Goal: Task Accomplishment & Management: Manage account settings

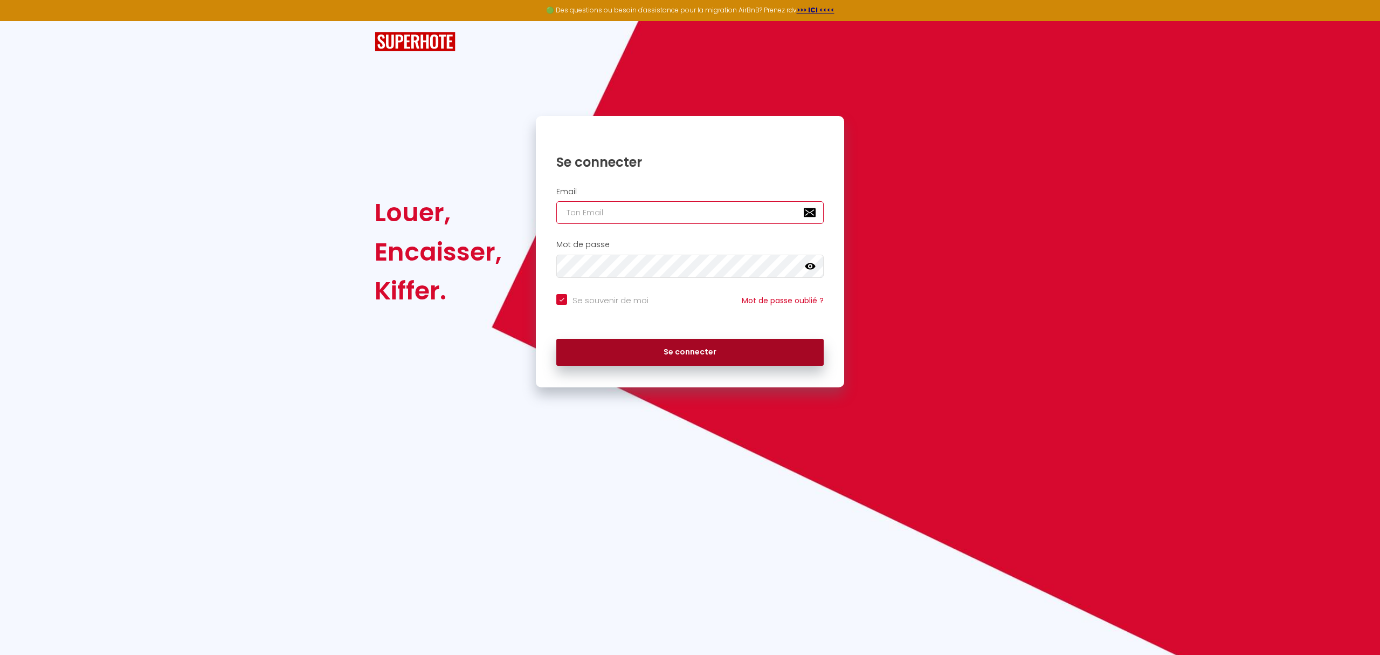
type input "[EMAIL_ADDRESS][DOMAIN_NAME]"
click at [683, 349] on button "Se connecter" at bounding box center [689, 352] width 267 height 27
checkbox input "true"
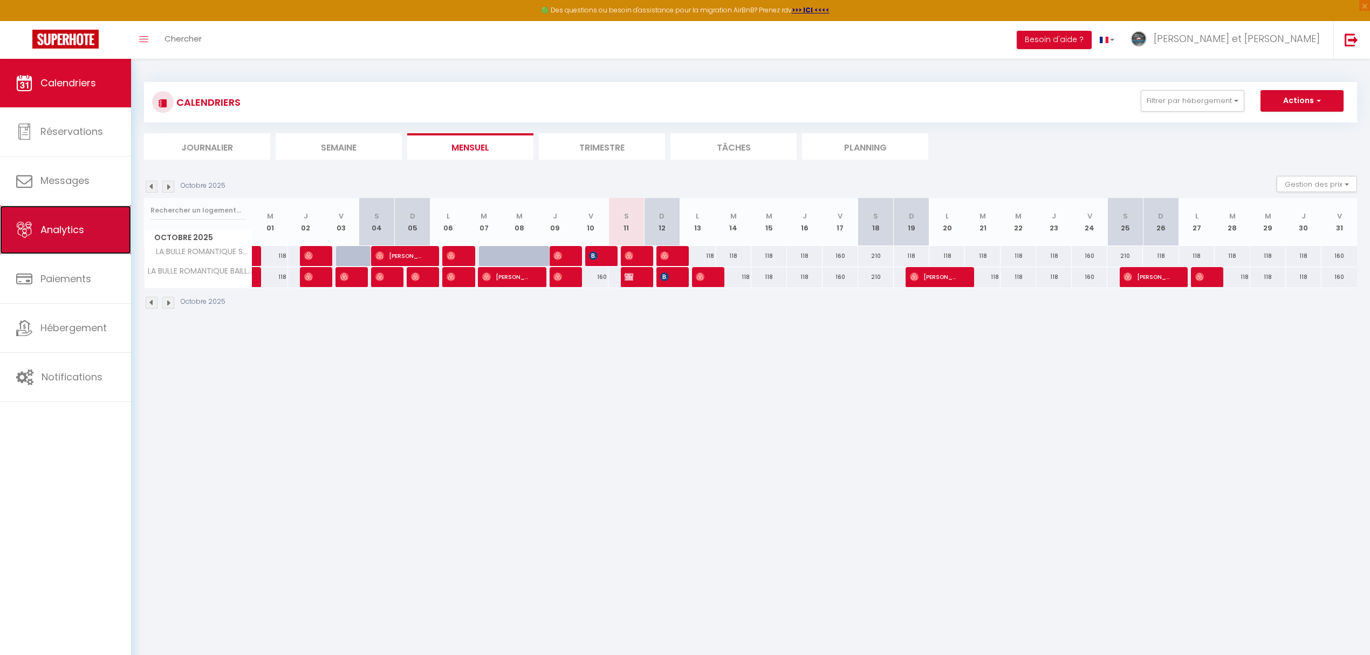
click at [78, 230] on span "Analytics" at bounding box center [62, 229] width 44 height 13
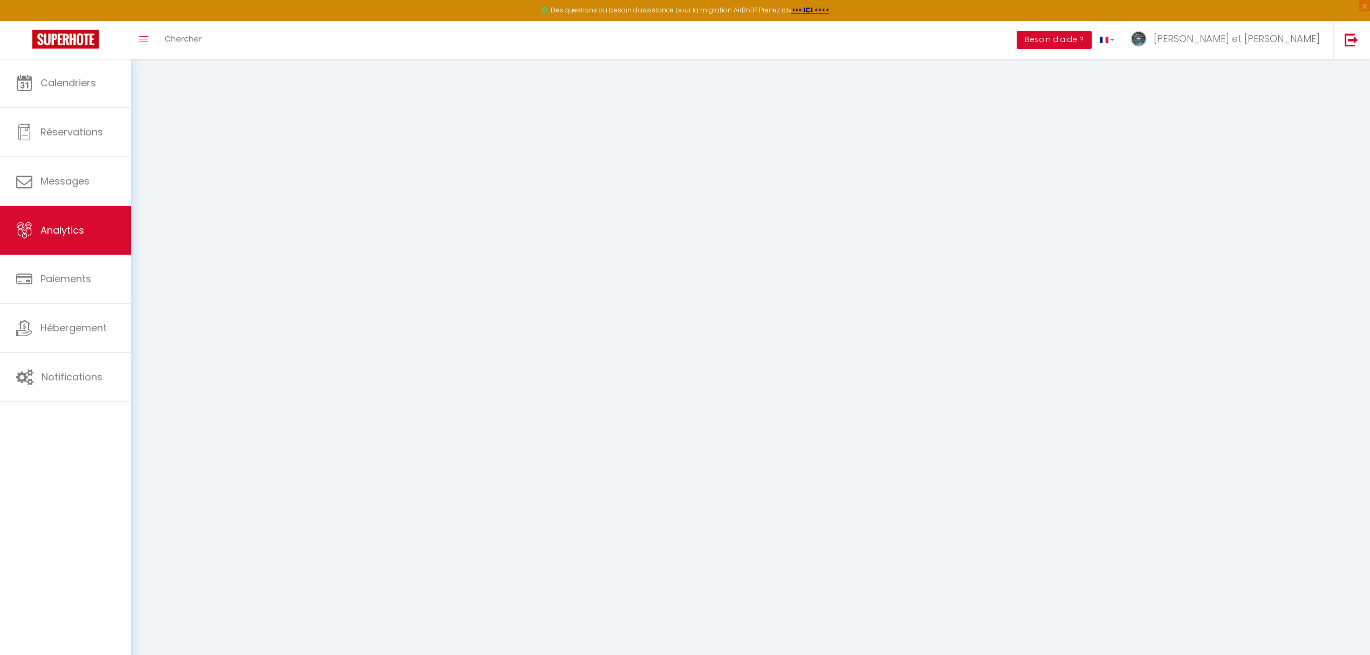
select select "2025"
select select "10"
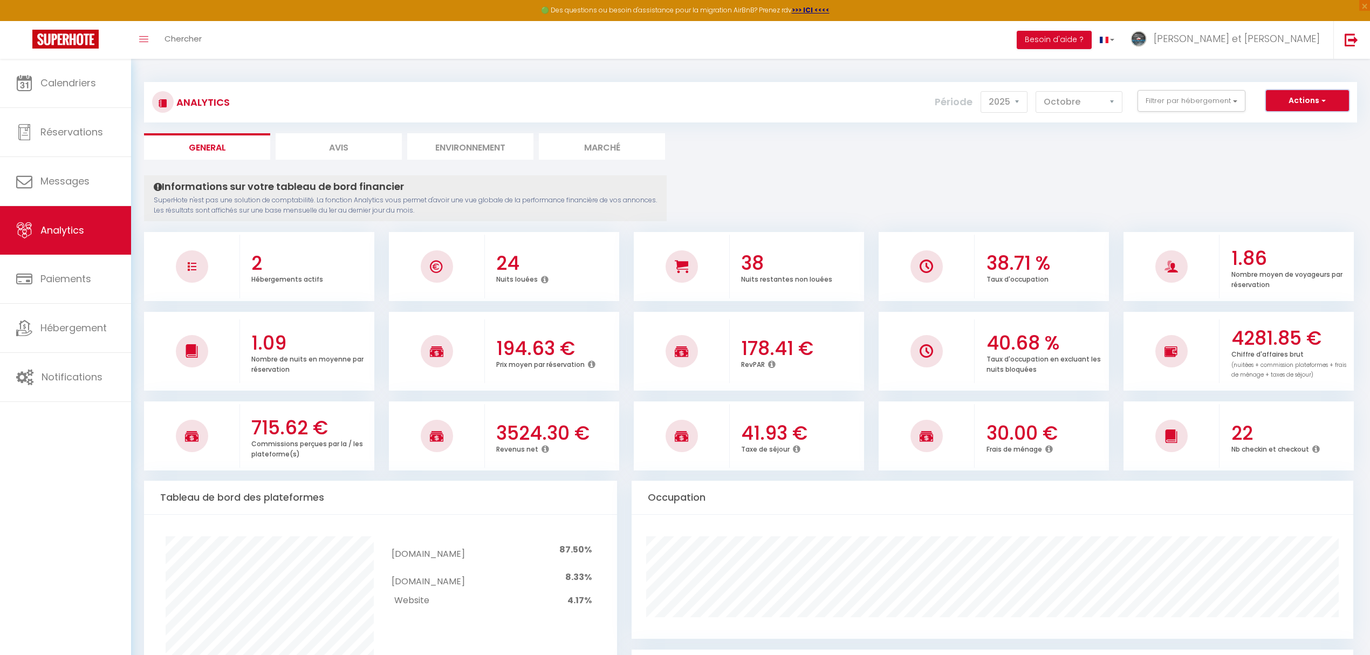
click at [1323, 98] on span "button" at bounding box center [1322, 100] width 6 height 11
click at [1110, 102] on select "[PERSON_NAME] Mars Avril Mai Juin Juillet Août Septembre Octobre Novembre Décem…" at bounding box center [1078, 102] width 87 height 22
click at [1303, 108] on button "Actions" at bounding box center [1307, 101] width 83 height 22
click at [1278, 166] on link "Exporter Taxe de séjour" at bounding box center [1280, 166] width 136 height 14
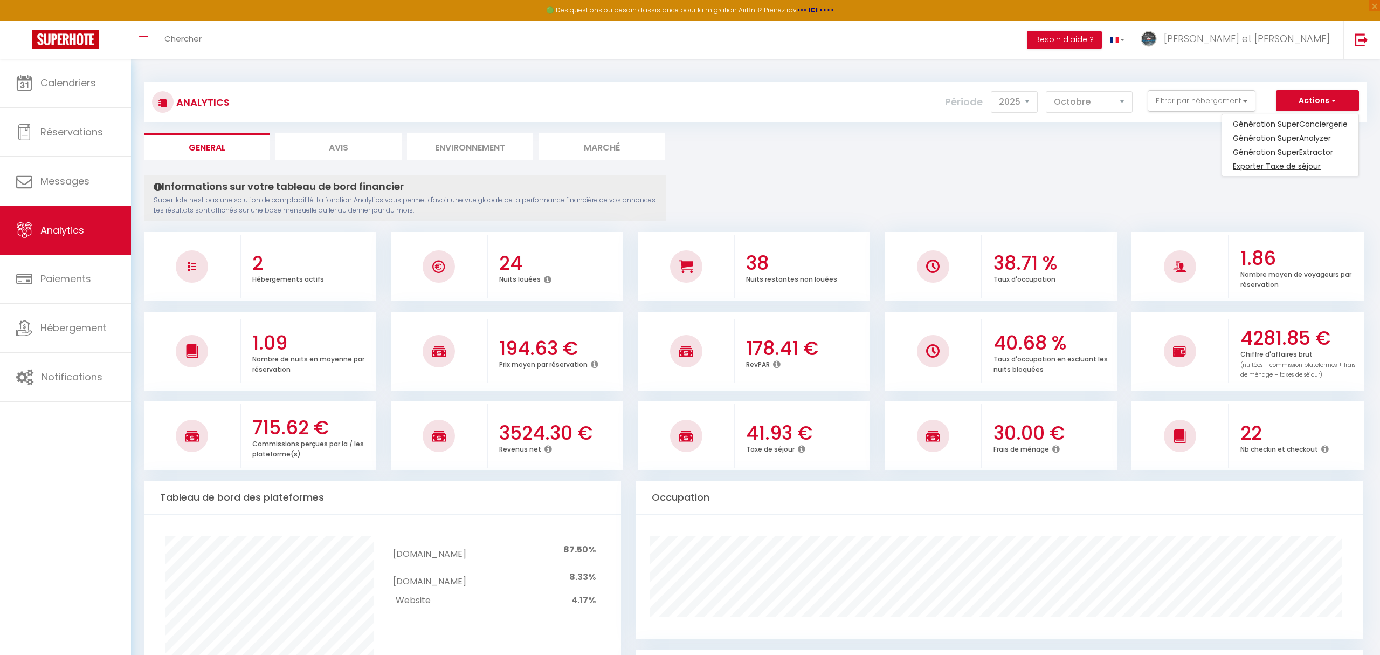
select select "10"
select select "2025"
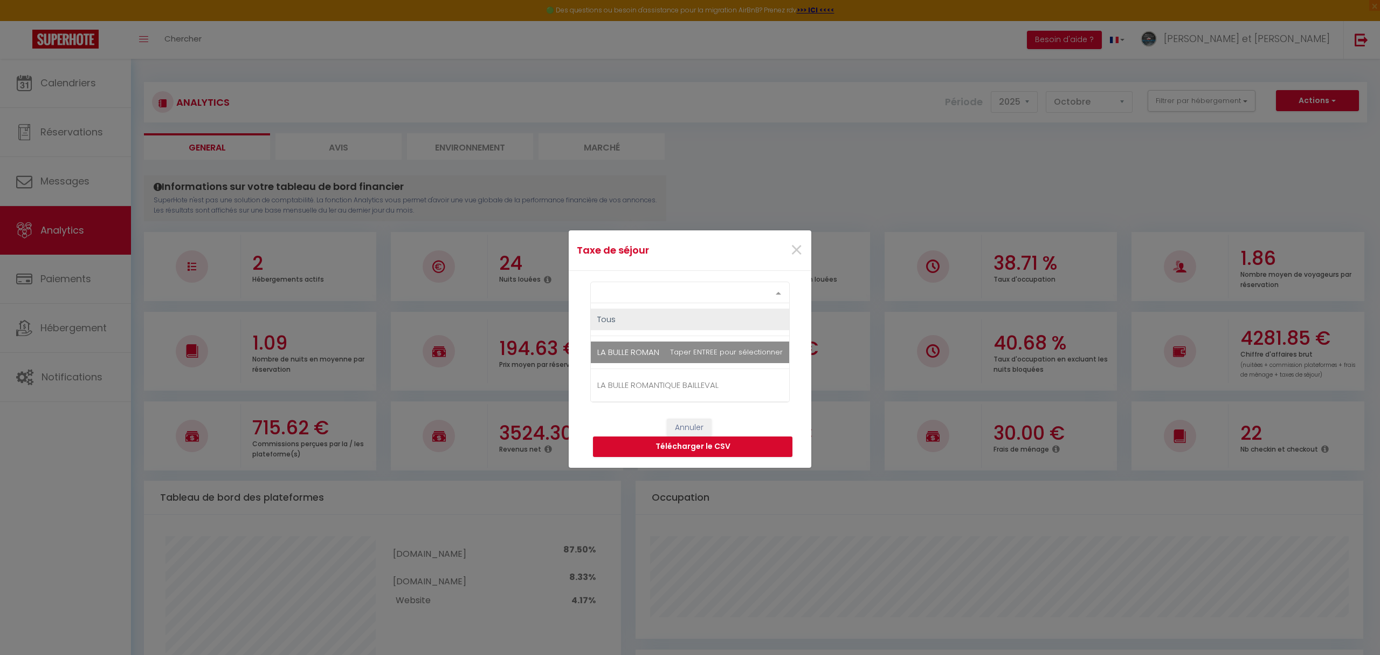
click at [777, 292] on div at bounding box center [779, 292] width 22 height 20
click at [795, 248] on span "×" at bounding box center [796, 250] width 13 height 32
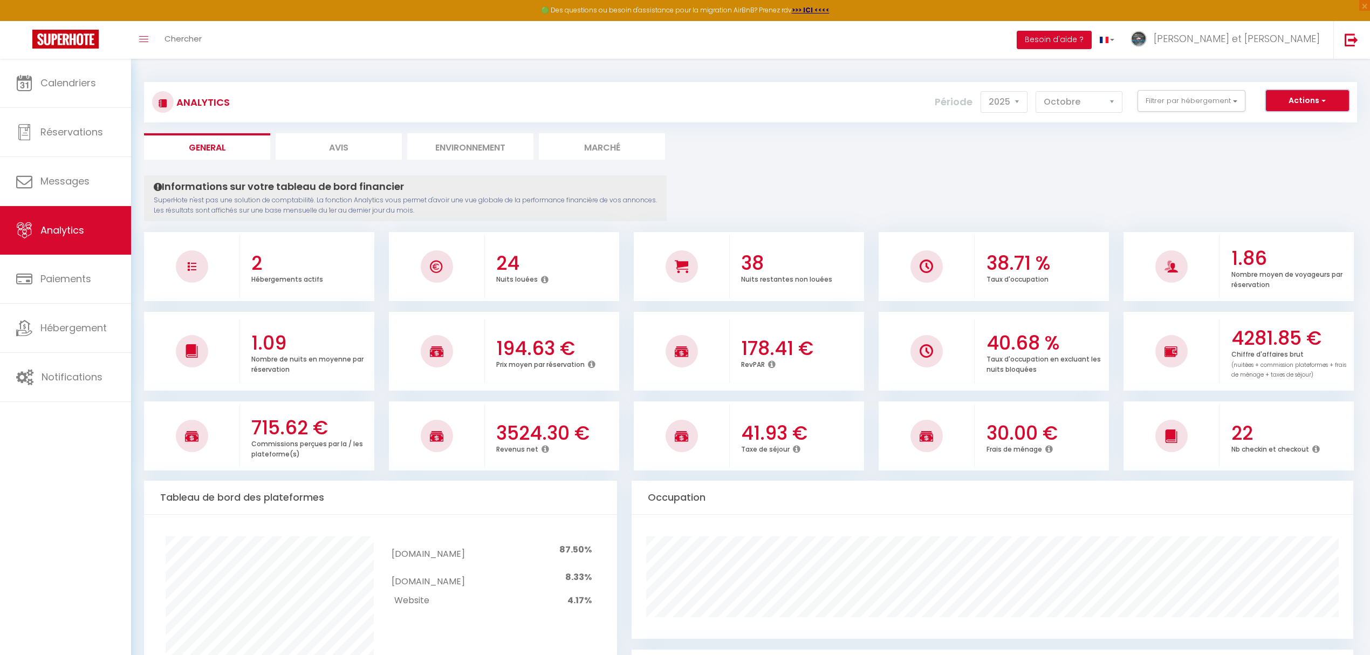
click at [1293, 106] on button "Actions" at bounding box center [1307, 101] width 83 height 22
click at [1262, 150] on link "Génération SuperExtractor" at bounding box center [1280, 152] width 136 height 14
type input "[EMAIL_ADDRESS][DOMAIN_NAME]"
select select
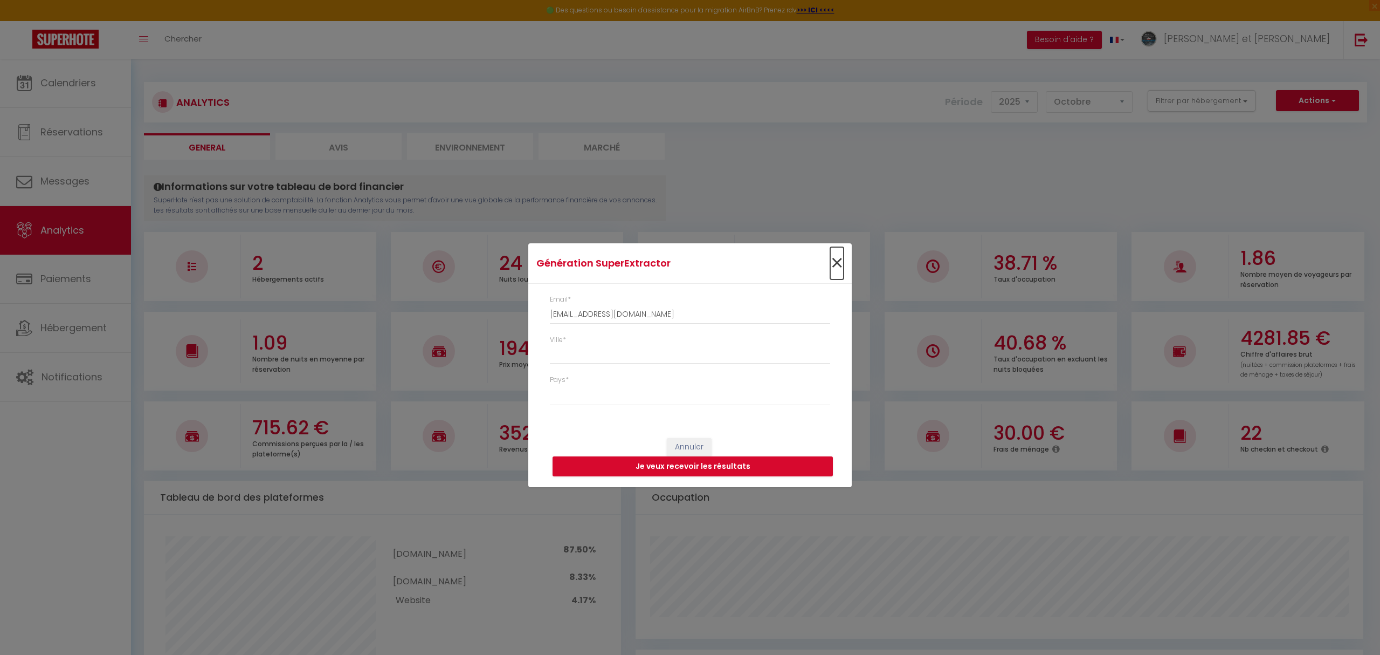
click at [840, 265] on span "×" at bounding box center [836, 263] width 13 height 32
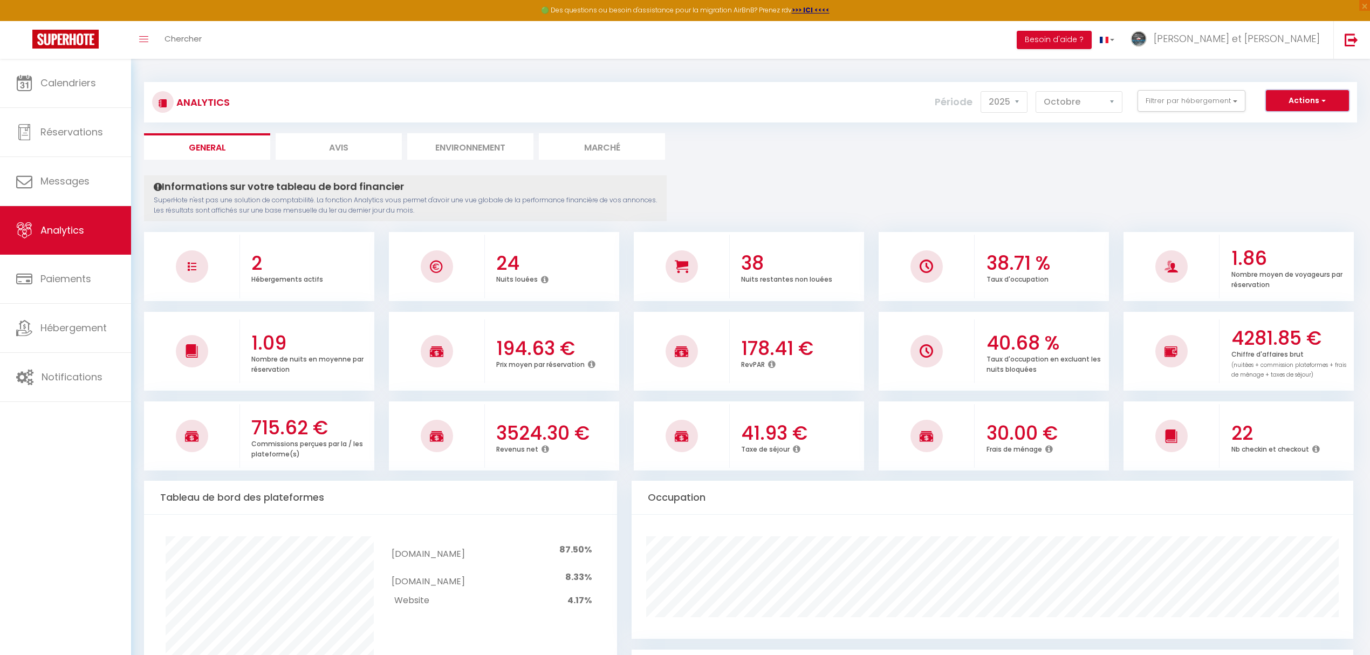
click at [1318, 106] on button "Actions" at bounding box center [1307, 101] width 83 height 22
click at [1298, 125] on link "Génération SuperConciergerie" at bounding box center [1280, 124] width 136 height 14
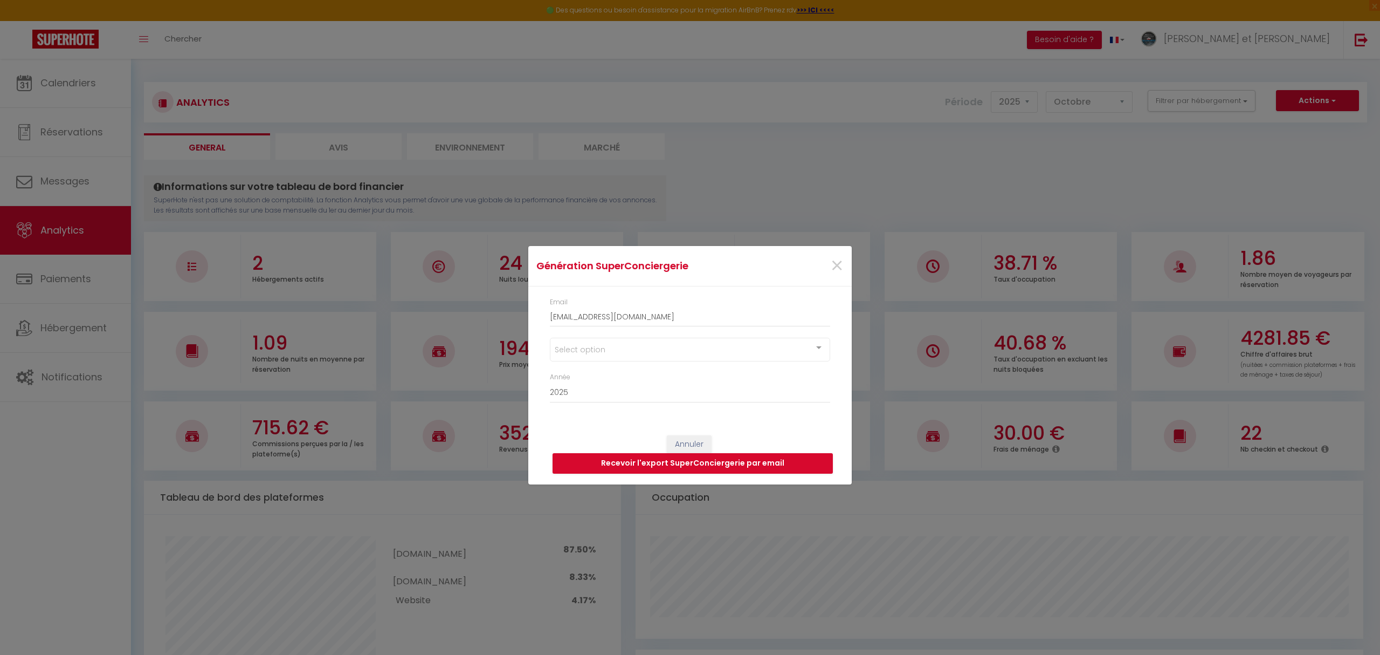
click at [817, 350] on div at bounding box center [819, 348] width 22 height 20
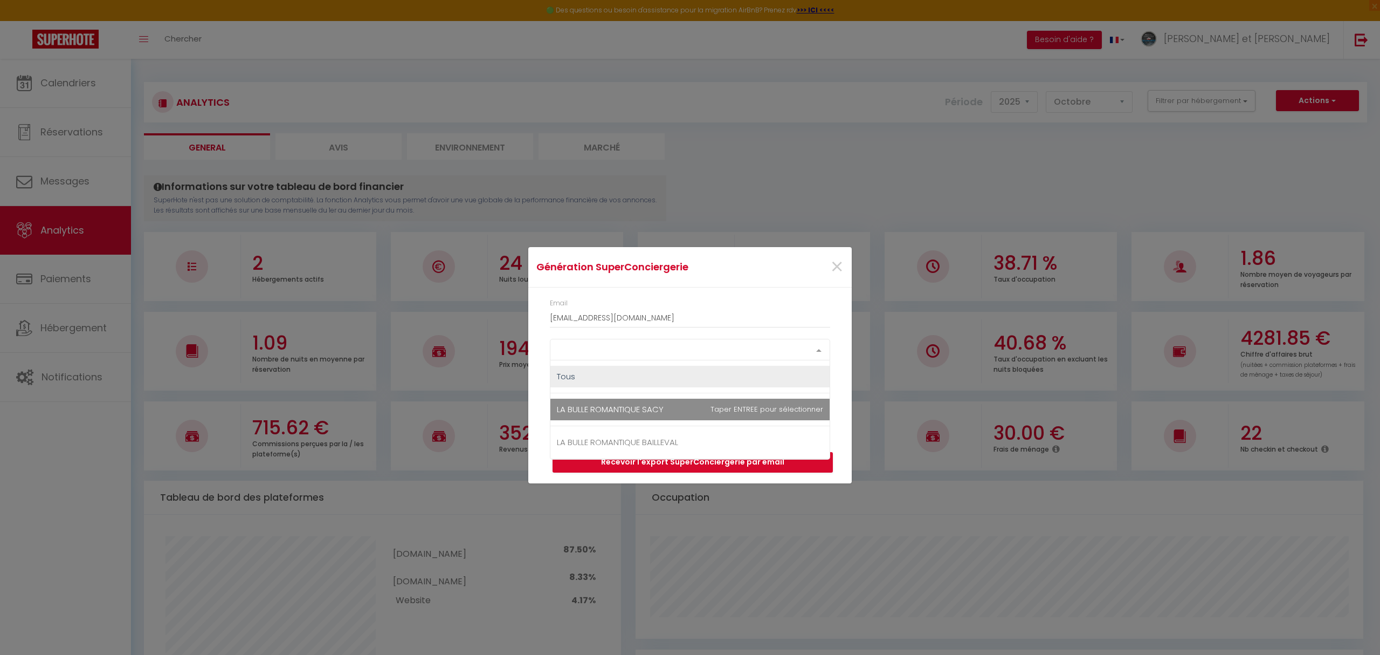
click at [707, 408] on span "LA BULLE ROMANTIQUE SACY" at bounding box center [690, 409] width 279 height 22
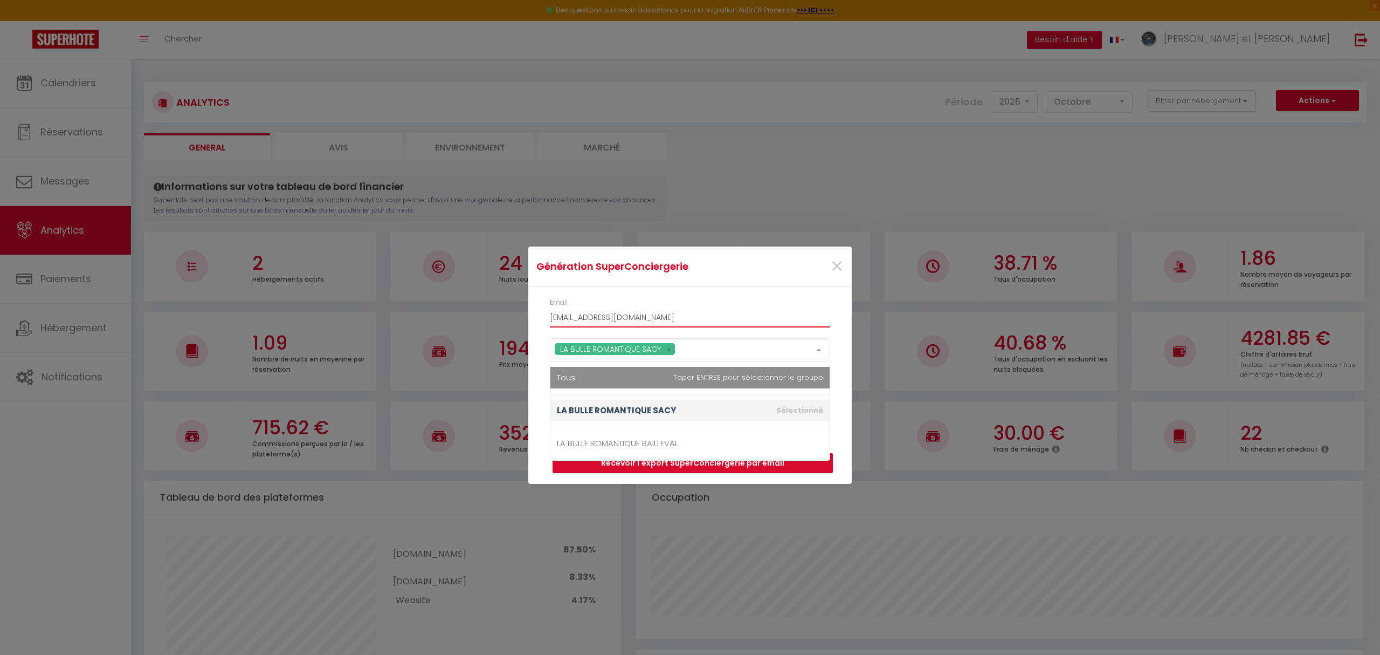
click at [742, 313] on input "[EMAIL_ADDRESS][DOMAIN_NAME]" at bounding box center [690, 316] width 280 height 19
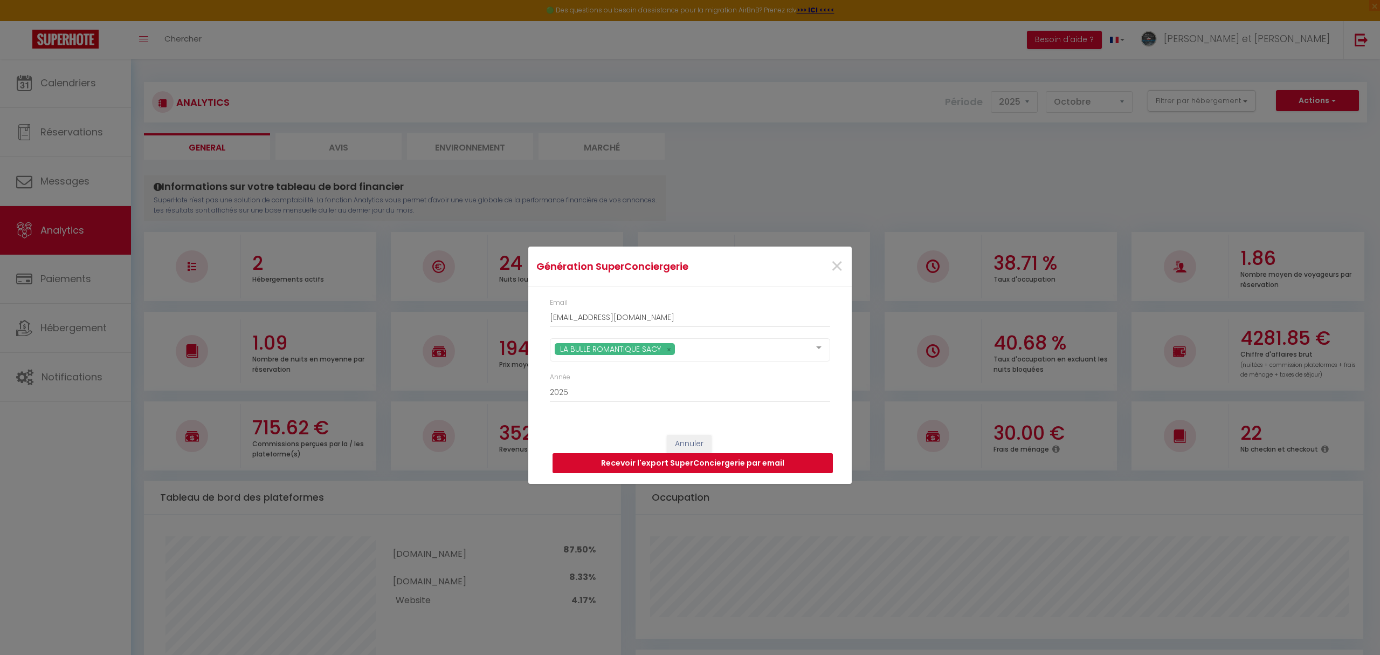
click at [691, 464] on button "Recevoir l'export SuperConciergerie par email" at bounding box center [693, 463] width 280 height 20
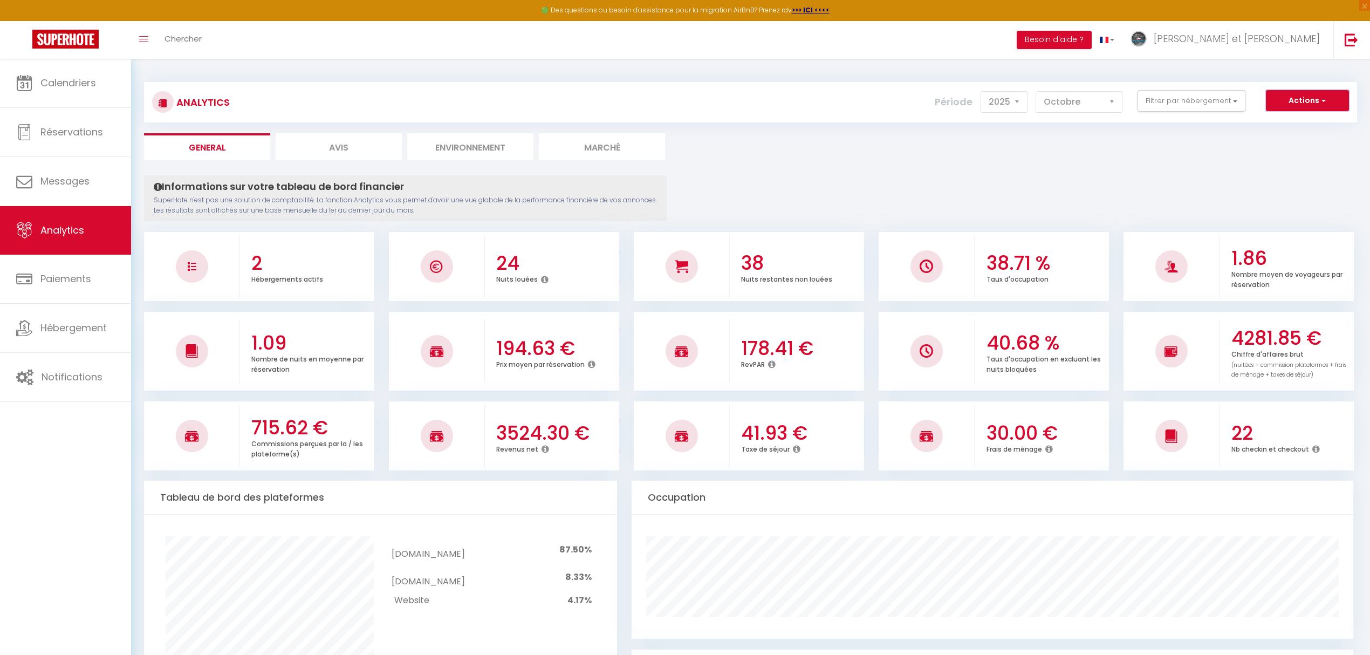
click at [1294, 98] on button "Actions" at bounding box center [1307, 101] width 83 height 22
click at [1267, 128] on link "Génération SuperConciergerie" at bounding box center [1280, 124] width 136 height 14
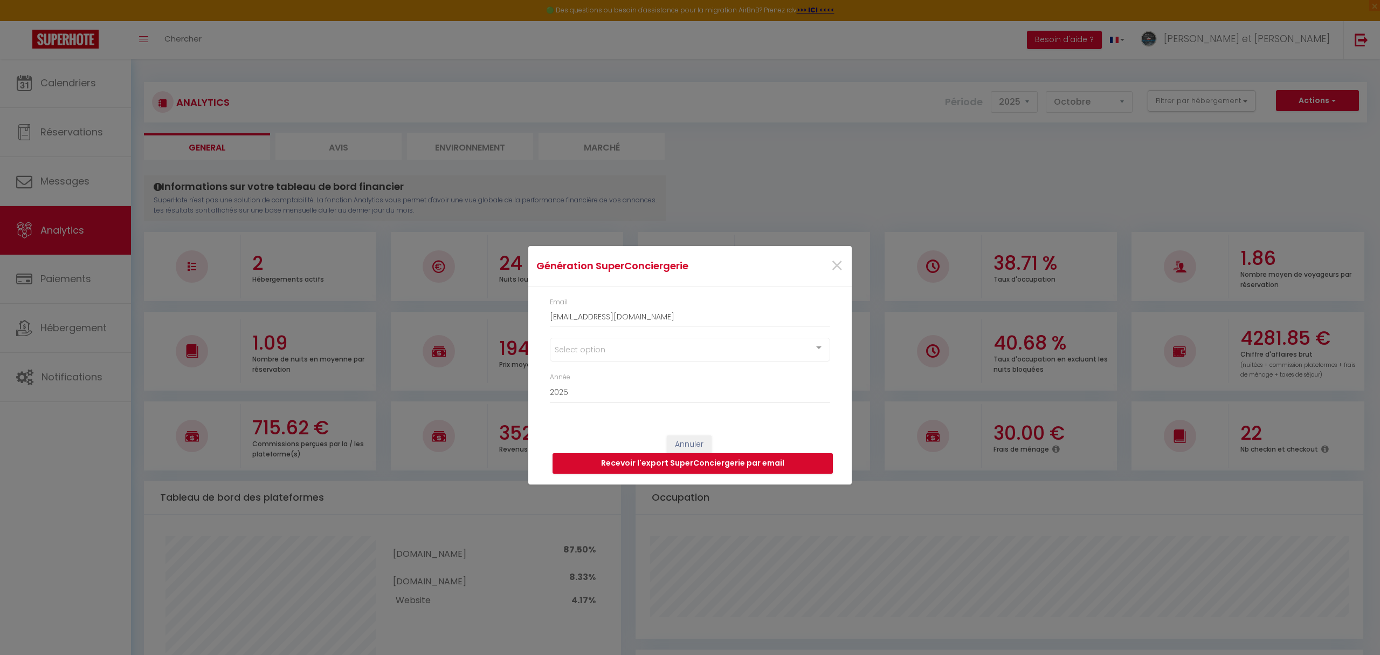
click at [810, 348] on div at bounding box center [819, 348] width 22 height 20
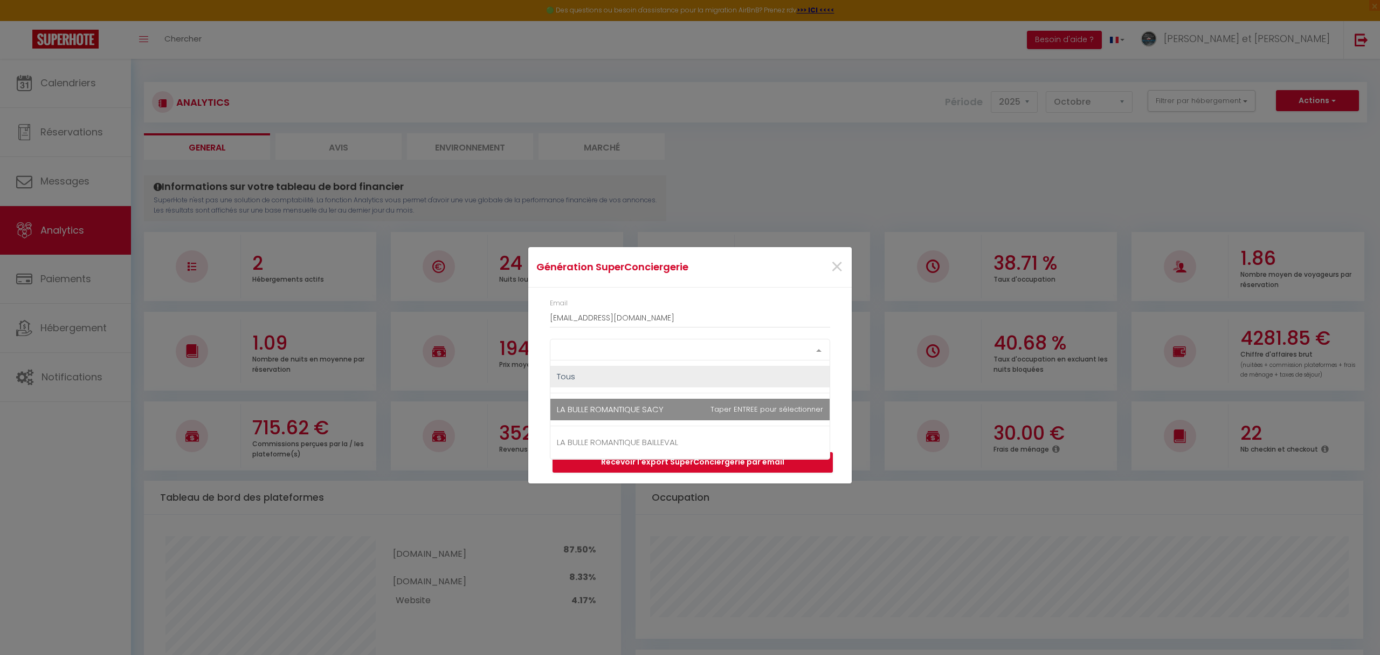
click at [674, 412] on span "LA BULLE ROMANTIQUE SACY" at bounding box center [690, 409] width 279 height 22
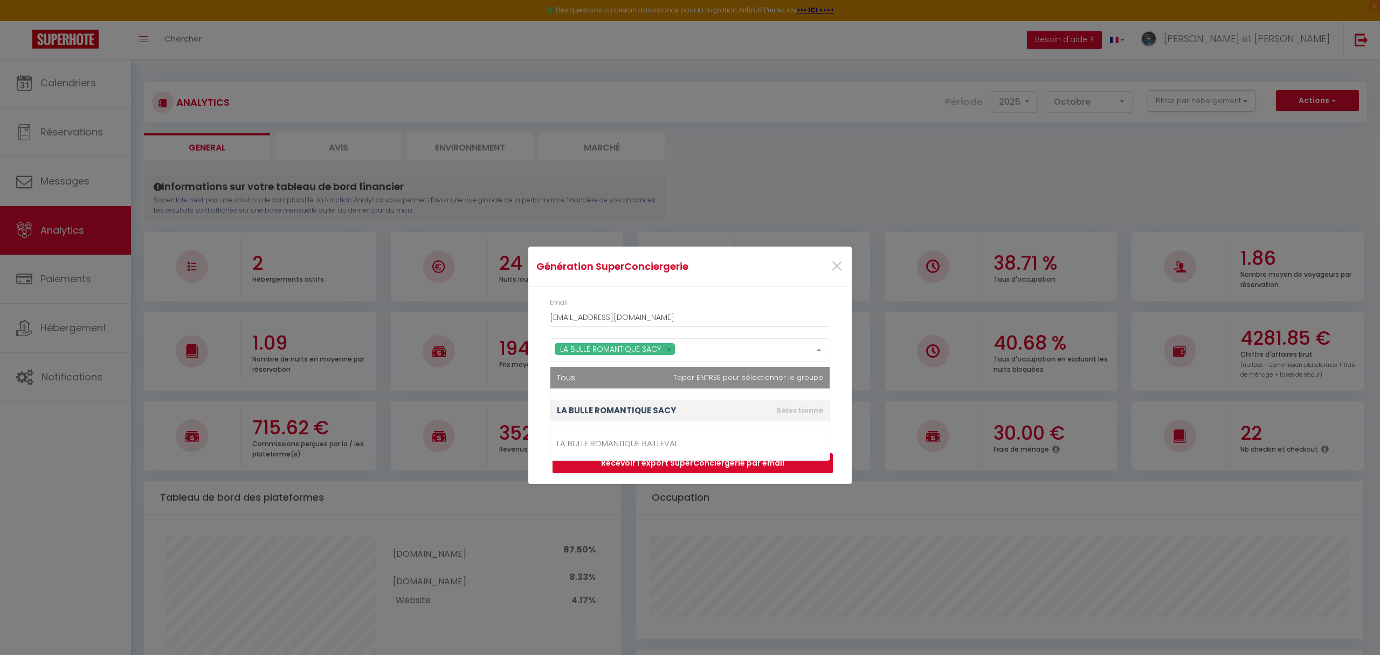
click at [794, 302] on div "Email [EMAIL_ADDRESS][DOMAIN_NAME]" at bounding box center [690, 313] width 280 height 30
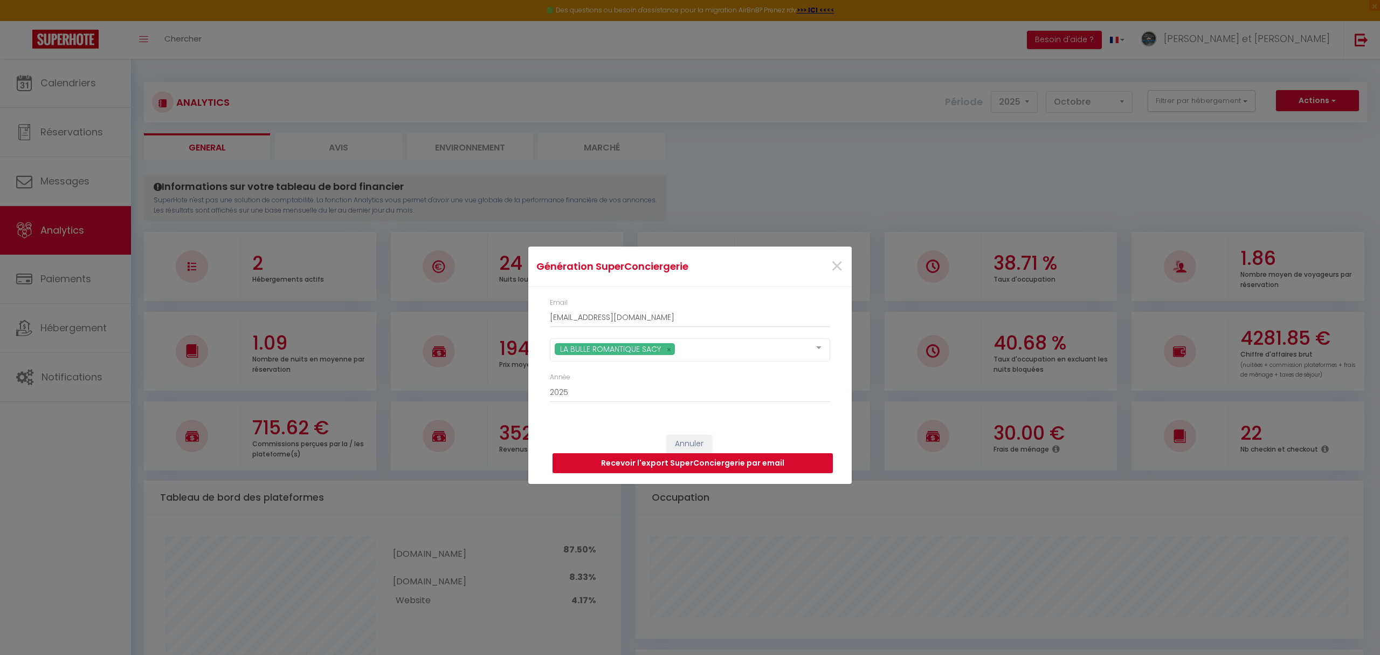
click at [703, 465] on button "Recevoir l'export SuperConciergerie par email" at bounding box center [693, 463] width 280 height 20
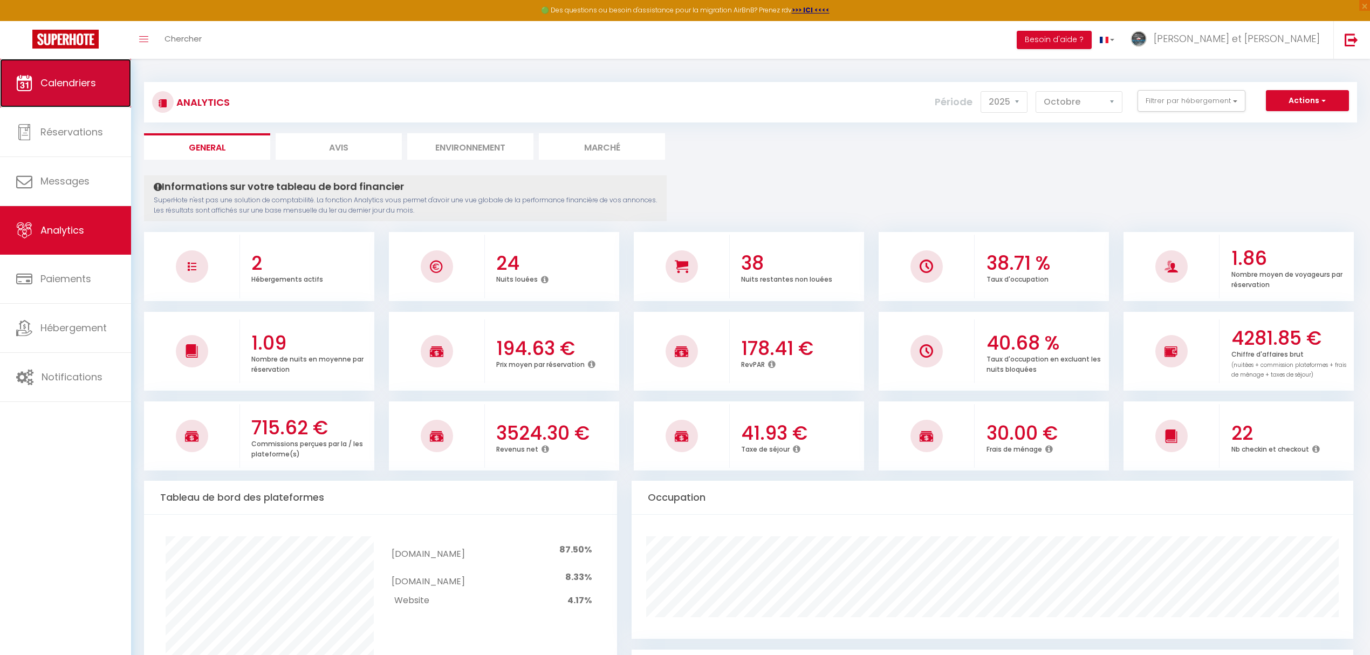
click at [74, 87] on span "Calendriers" at bounding box center [68, 82] width 56 height 13
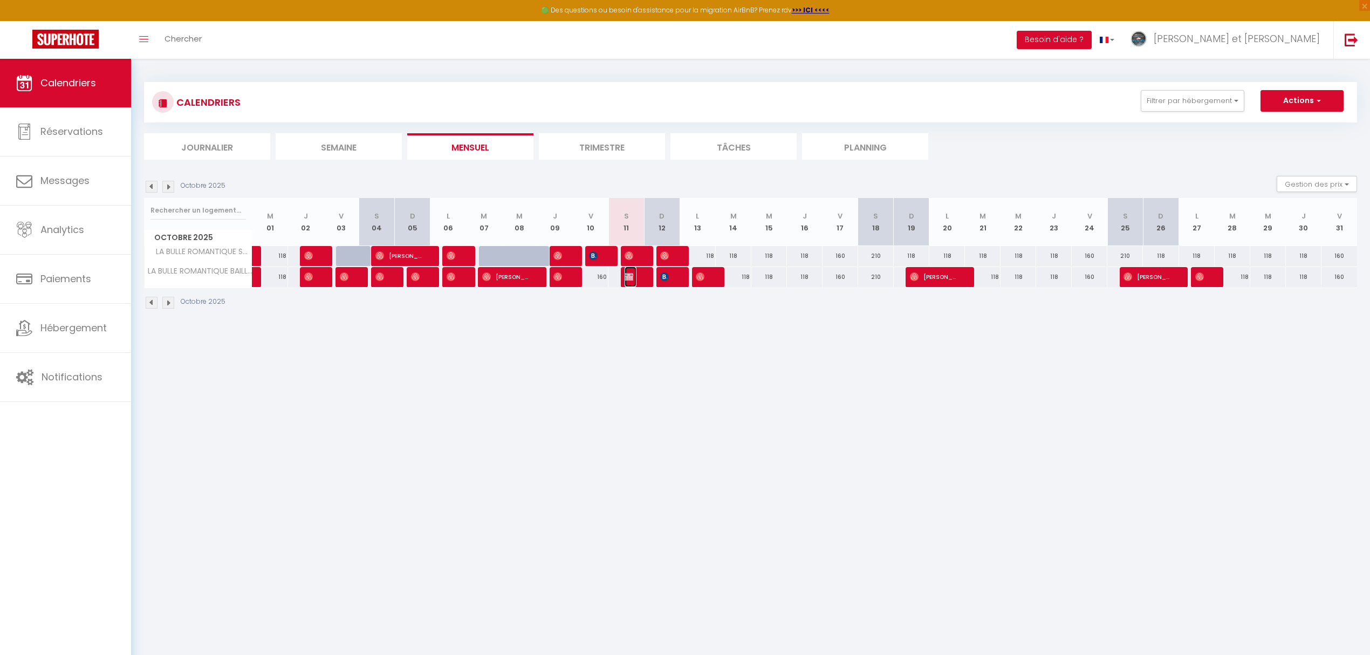
click at [630, 277] on img at bounding box center [628, 276] width 9 height 9
select select "OK"
select select "1"
select select "0"
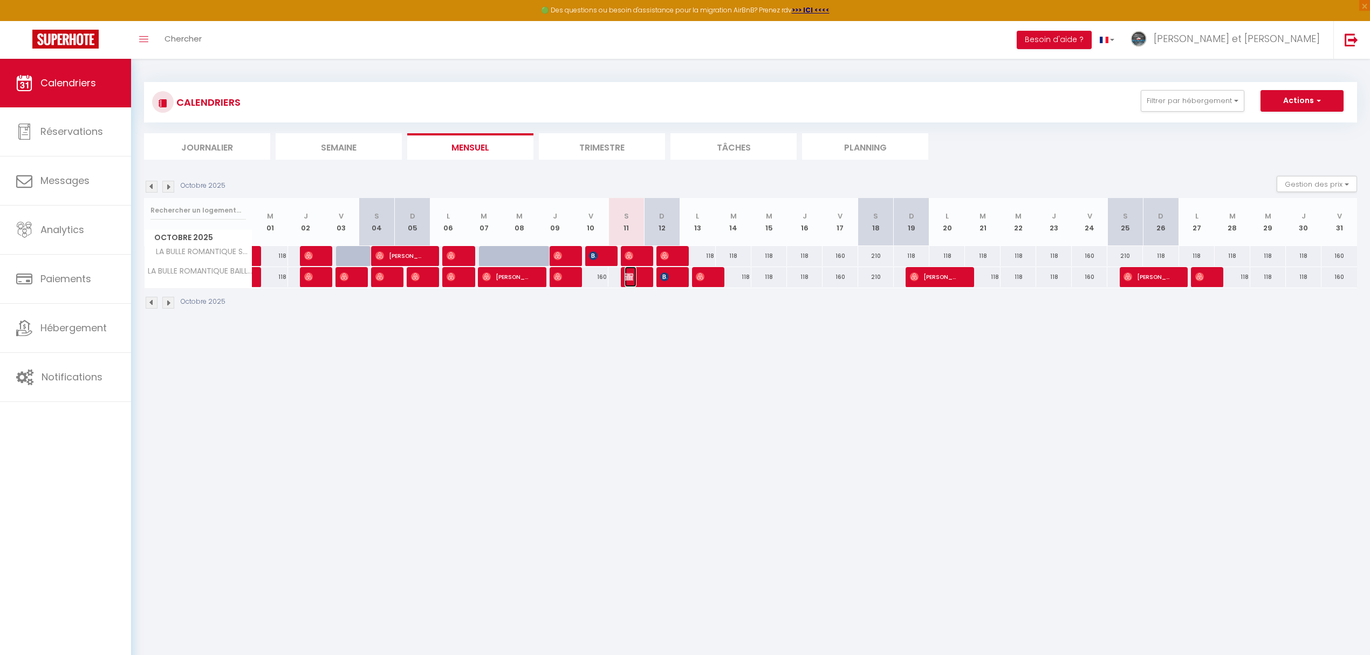
select select "1"
select select
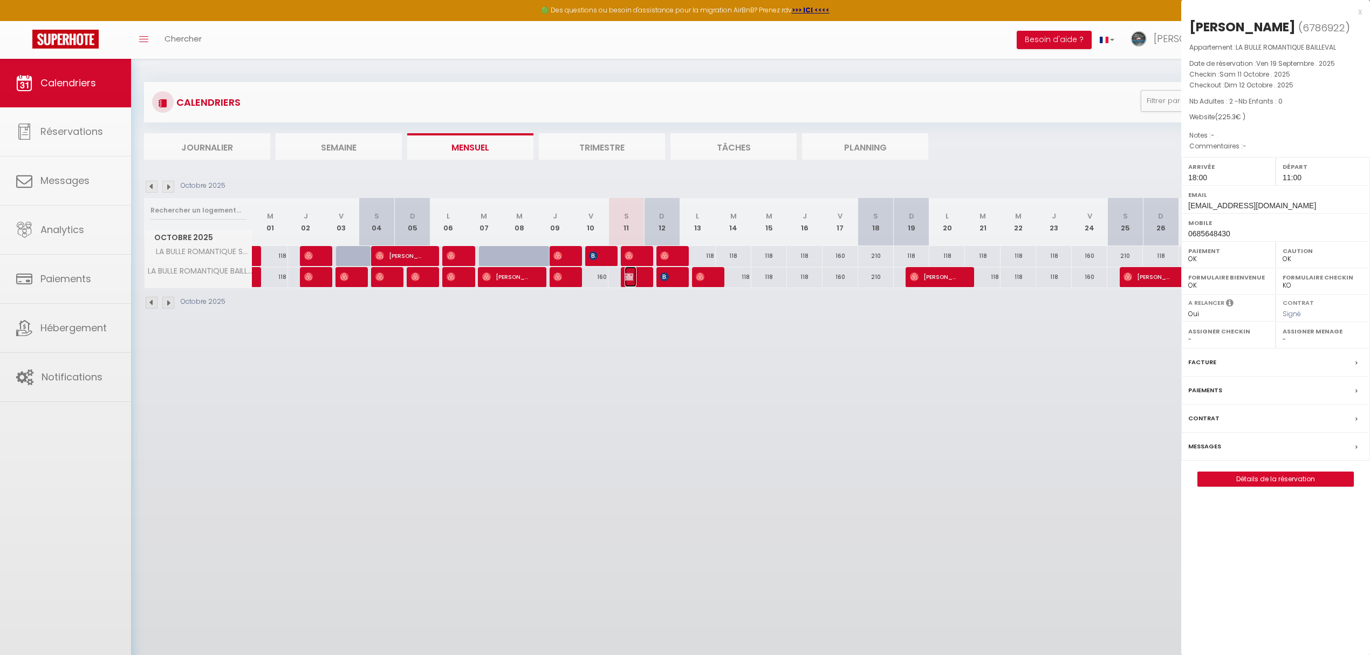
select select "34673"
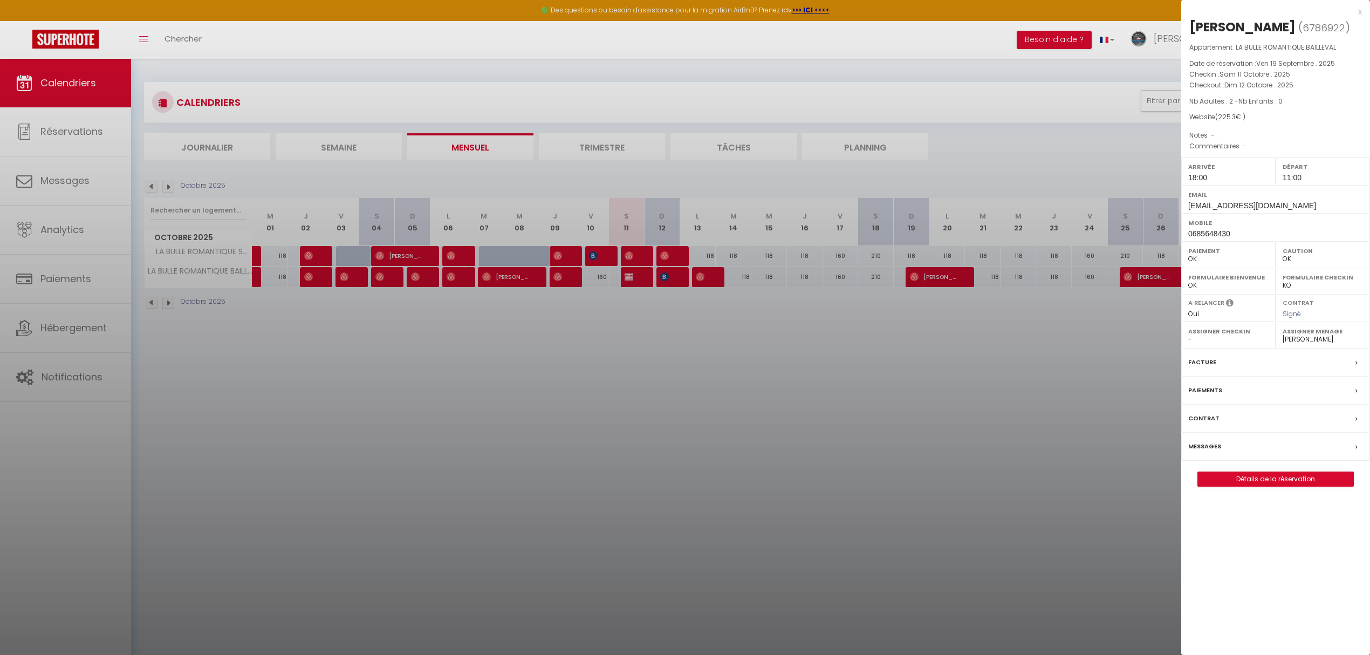
click at [664, 283] on div at bounding box center [685, 327] width 1370 height 655
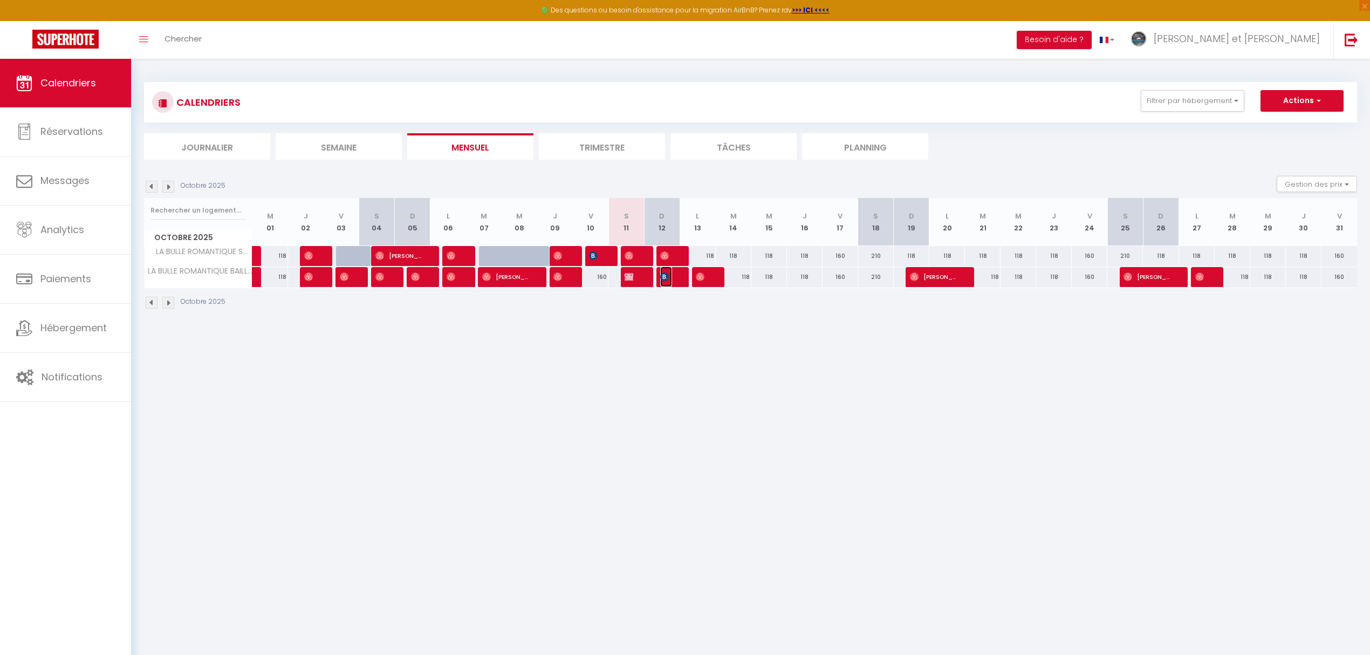
click at [665, 277] on img at bounding box center [664, 276] width 9 height 9
select select "KO"
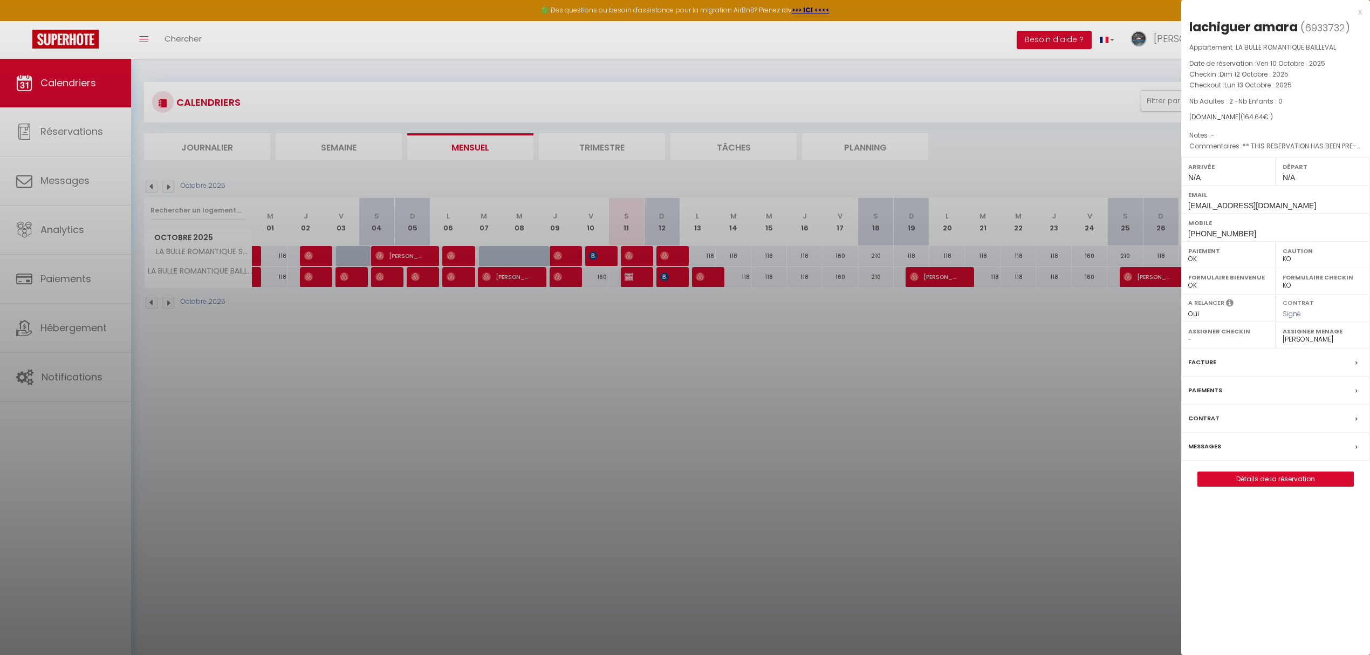
click at [1215, 448] on label "Messages" at bounding box center [1204, 446] width 33 height 11
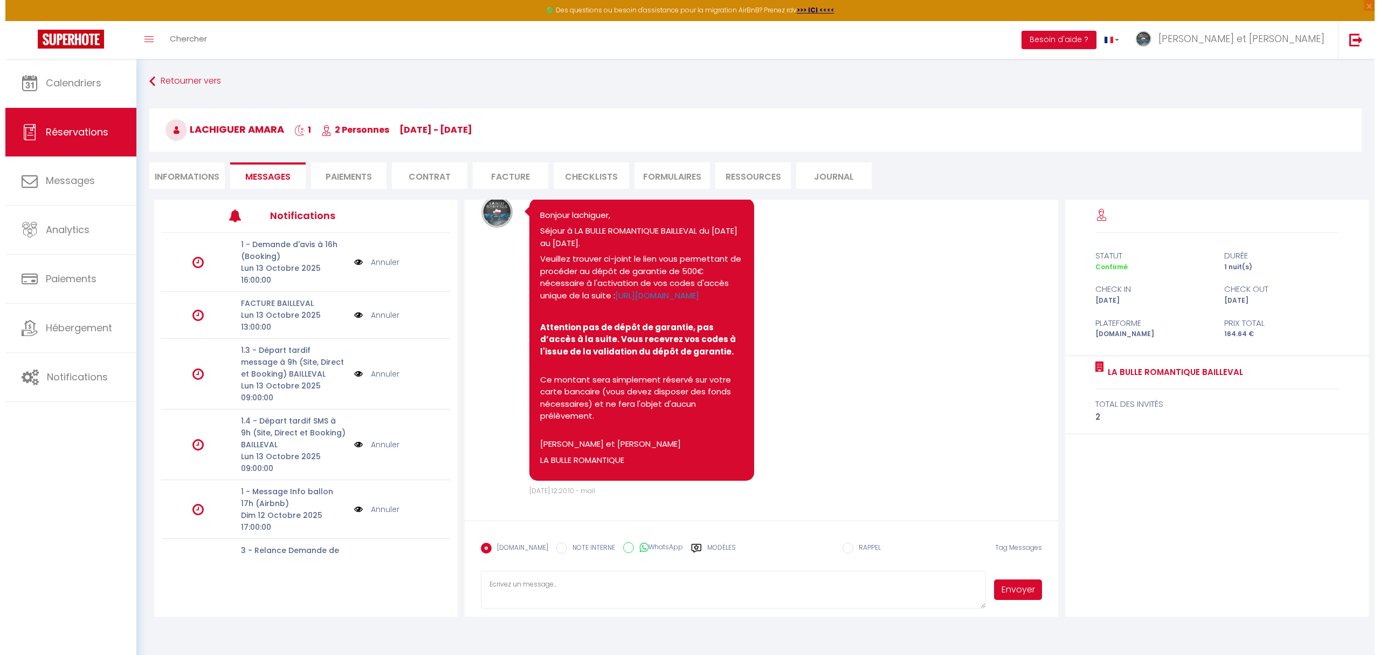
scroll to position [540, 0]
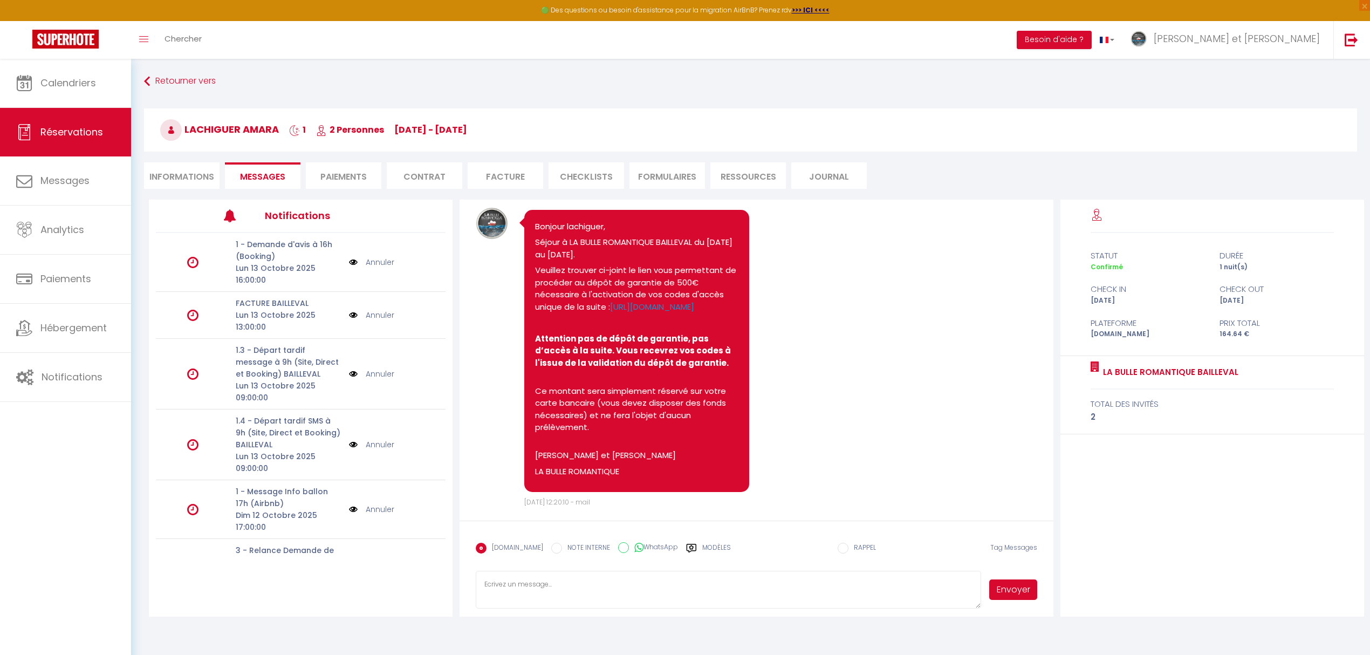
click at [187, 173] on li "Informations" at bounding box center [181, 175] width 75 height 26
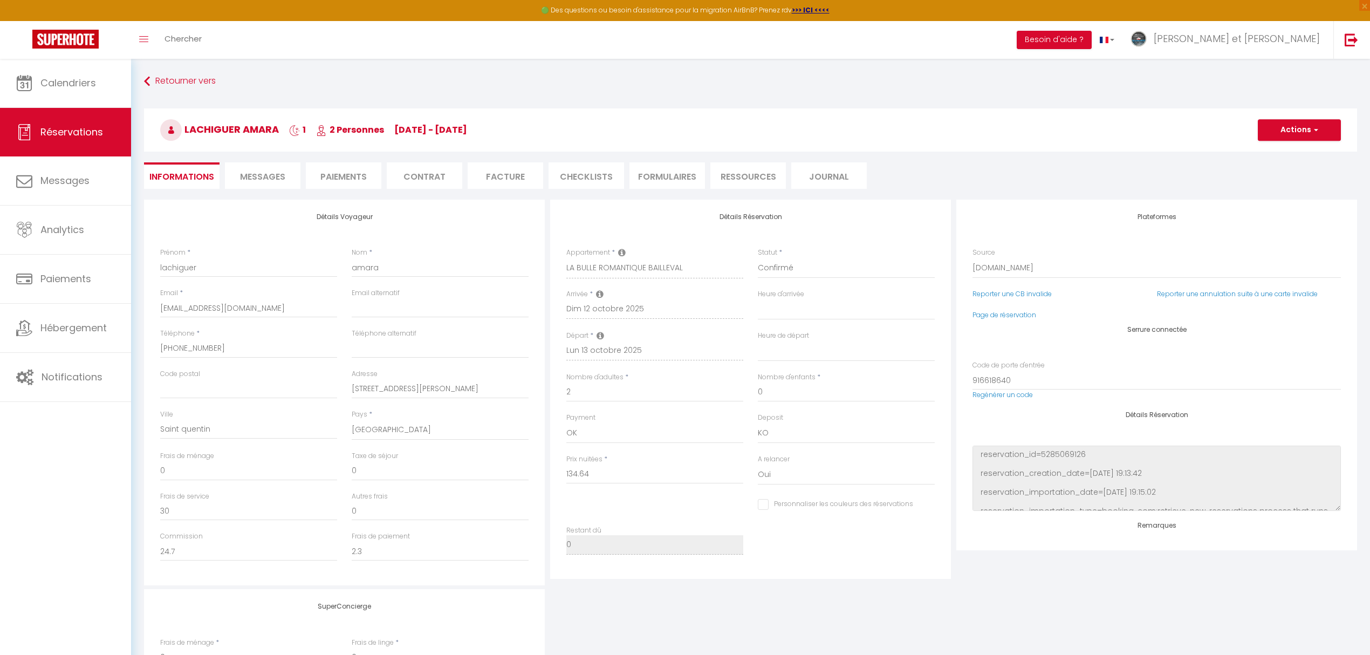
select select
checkbox input "false"
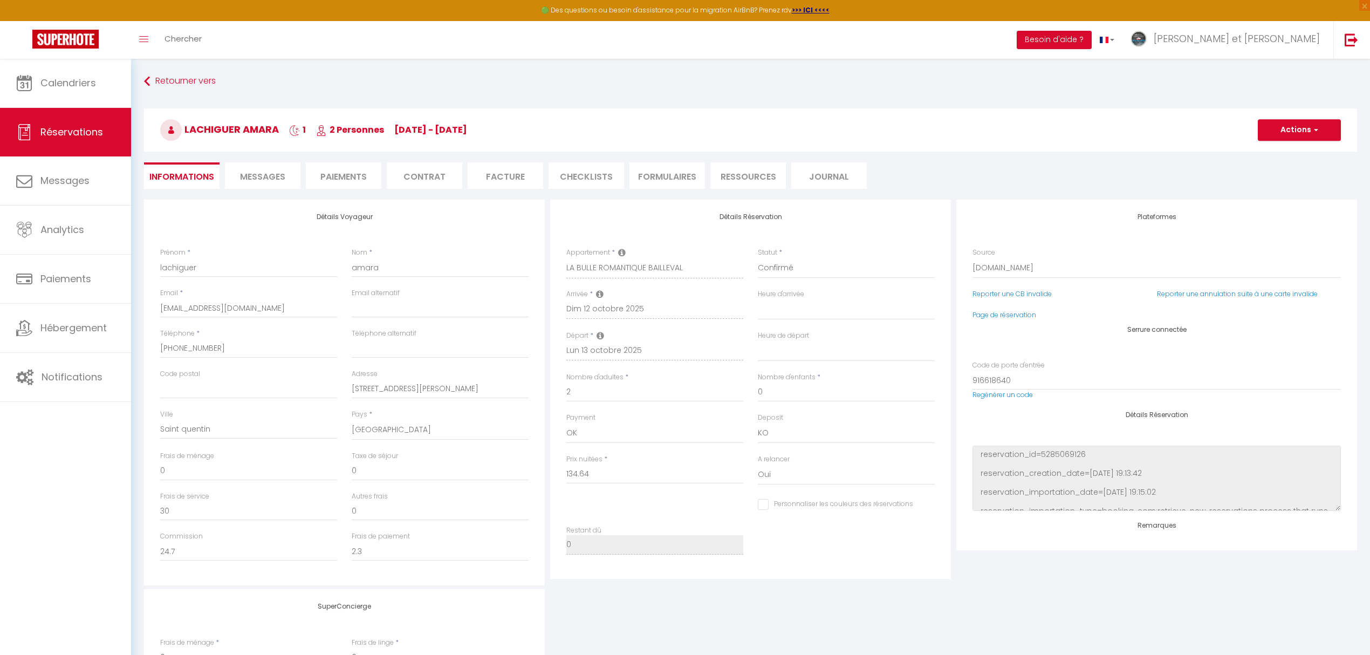
select select
checkbox input "false"
select select
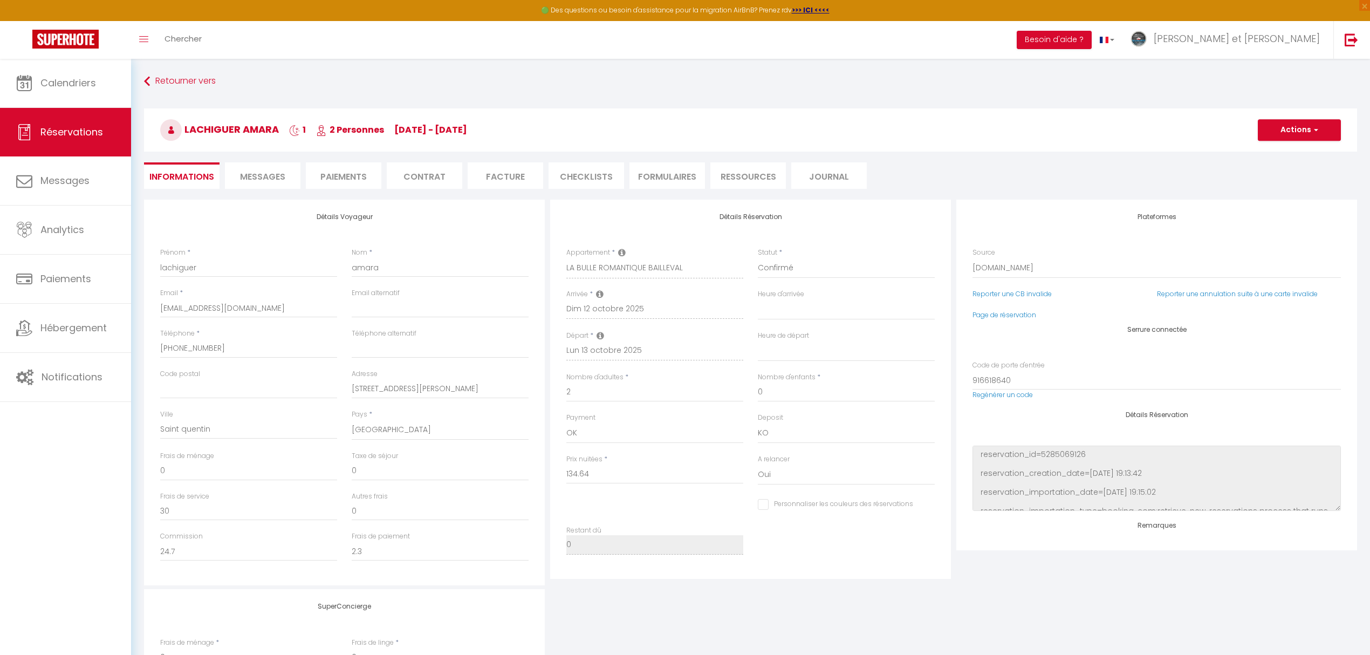
checkbox input "false"
select select
checkbox input "false"
select select
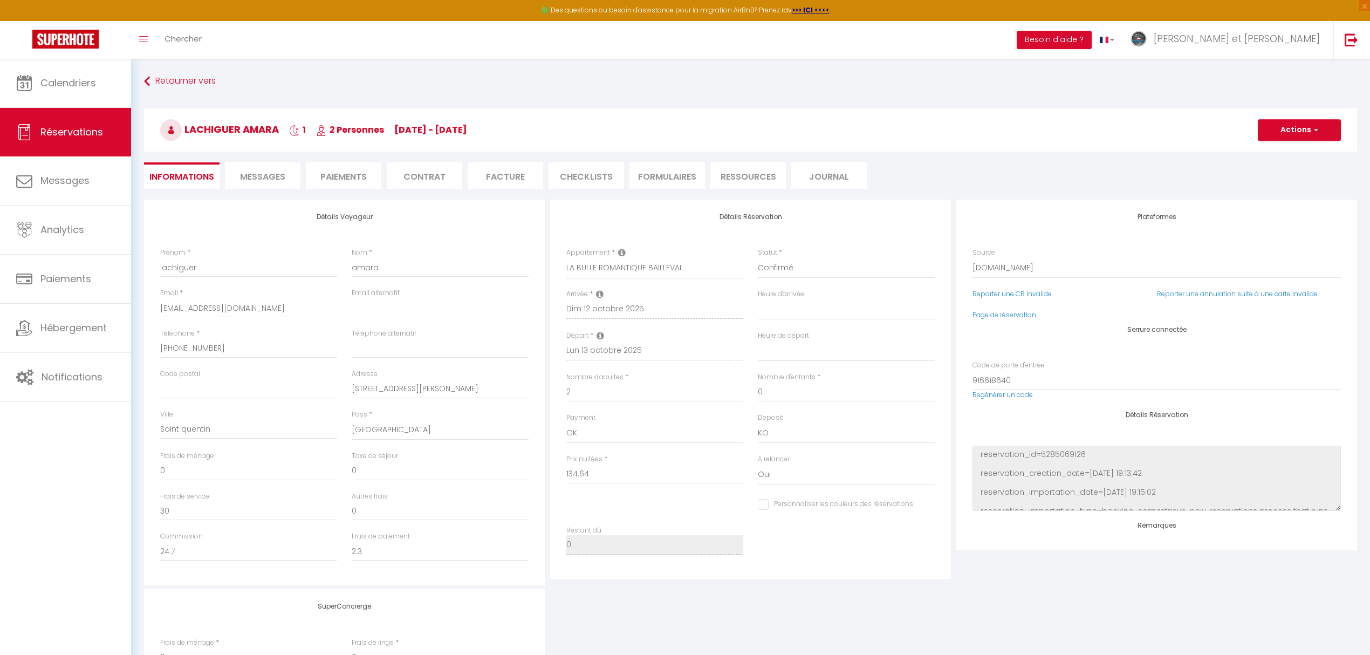
select select
checkbox input "false"
select select
checkbox input "false"
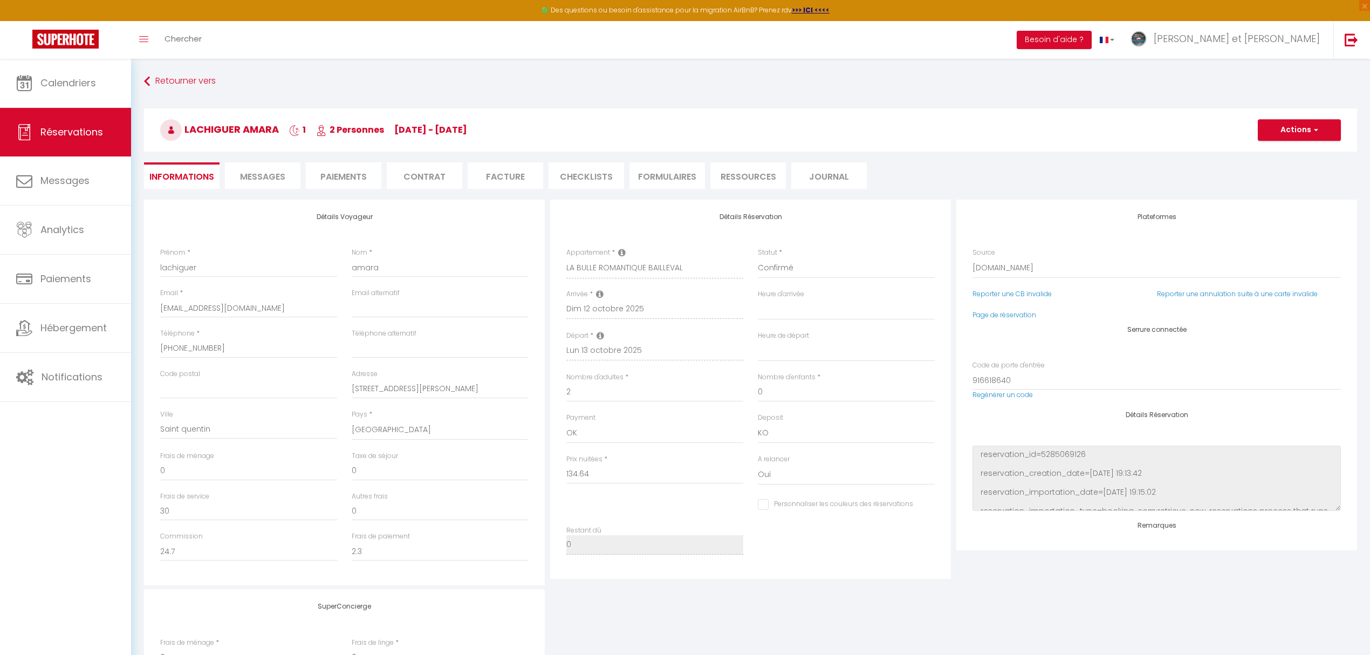
select select
checkbox input "false"
select select
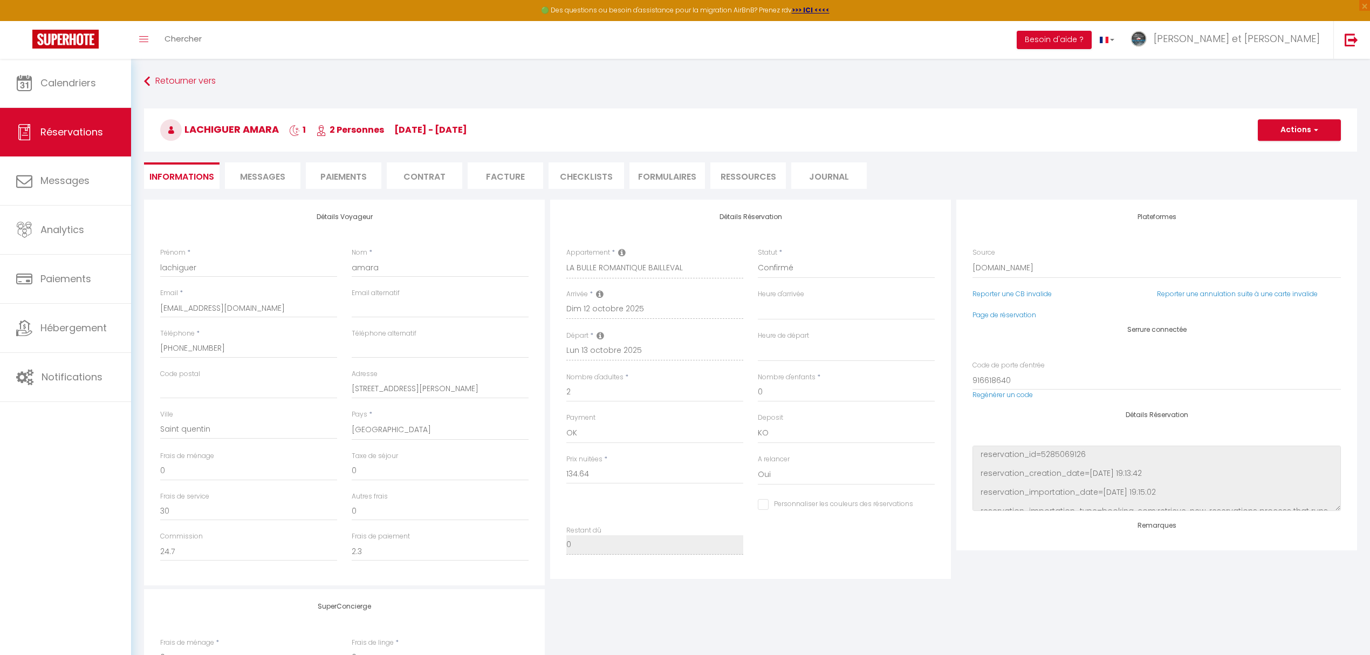
checkbox input "false"
select select
checkbox input "false"
select select
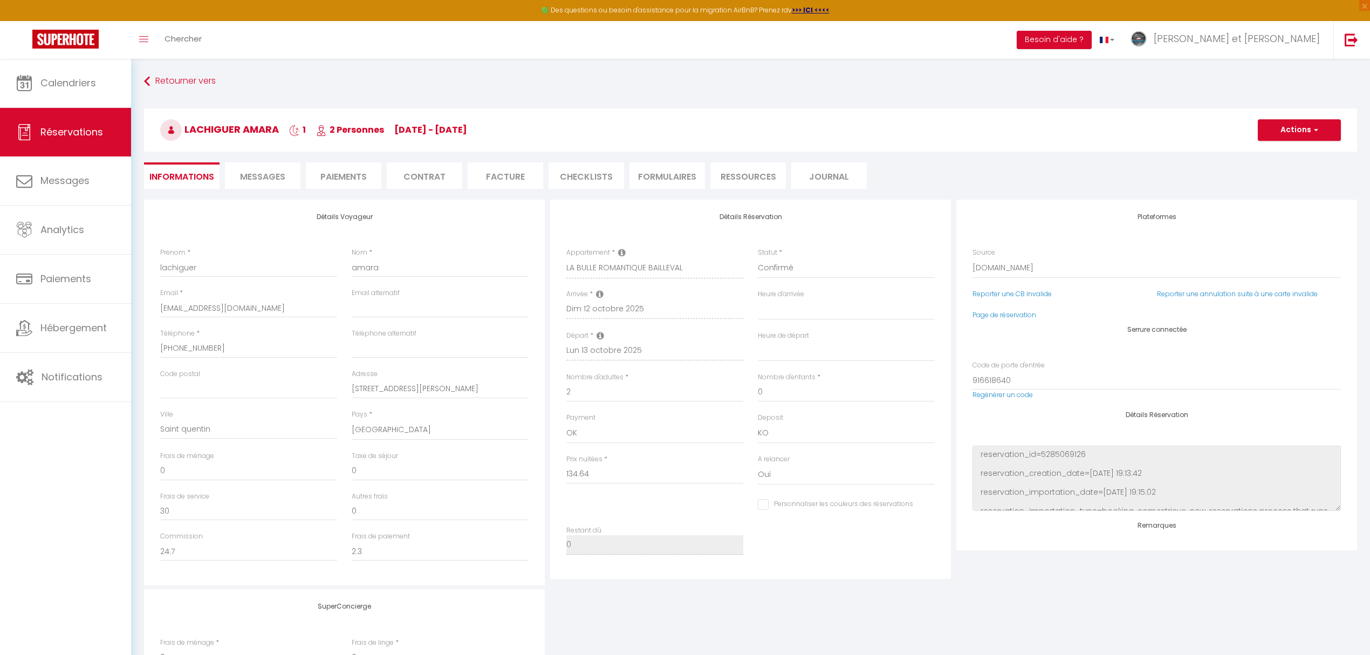
select select
checkbox input "false"
select select
checkbox input "false"
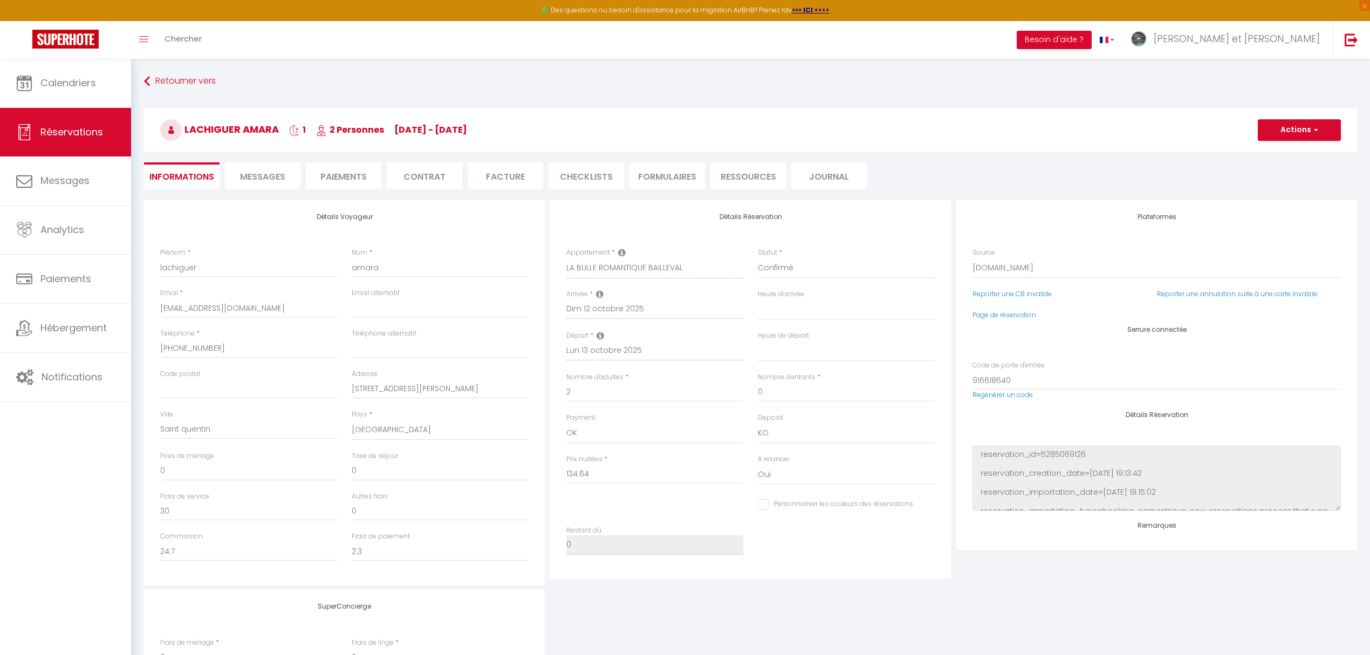
select select
checkbox input "false"
select select
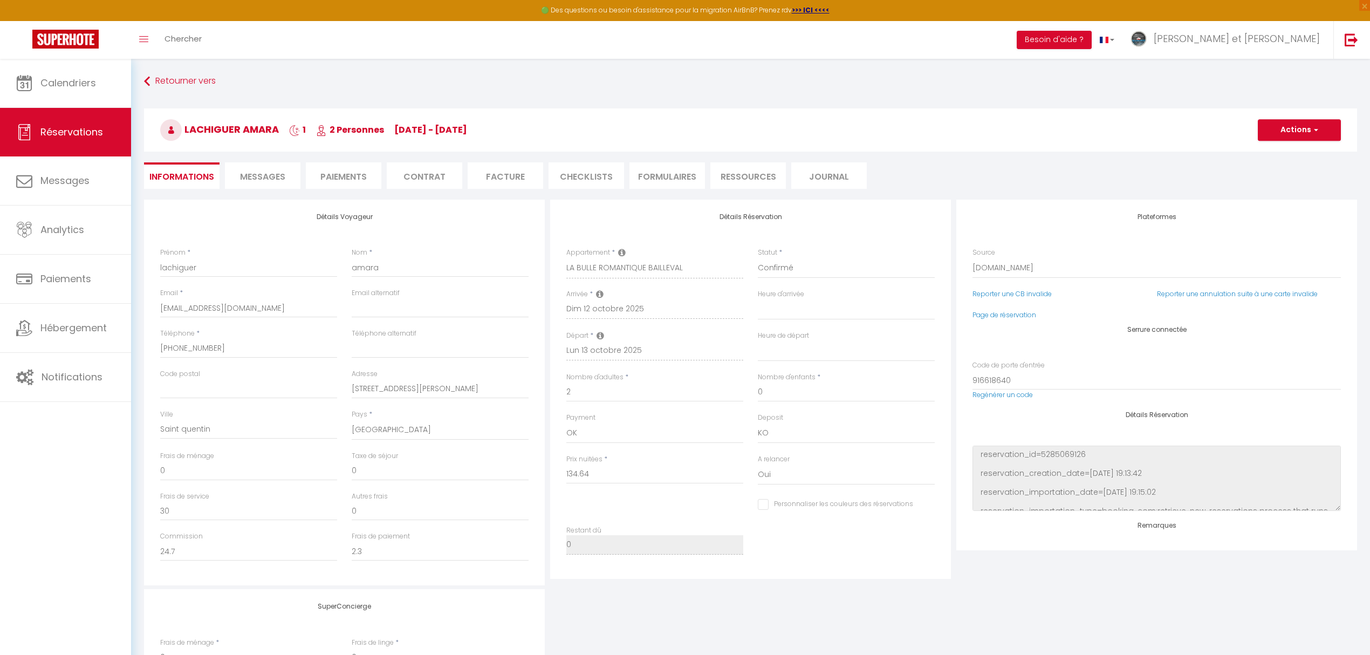
checkbox input "false"
click at [80, 374] on span "Notifications" at bounding box center [72, 376] width 61 height 13
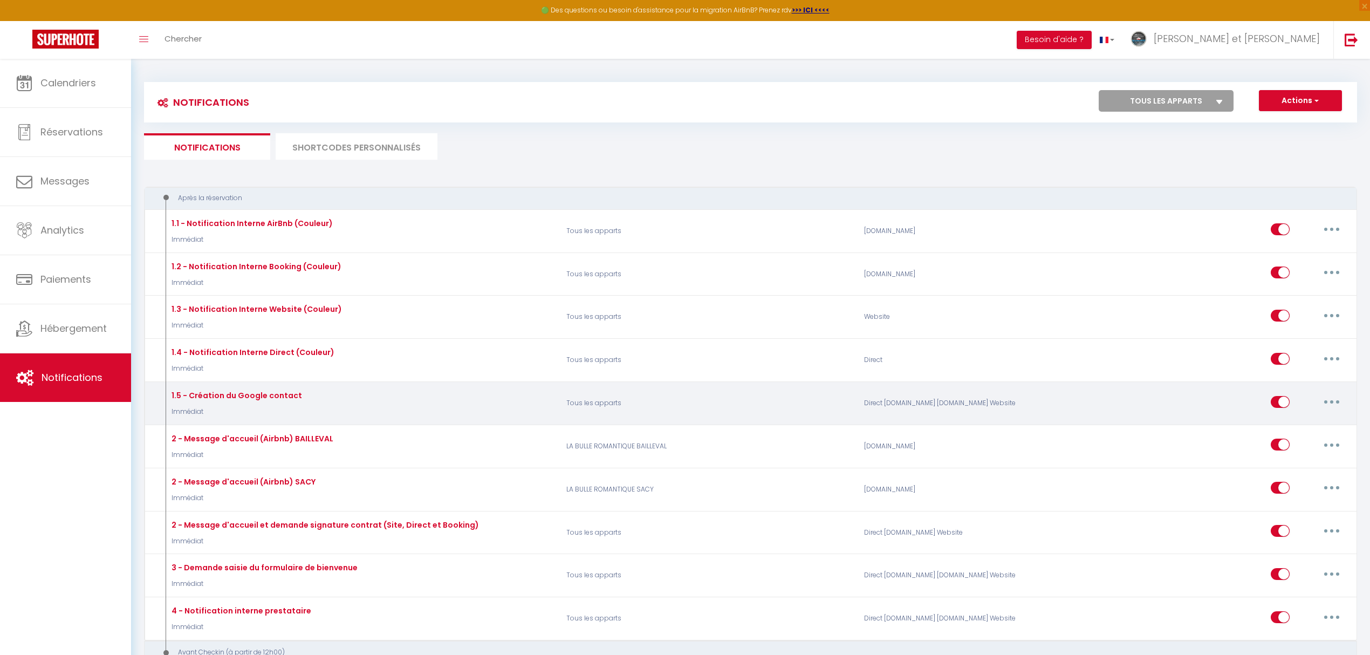
click at [1330, 399] on button "button" at bounding box center [1331, 401] width 30 height 17
click at [1295, 430] on link "Editer" at bounding box center [1303, 426] width 80 height 18
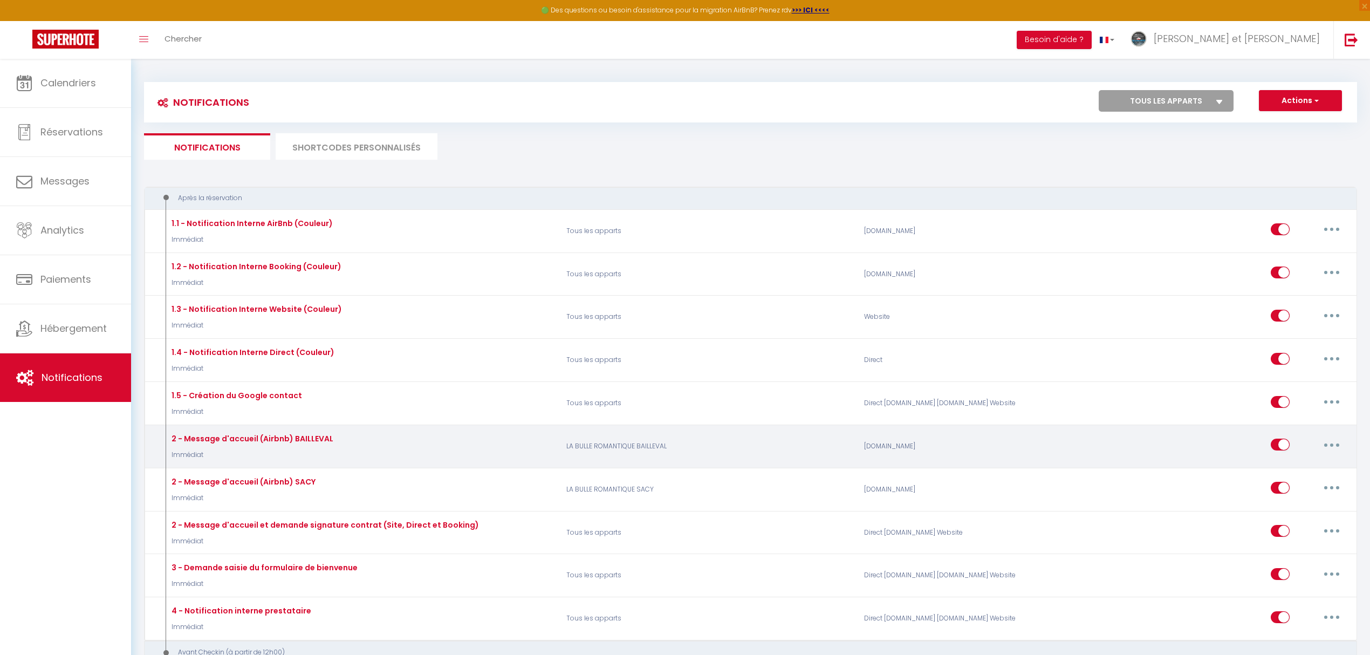
type input "1.5 - Création du Google contact"
select select "Immédiat"
select select
checkbox input "false"
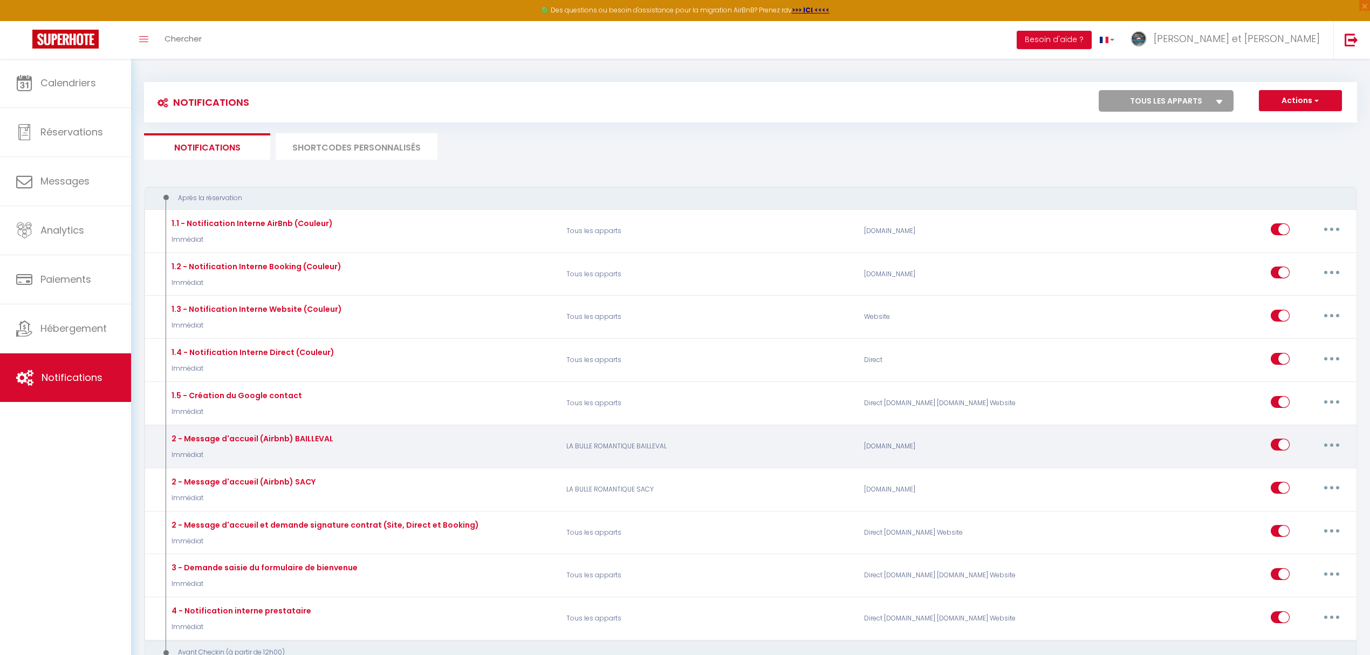
checkbox input "false"
radio input "true"
type input "CREATION_CONTACT"
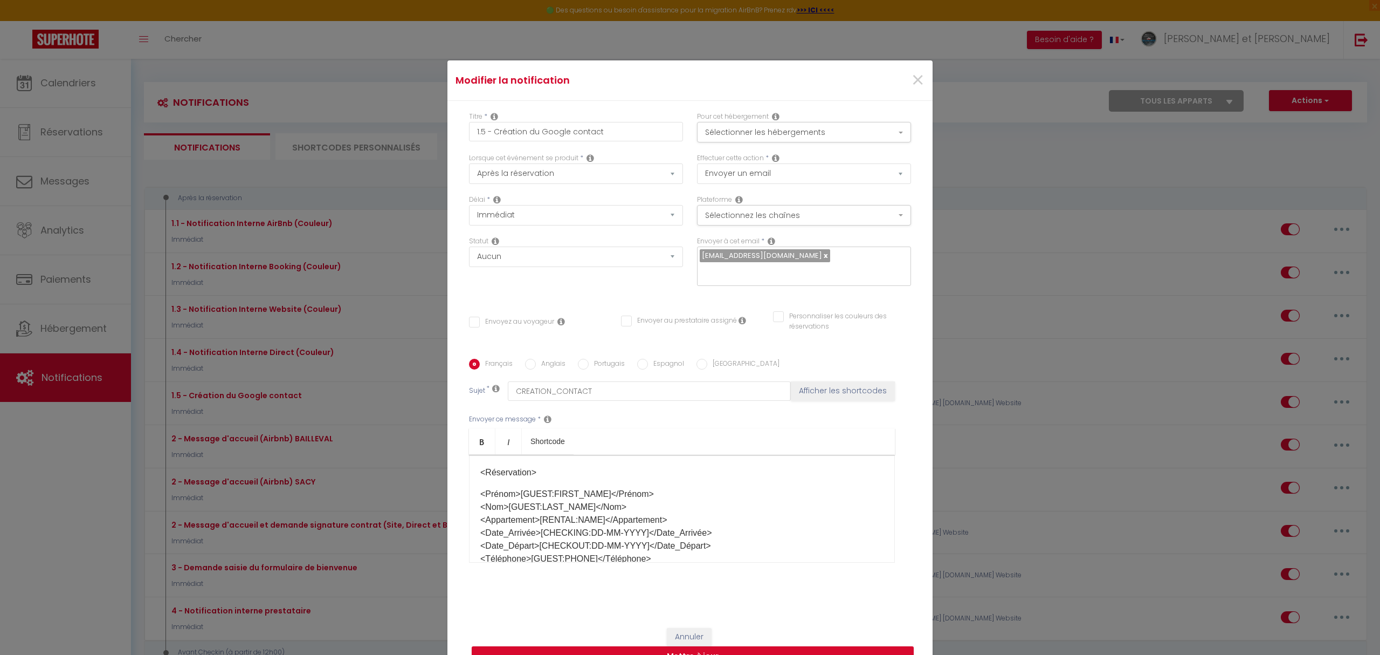
click at [785, 250] on span "[EMAIL_ADDRESS][DOMAIN_NAME]" at bounding box center [762, 255] width 120 height 10
type input "v"
paste input "[EMAIL_ADDRESS][DOMAIN_NAME]"
type input "[EMAIL_ADDRESS][DOMAIN_NAME]"
checkbox input "false"
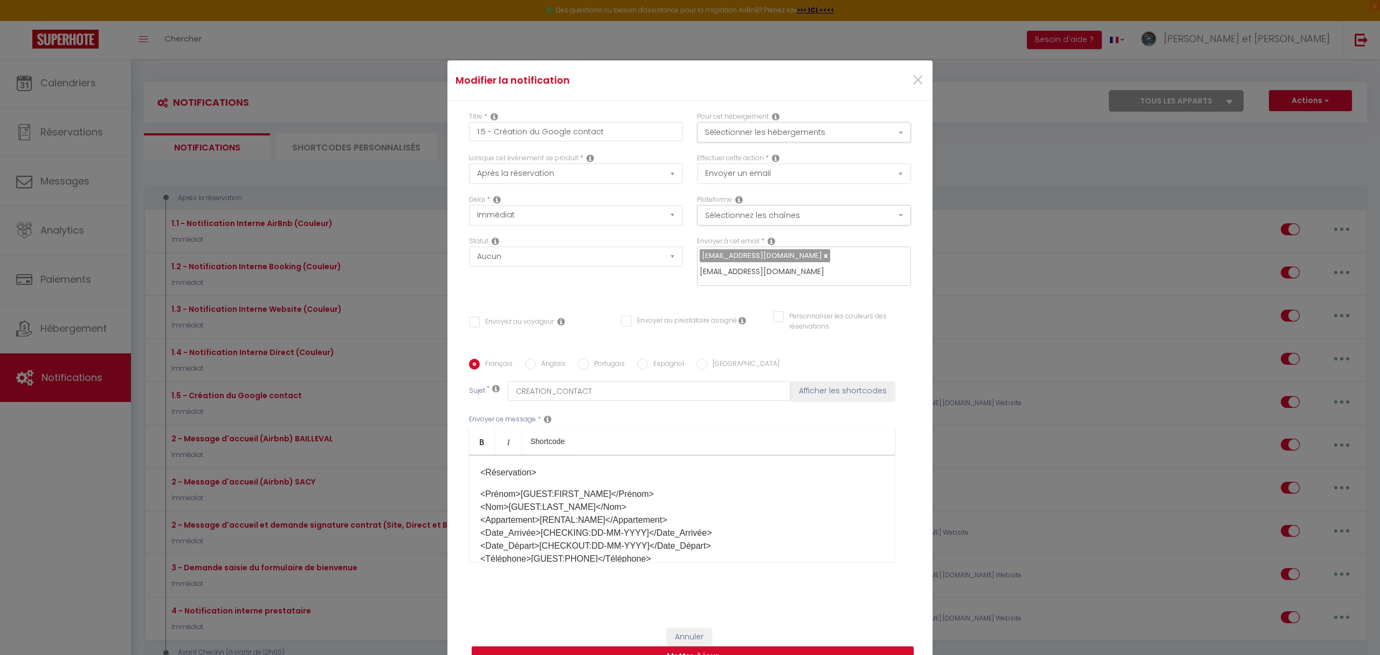
checkbox input "false"
click at [699, 253] on div "[EMAIL_ADDRESS][DOMAIN_NAME]" at bounding box center [804, 266] width 214 height 40
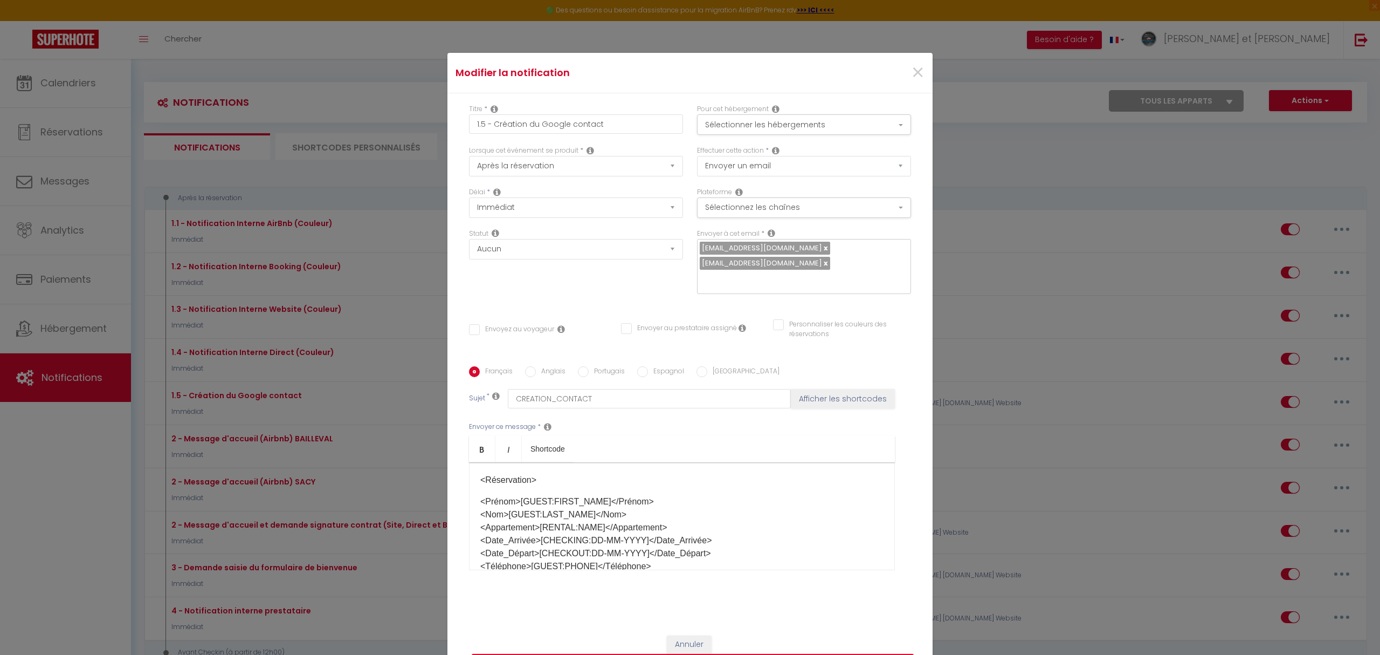
click at [822, 243] on link at bounding box center [825, 248] width 6 height 10
checkbox input "false"
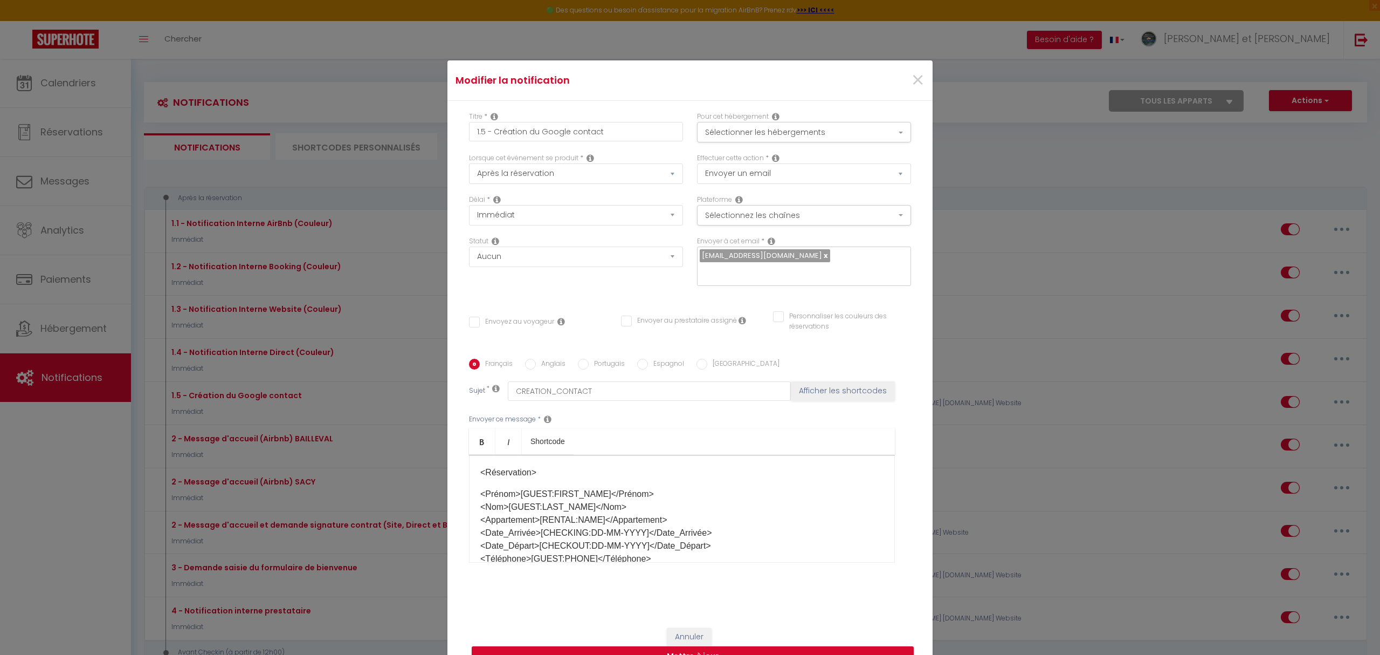
click at [705, 269] on input "text" at bounding box center [801, 272] width 203 height 14
paste input "[EMAIL_ADDRESS][DOMAIN_NAME]"
type input "[EMAIL_ADDRESS][DOMAIN_NAME]"
drag, startPoint x: 749, startPoint y: 272, endPoint x: 619, endPoint y: 264, distance: 130.7
click at [619, 264] on div "Délai * Immédiat + 10 Minutes + 1 Heure + 2 Heures + 3 Heures + 4 Heures + 5 He…" at bounding box center [690, 246] width 456 height 102
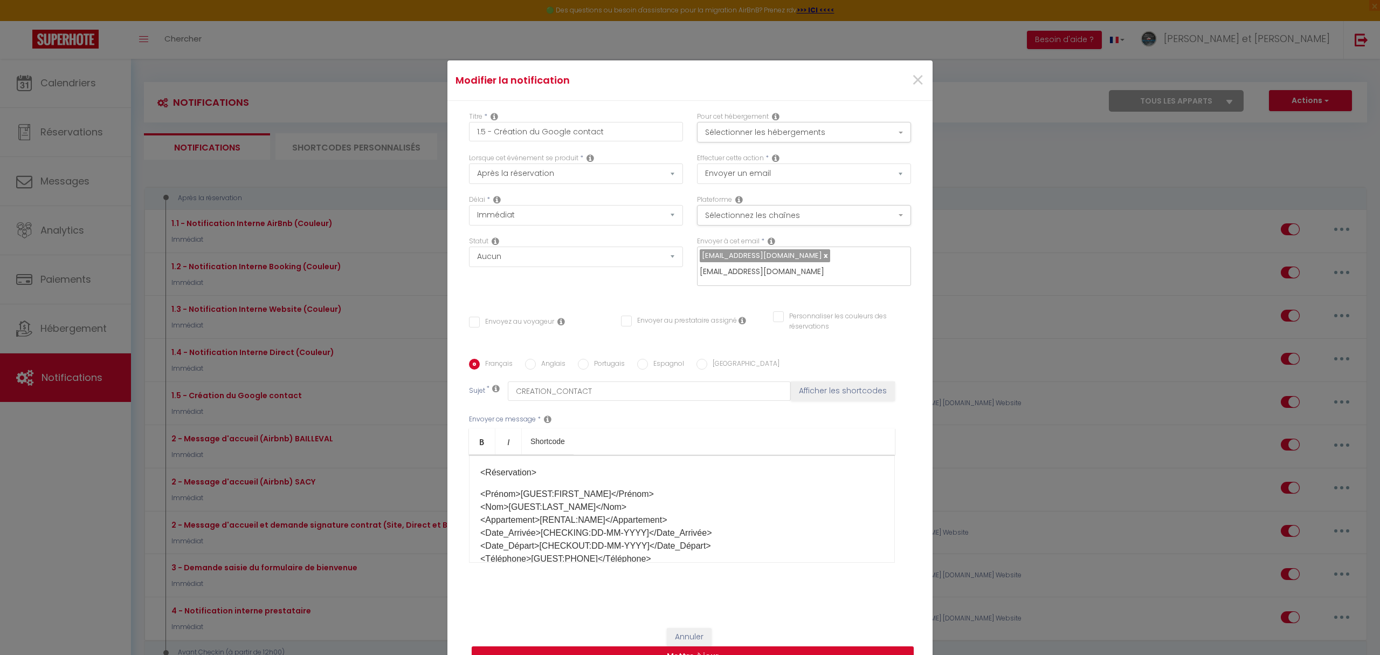
click at [712, 270] on input "[EMAIL_ADDRESS][DOMAIN_NAME]" at bounding box center [801, 272] width 203 height 14
click at [624, 297] on div "Statut Aucun Si la réservation est payée Si réservation non payée Si la caution…" at bounding box center [576, 266] width 228 height 61
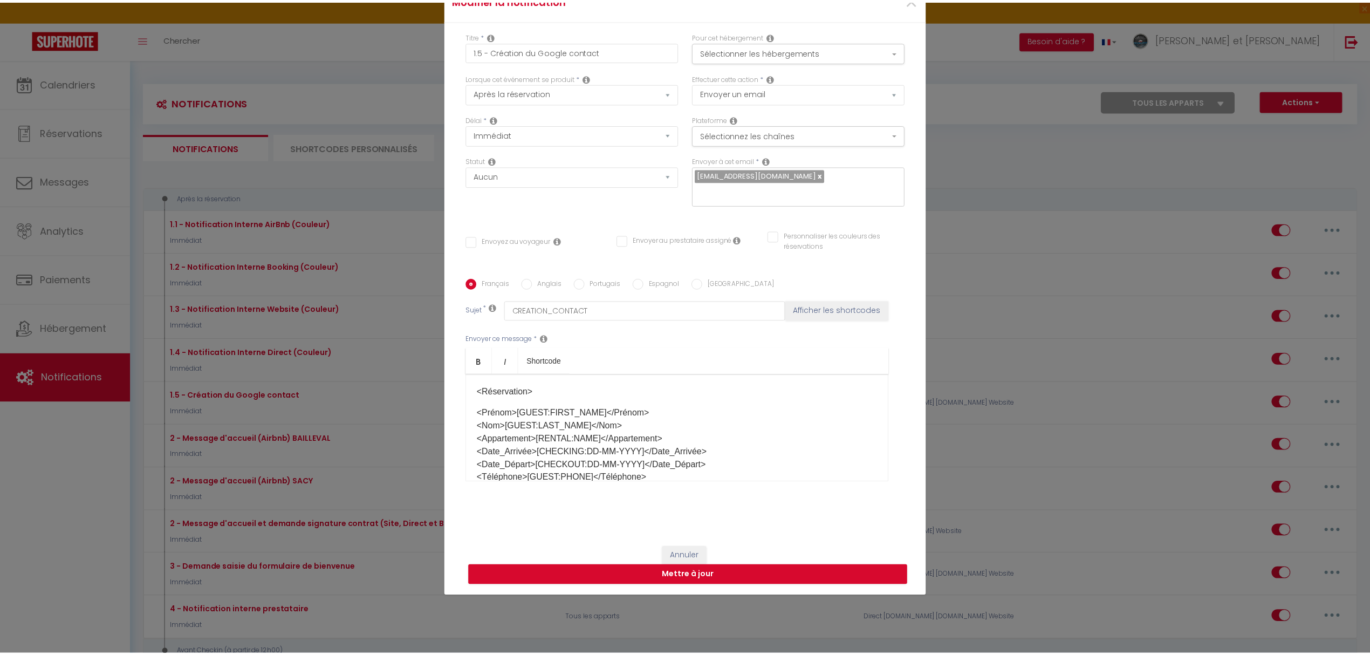
scroll to position [82, 0]
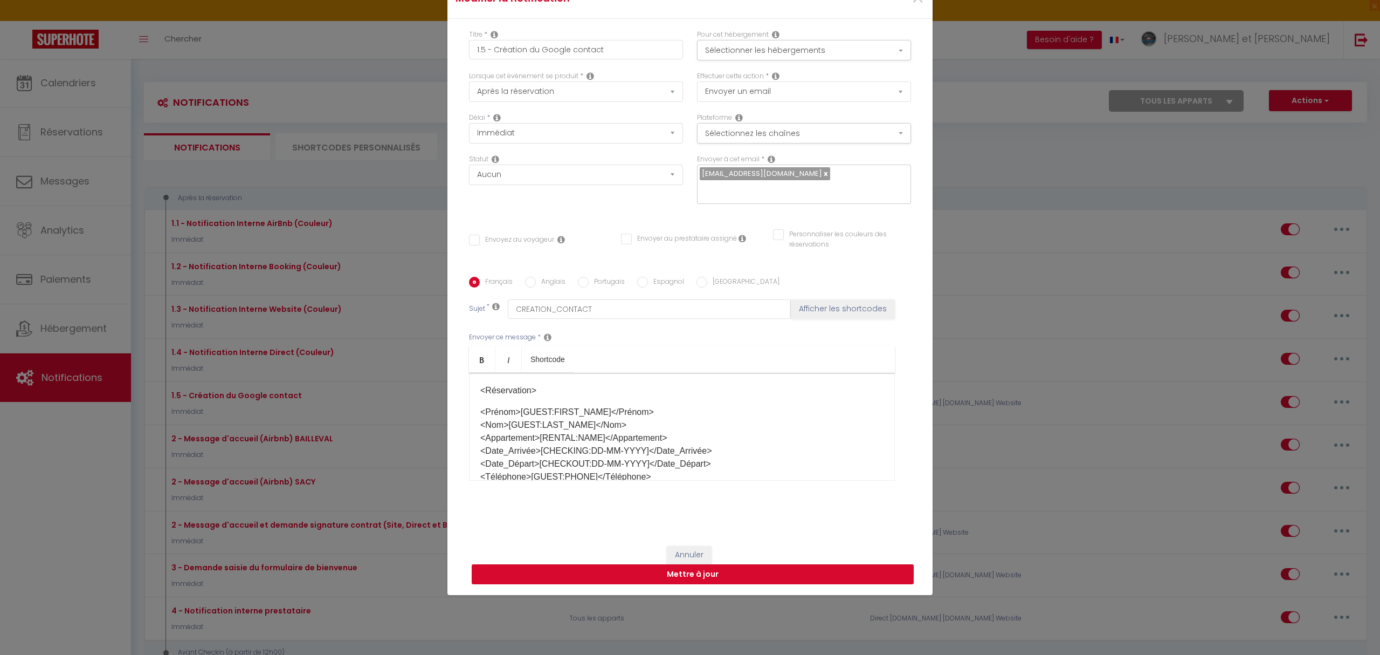
click at [672, 581] on button "Mettre à jour" at bounding box center [693, 574] width 442 height 20
checkbox input "false"
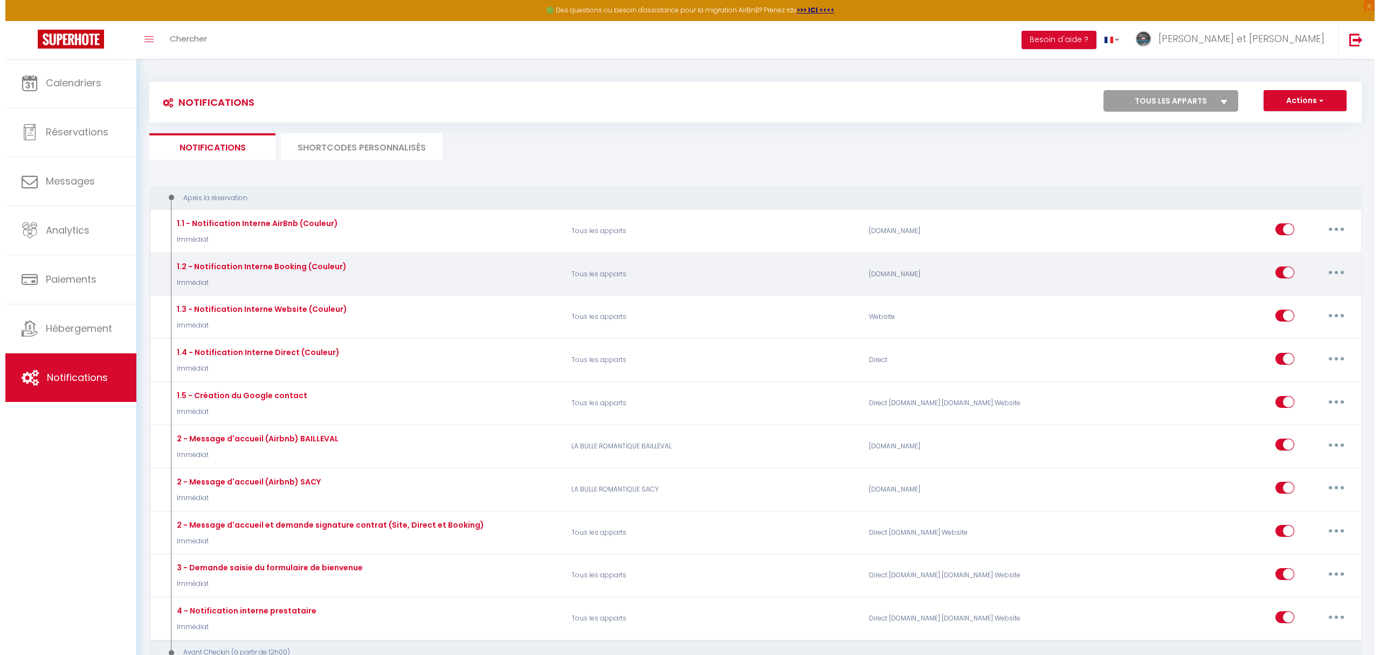
scroll to position [480, 0]
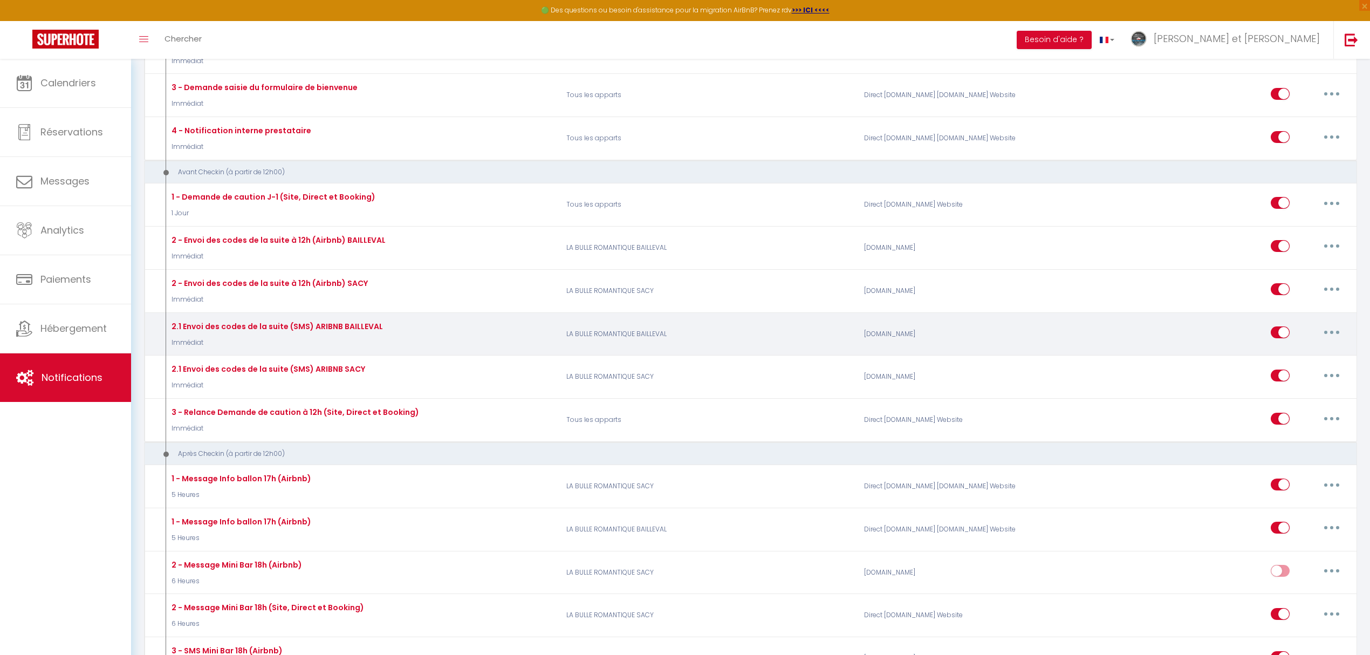
click at [1332, 334] on button "button" at bounding box center [1331, 332] width 30 height 17
click at [1275, 356] on link "Editer" at bounding box center [1303, 357] width 80 height 18
type input "2.1 Envoi des codes de la suite (SMS) ARIBNB BAILLEVAL"
select select "Immédiat"
select select
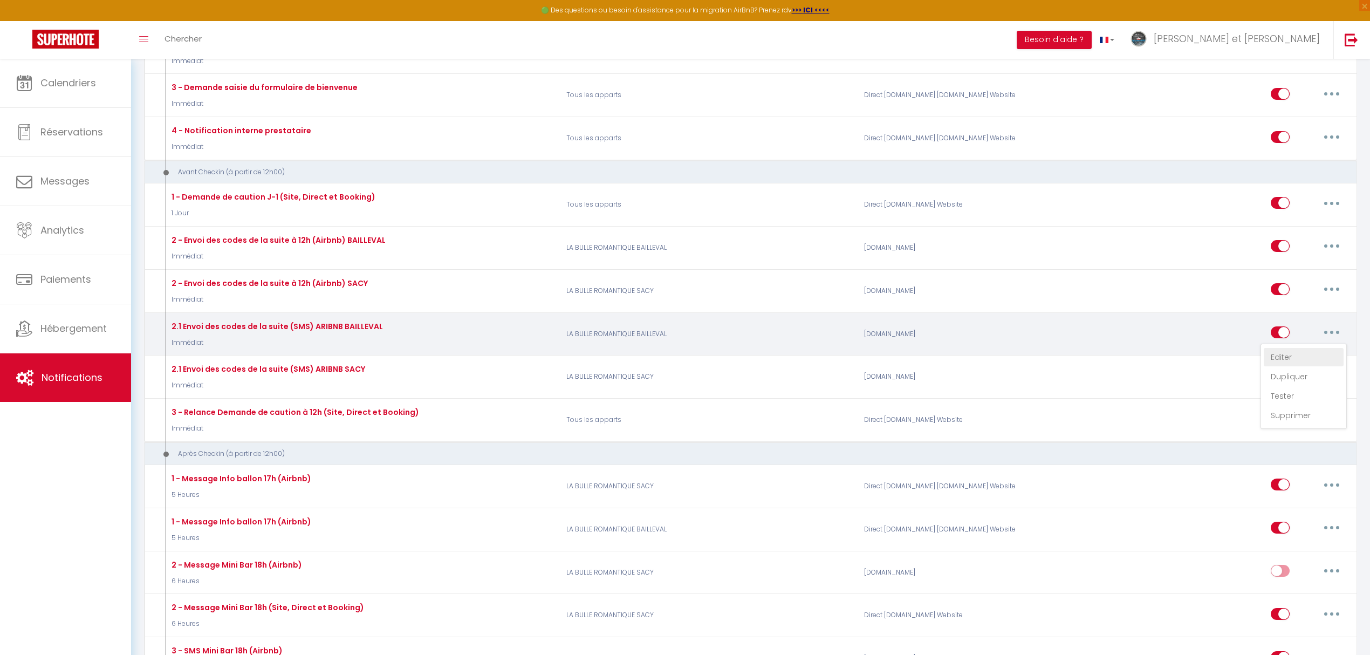
checkbox input "false"
radio input "true"
type input "SMS:[GUEST:PHONE]"
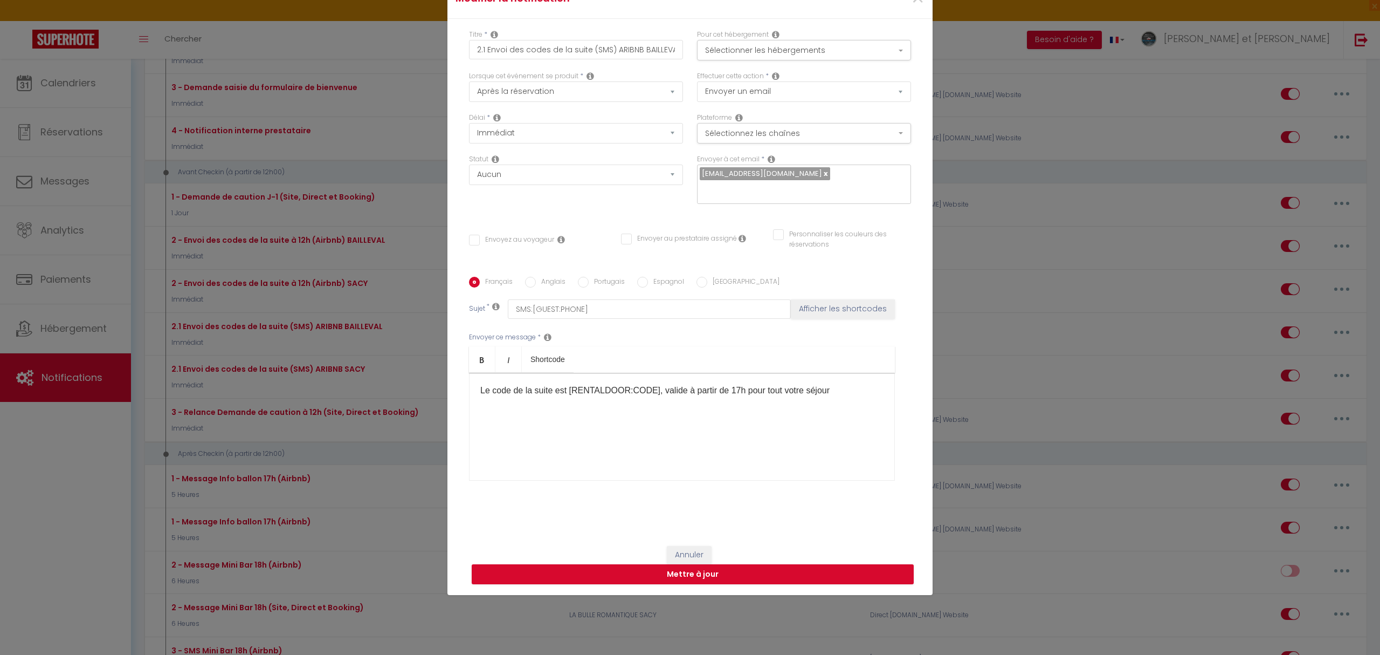
click at [714, 185] on input "text" at bounding box center [801, 190] width 203 height 14
paste input "[EMAIL_ADDRESS][DOMAIN_NAME]"
click at [747, 188] on input "[EMAIL_ADDRESS][DOMAIN_NAME]" at bounding box center [801, 190] width 203 height 14
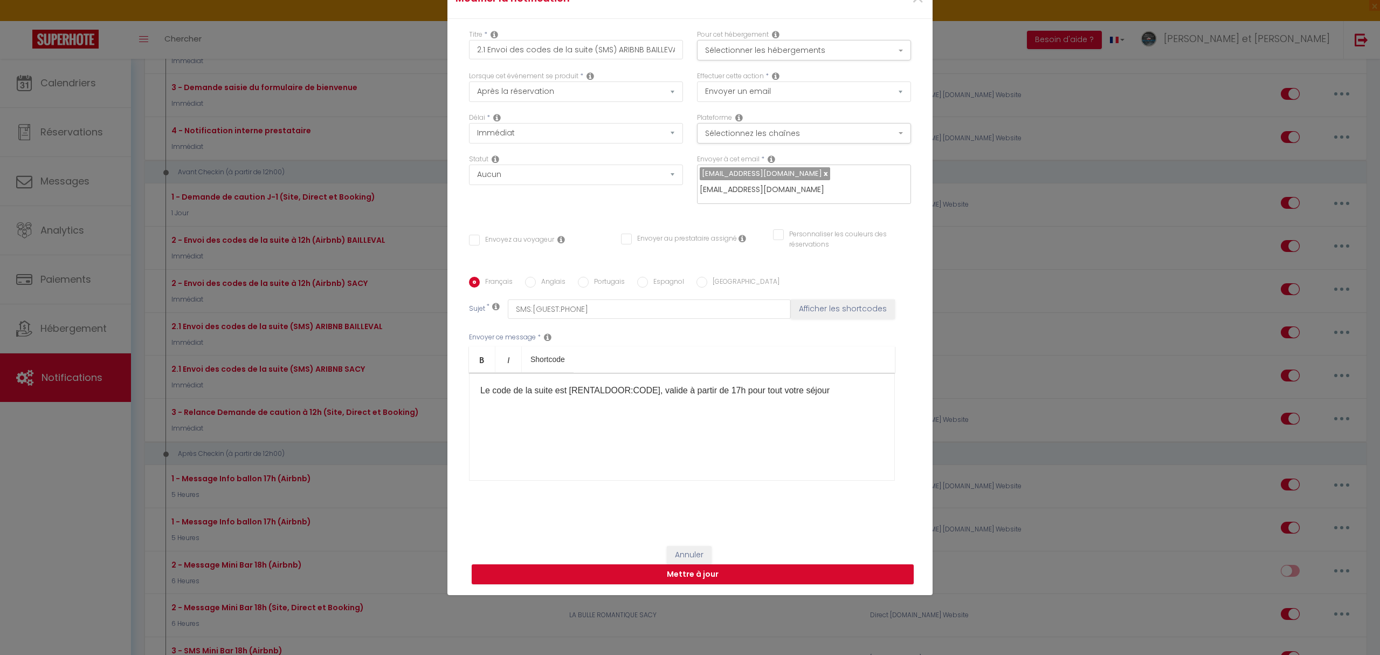
drag, startPoint x: 751, startPoint y: 186, endPoint x: 645, endPoint y: 186, distance: 105.7
click at [645, 186] on div "Délai * Immédiat - 10 Minutes - 1 Heure - 2 Heures - 3 Heures - 4 Heures - 5 He…" at bounding box center [690, 164] width 456 height 102
type input "[EMAIL_ADDRESS][DOMAIN_NAME]"
checkbox input "false"
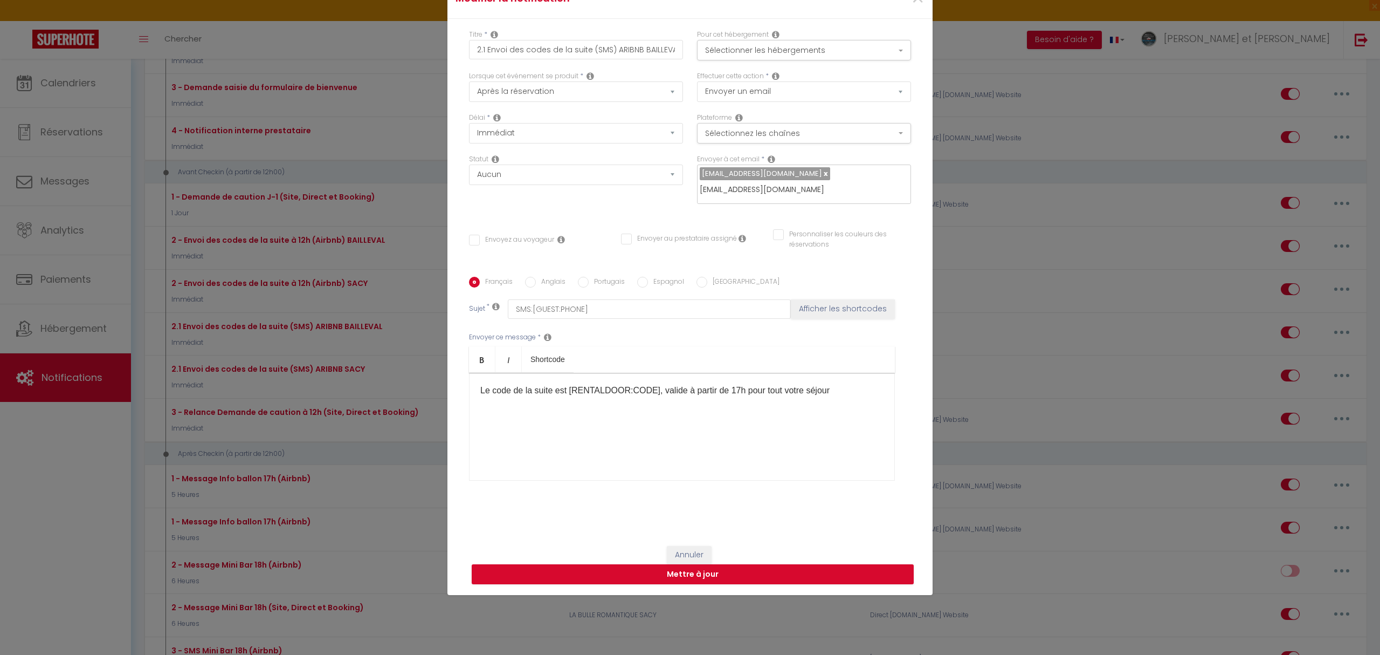
checkbox input "false"
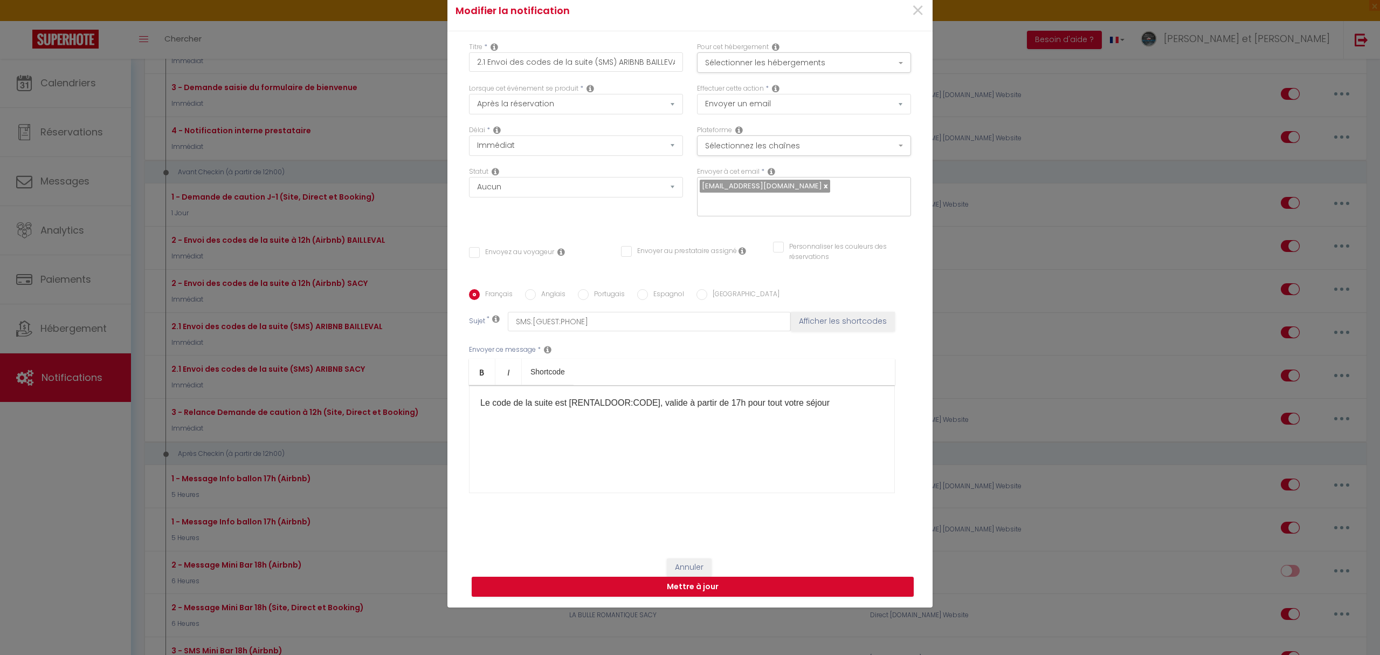
click at [822, 181] on link at bounding box center [825, 186] width 6 height 10
checkbox input "false"
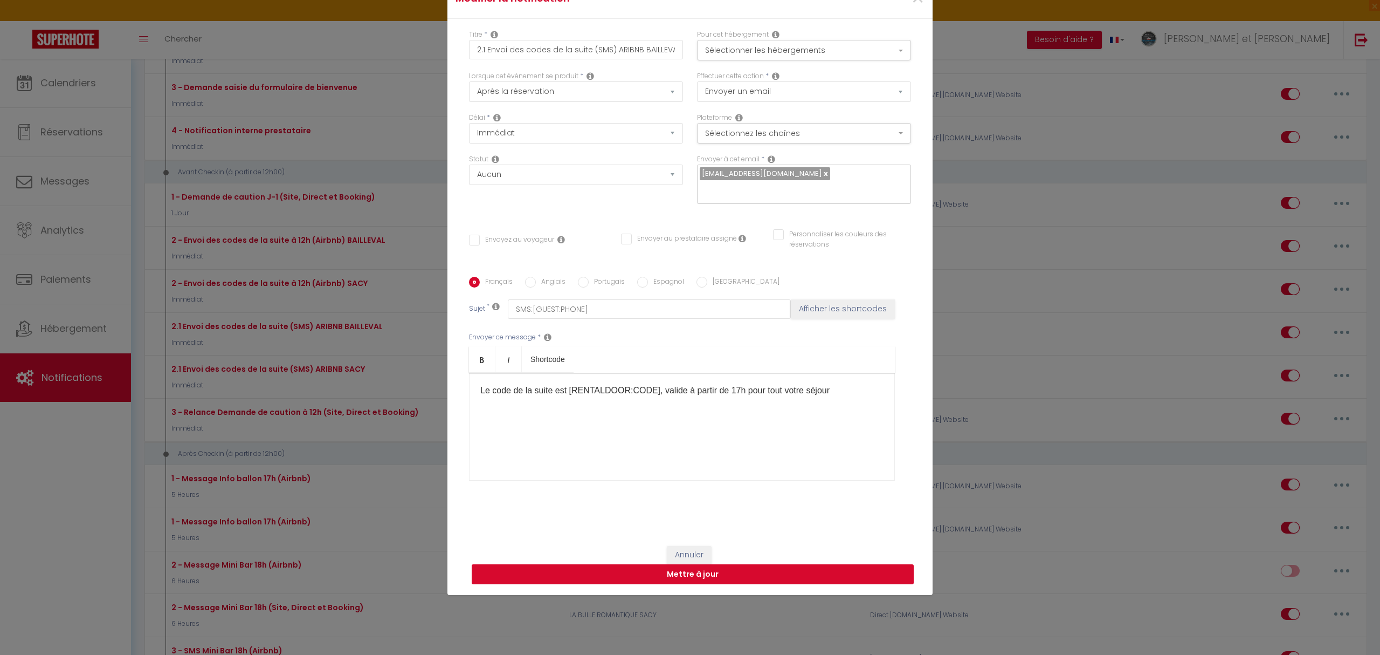
click at [682, 581] on button "Mettre à jour" at bounding box center [693, 574] width 442 height 20
checkbox input "false"
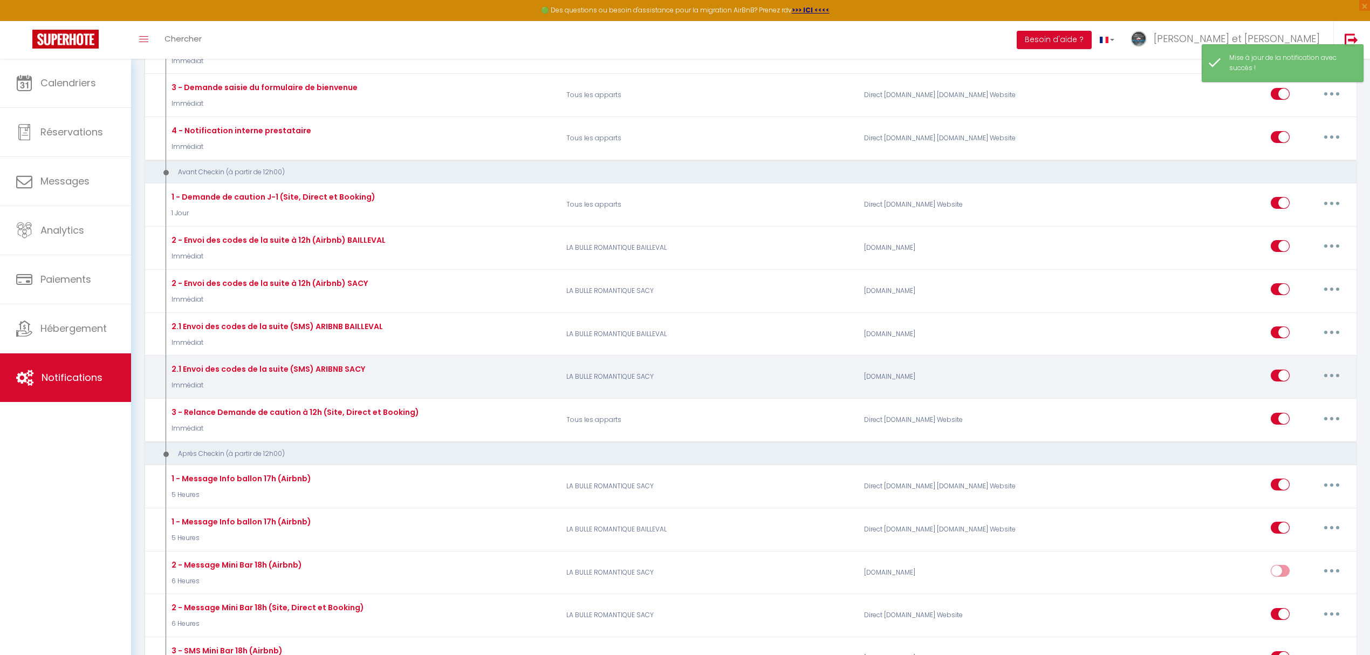
click at [1327, 374] on button "button" at bounding box center [1331, 375] width 30 height 17
click at [1292, 397] on link "Editer" at bounding box center [1303, 399] width 80 height 18
type input "2.1 Envoi des codes de la suite (SMS) ARIBNB SACY"
select select "Immédiat"
select select
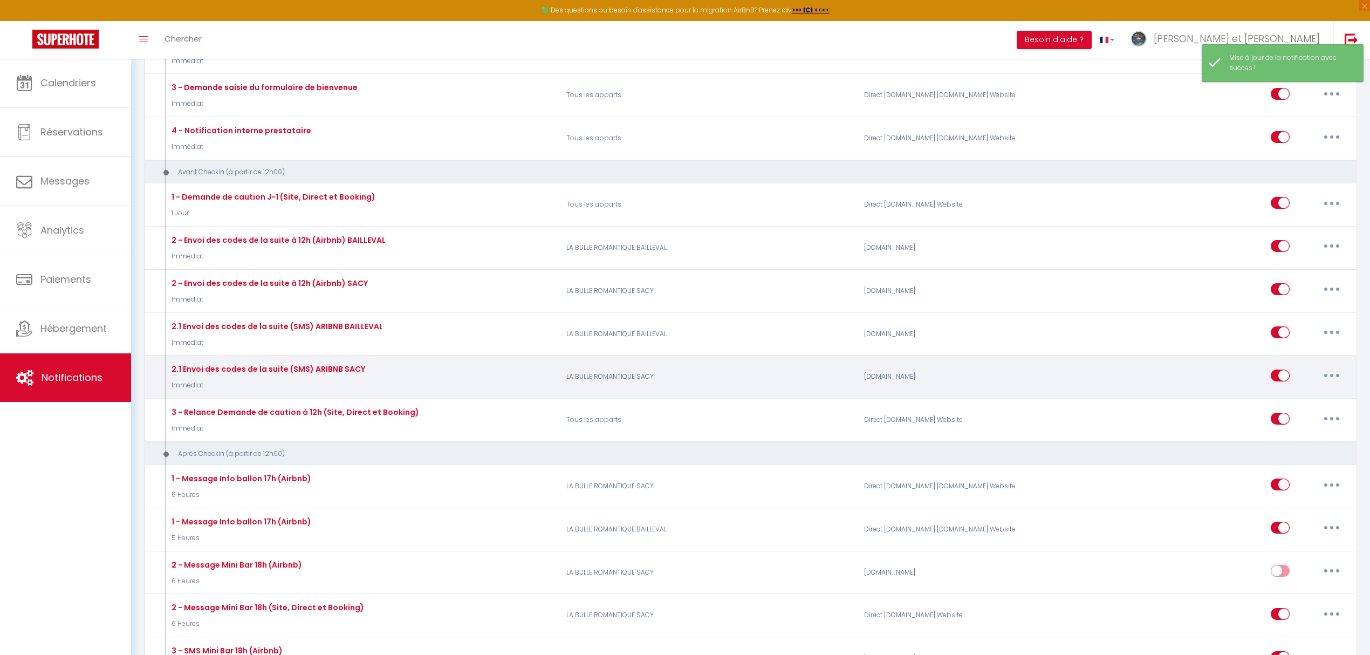
checkbox input "false"
radio input "true"
type input "SMS:[GUEST:PHONE]"
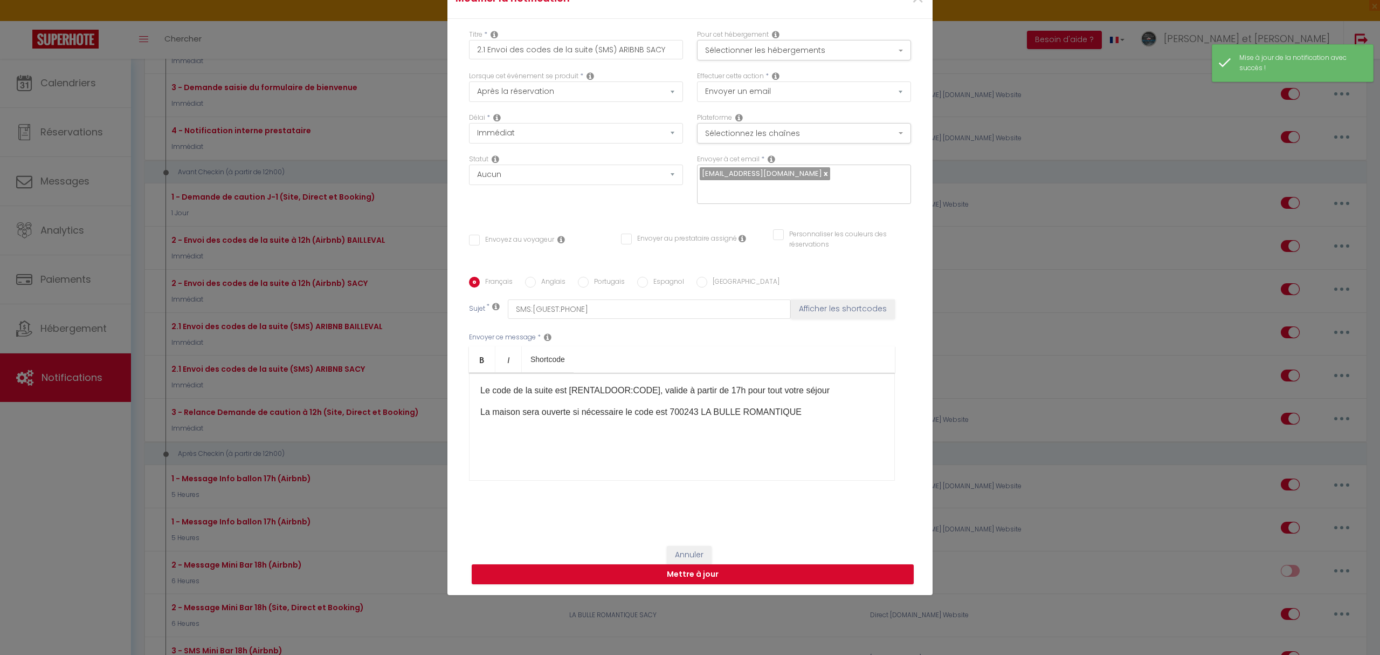
click at [730, 188] on input "text" at bounding box center [801, 190] width 203 height 14
paste input "[EMAIL_ADDRESS][DOMAIN_NAME]"
type input "[EMAIL_ADDRESS][DOMAIN_NAME]"
checkbox input "false"
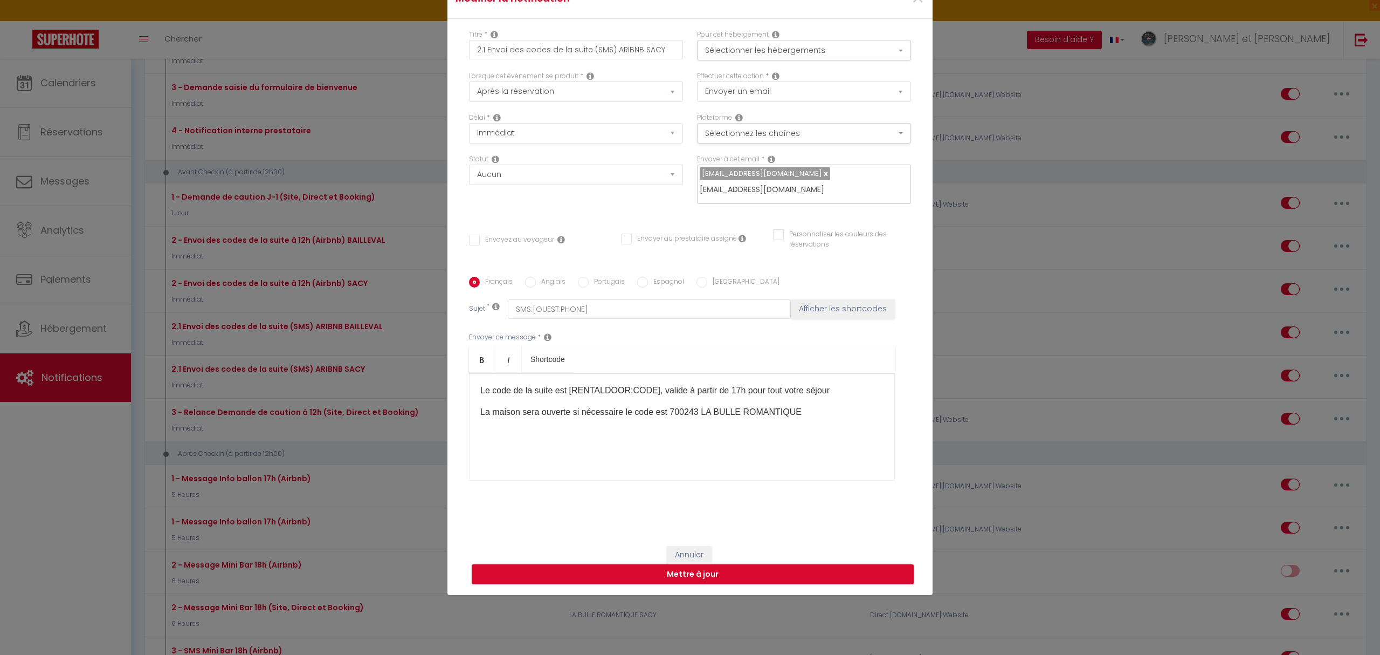
checkbox input "false"
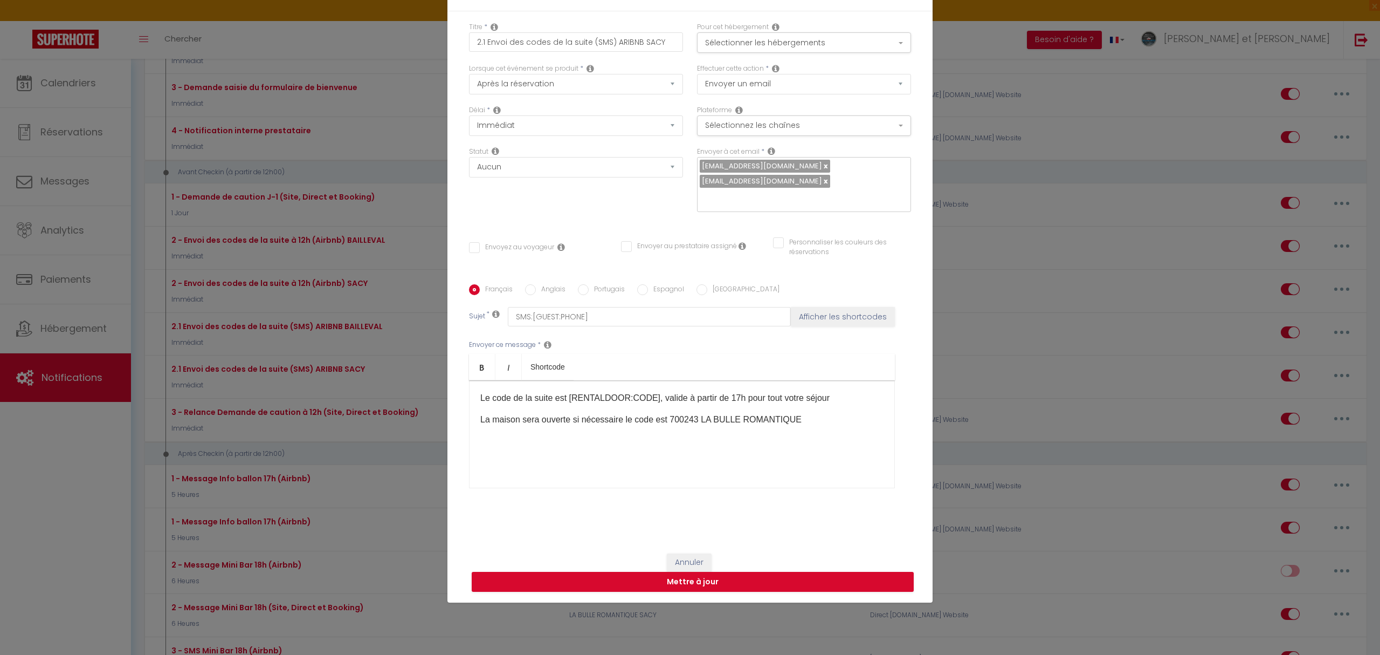
scroll to position [70, 0]
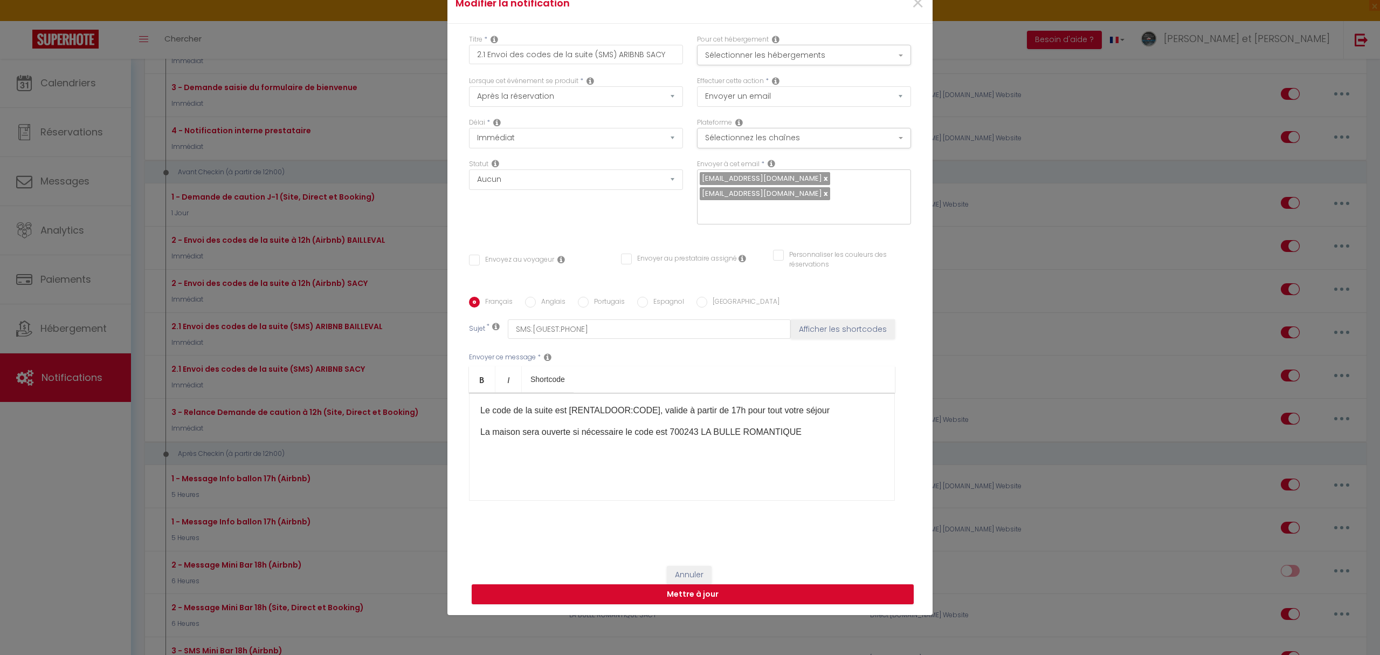
click at [712, 172] on span "[EMAIL_ADDRESS][DOMAIN_NAME]" at bounding box center [765, 178] width 130 height 13
click at [822, 173] on link at bounding box center [825, 178] width 6 height 10
checkbox input "false"
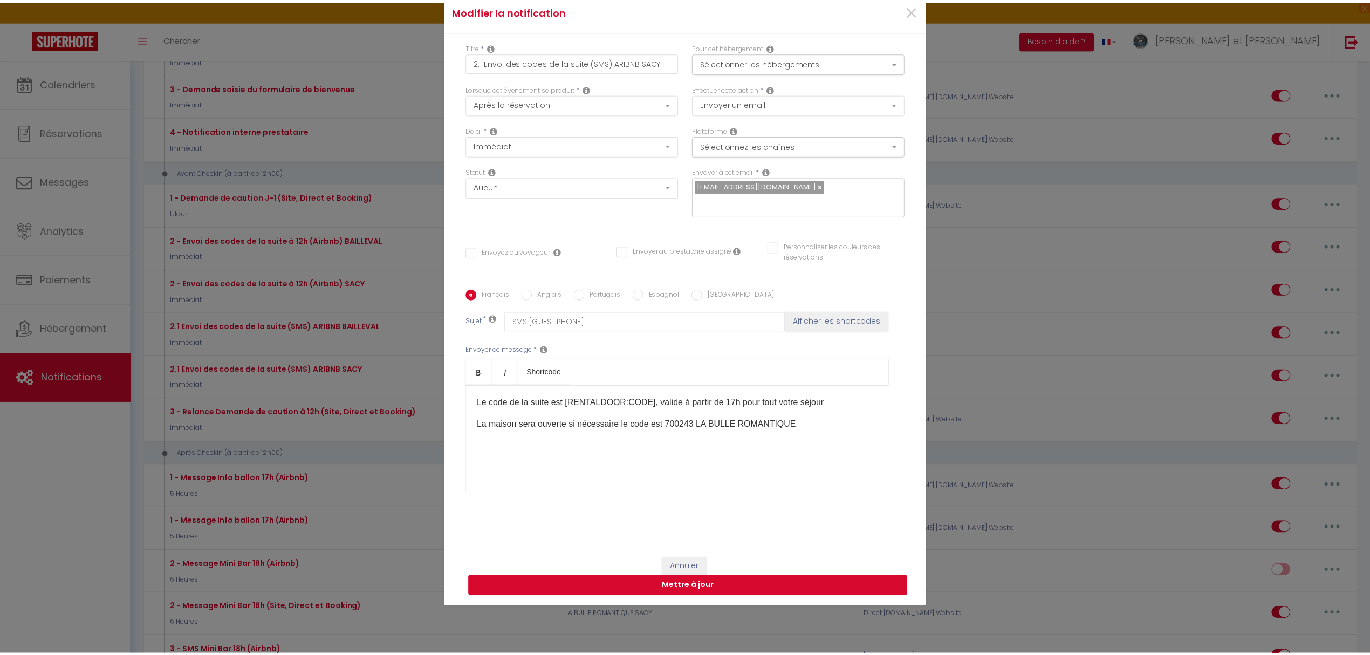
scroll to position [82, 0]
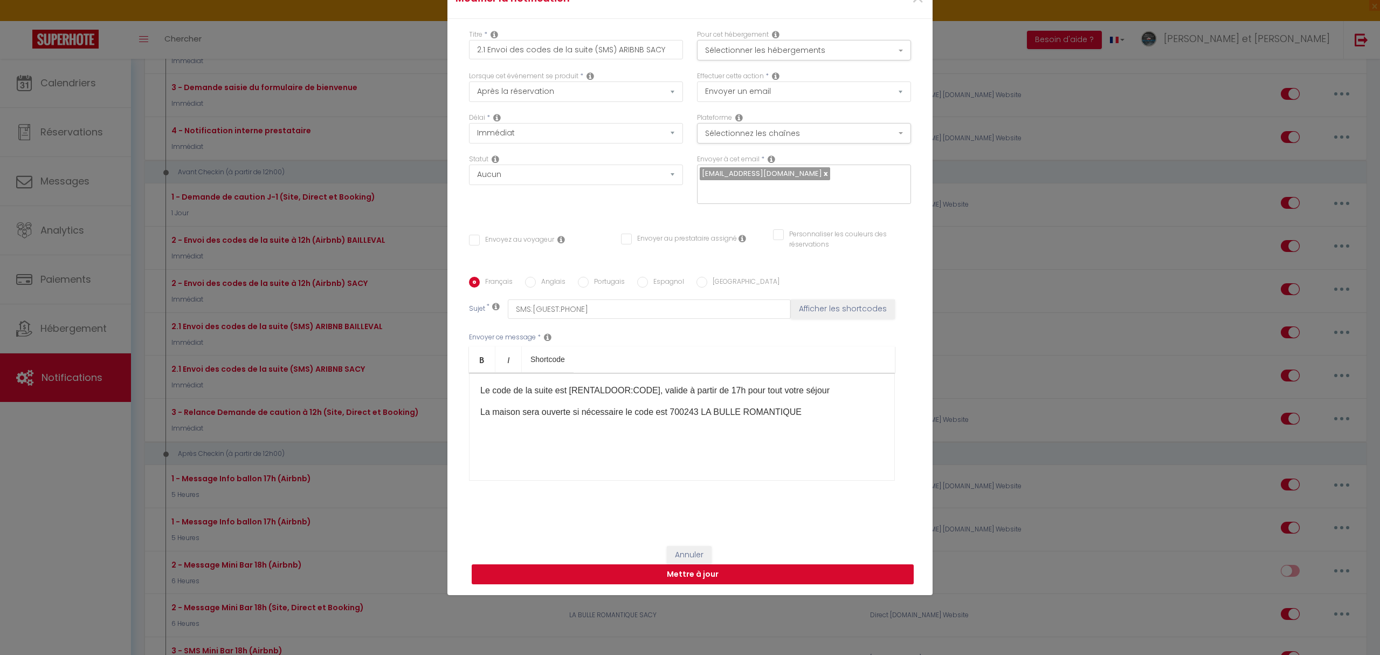
click at [686, 581] on button "Mettre à jour" at bounding box center [693, 574] width 442 height 20
checkbox input "false"
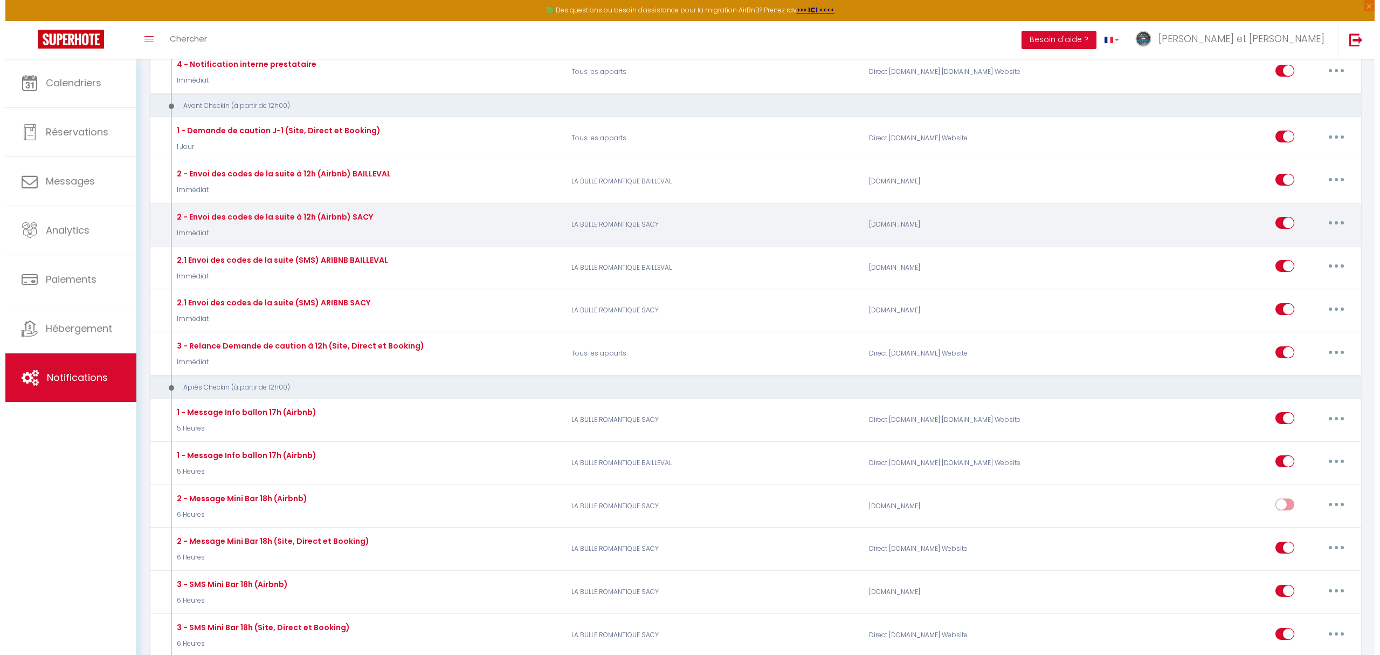
scroll to position [628, 0]
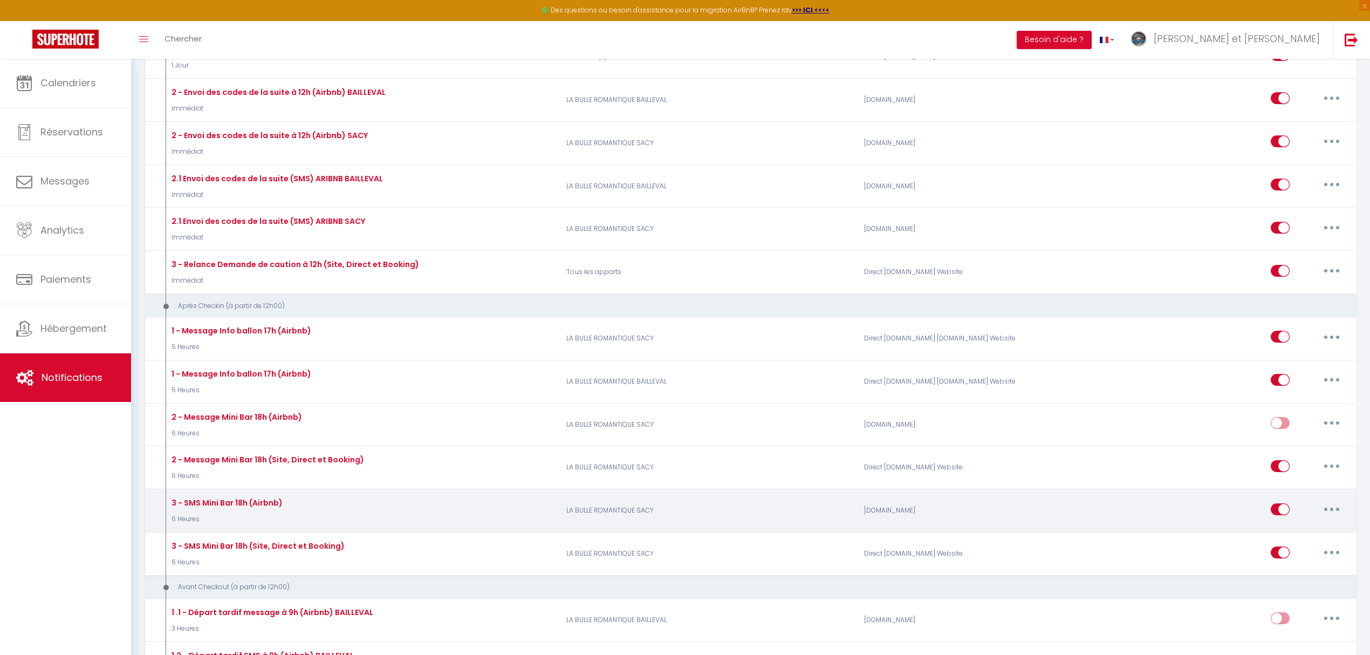
click at [1330, 511] on icon "button" at bounding box center [1331, 508] width 3 height 3
click at [1282, 534] on link "Editer" at bounding box center [1303, 533] width 80 height 18
type input "3 - SMS Mini Bar 18h (Airbnb)"
select select "3"
select select "6 Heures"
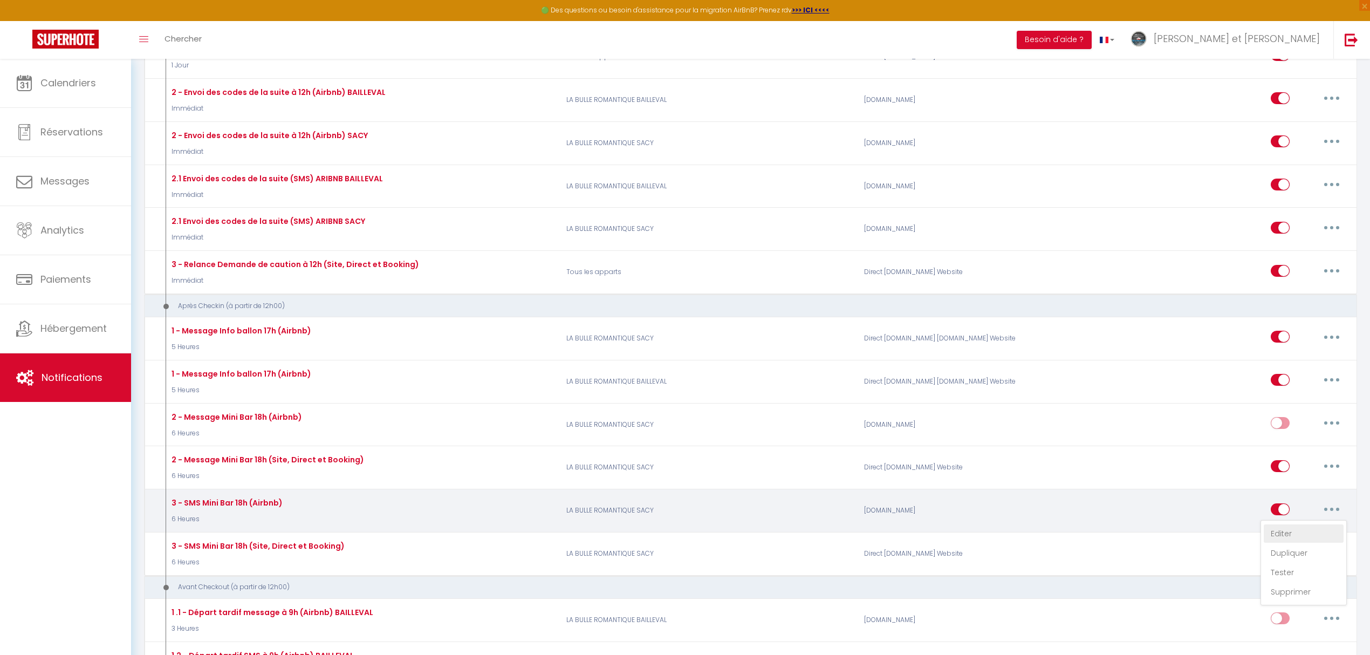
select select
checkbox input "false"
radio input "true"
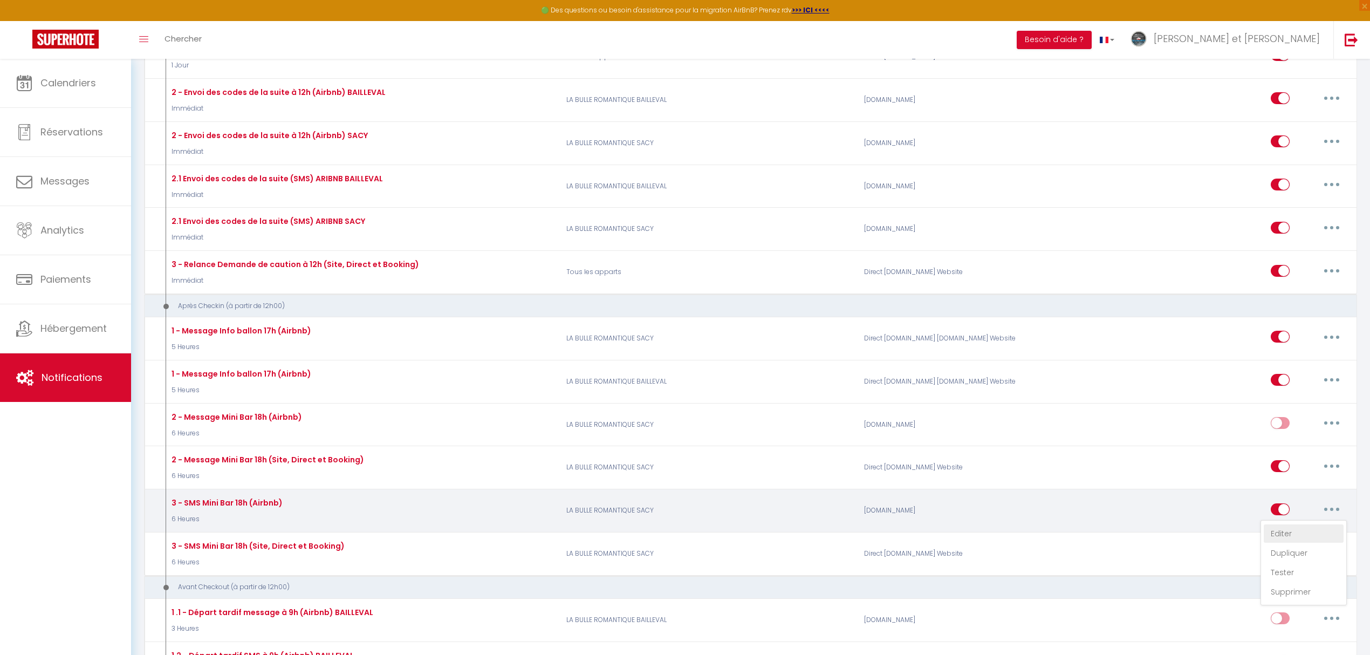
type input "SMS:[GUEST:PHONE]"
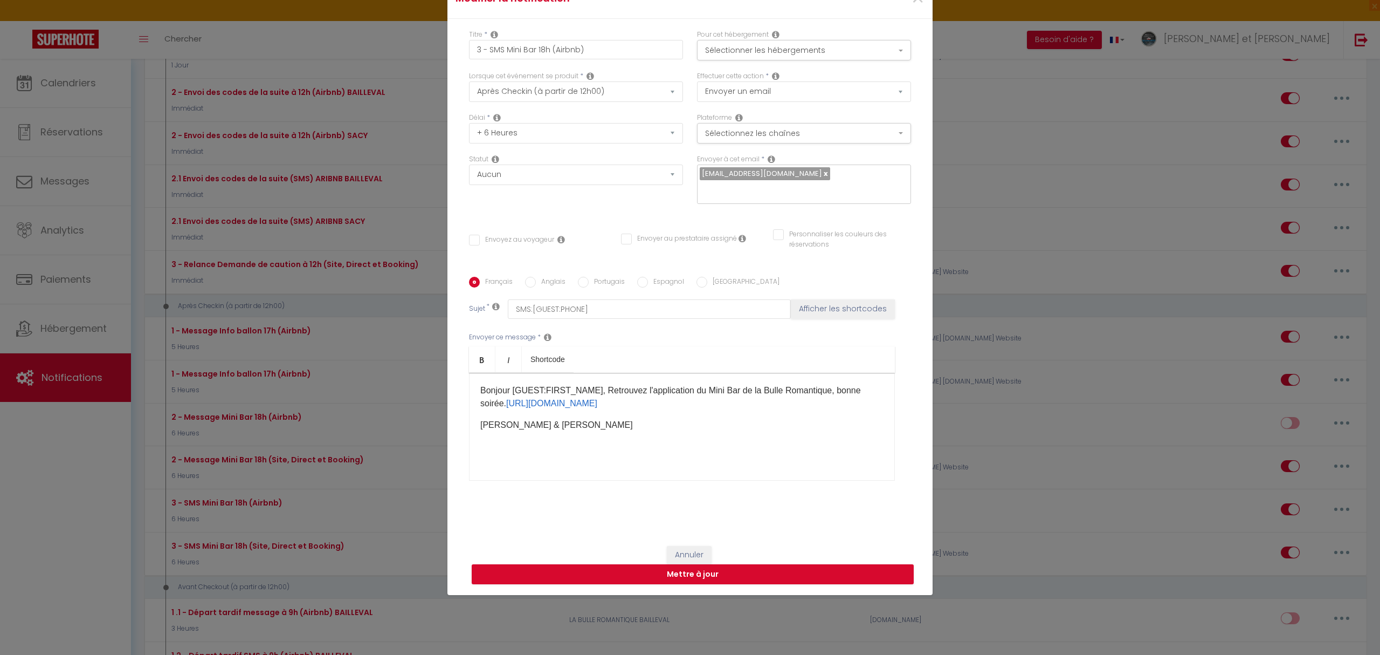
click at [721, 188] on input "text" at bounding box center [801, 190] width 203 height 14
paste input "[EMAIL_ADDRESS][DOMAIN_NAME]"
type input "[EMAIL_ADDRESS][DOMAIN_NAME]"
checkbox input "false"
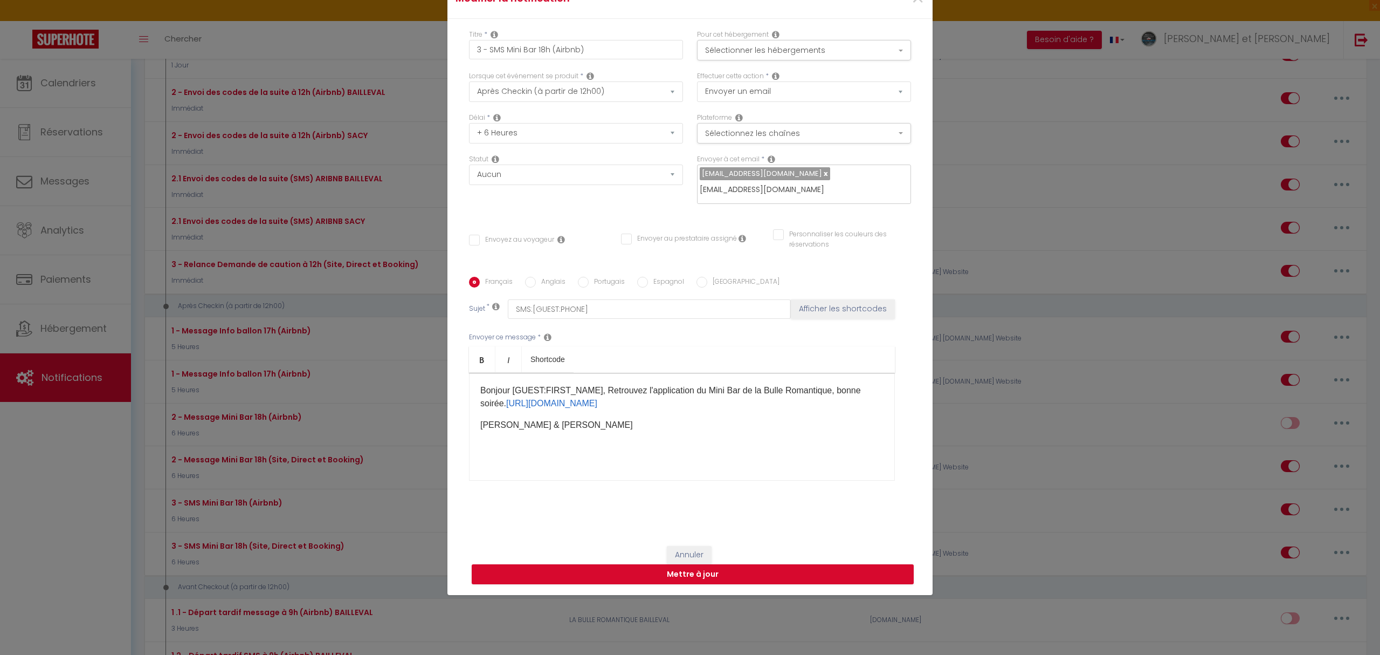
checkbox input "false"
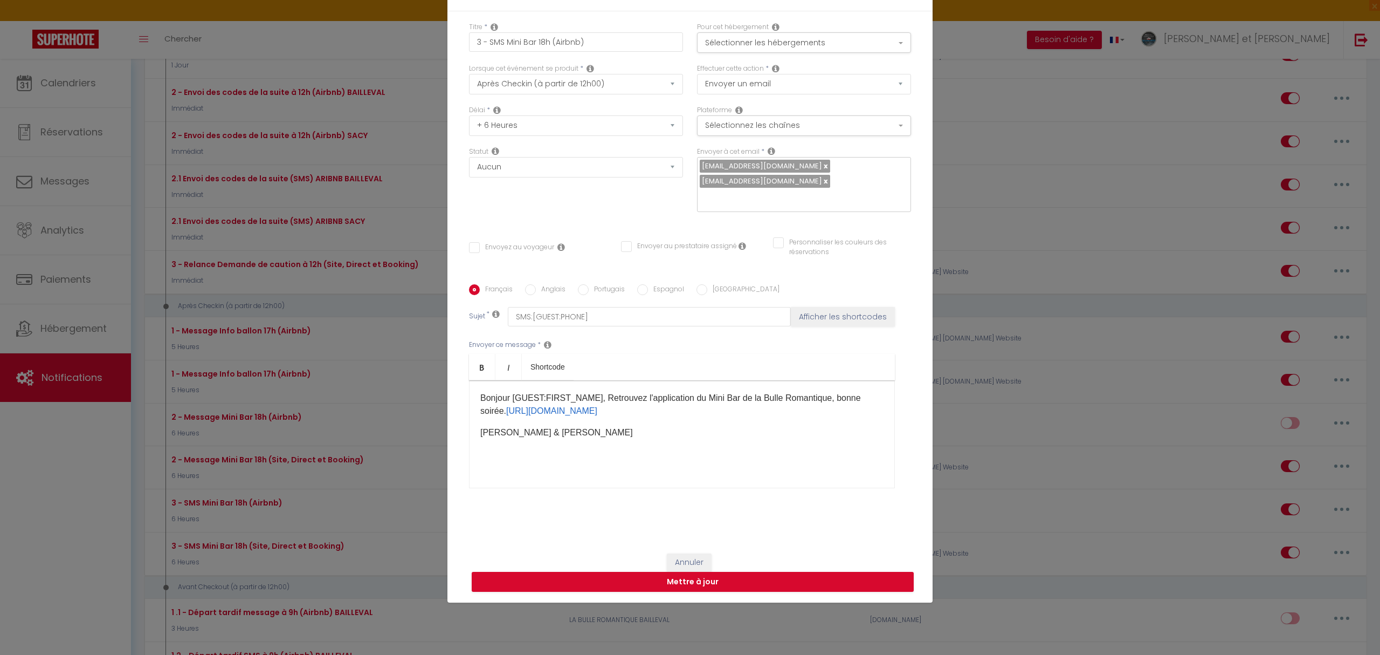
scroll to position [0, 0]
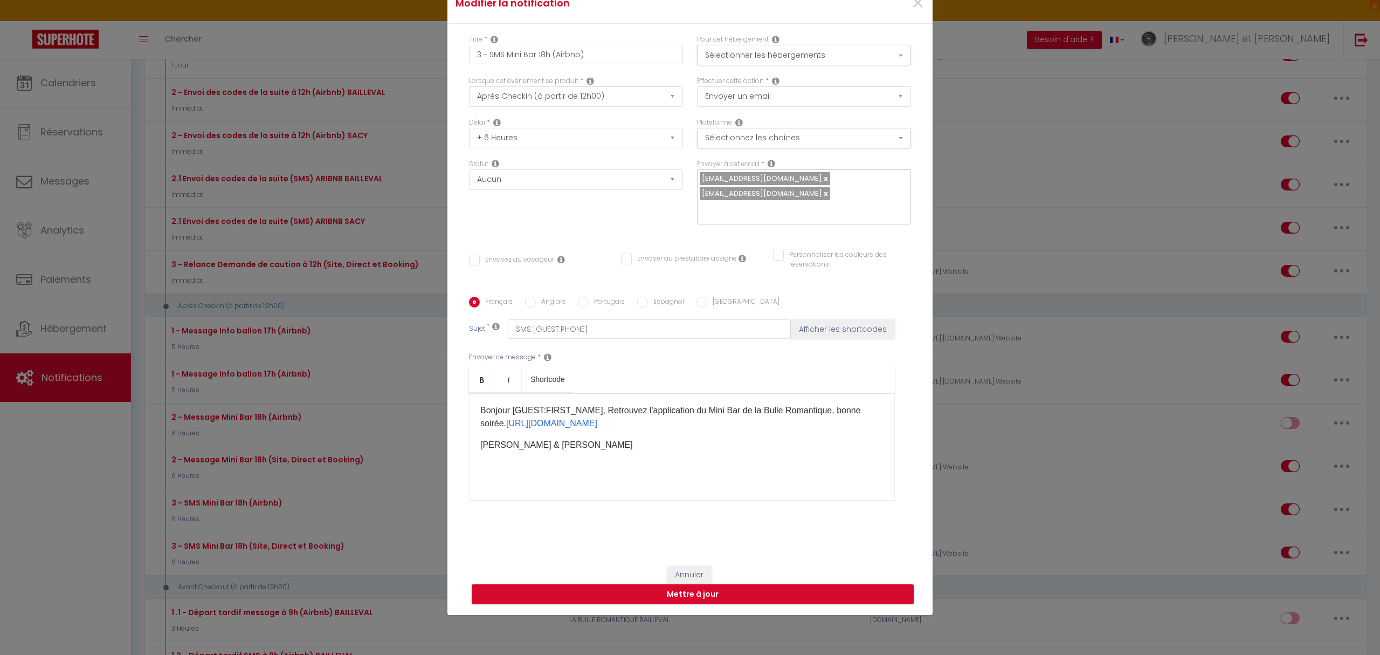
click at [822, 173] on link at bounding box center [825, 178] width 6 height 10
checkbox input "false"
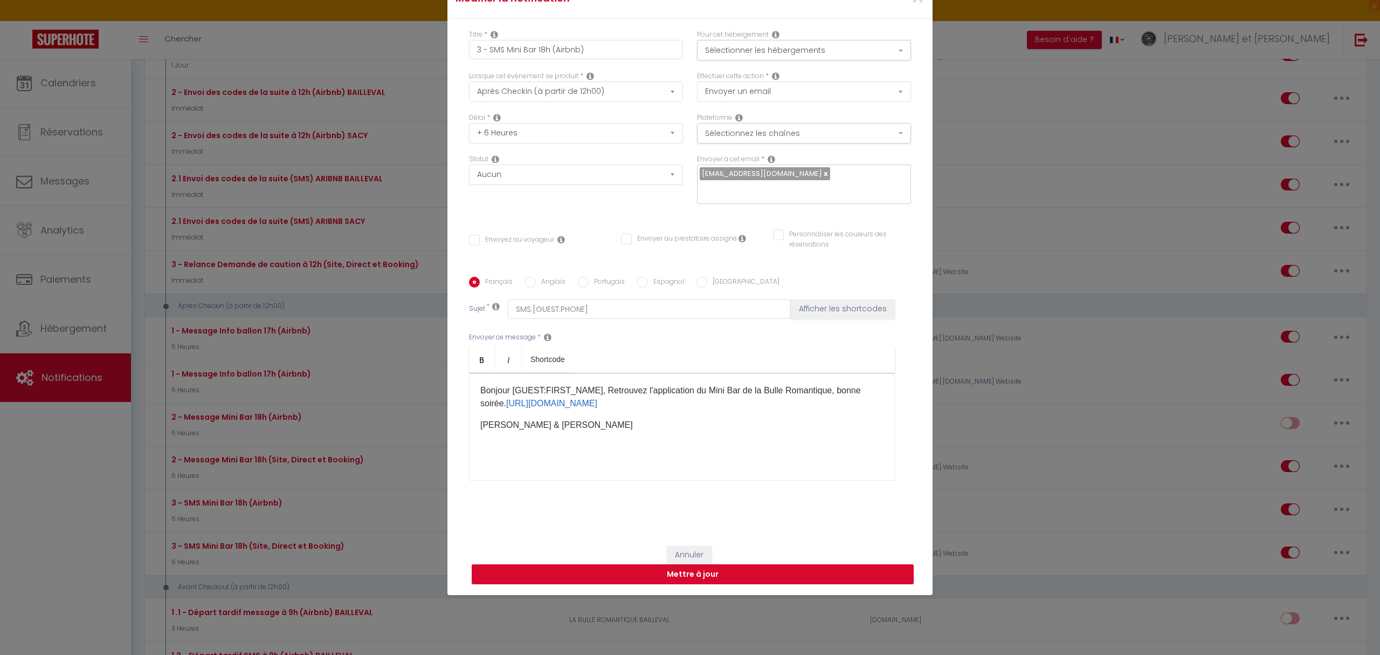
click at [691, 582] on button "Mettre à jour" at bounding box center [693, 574] width 442 height 20
checkbox input "false"
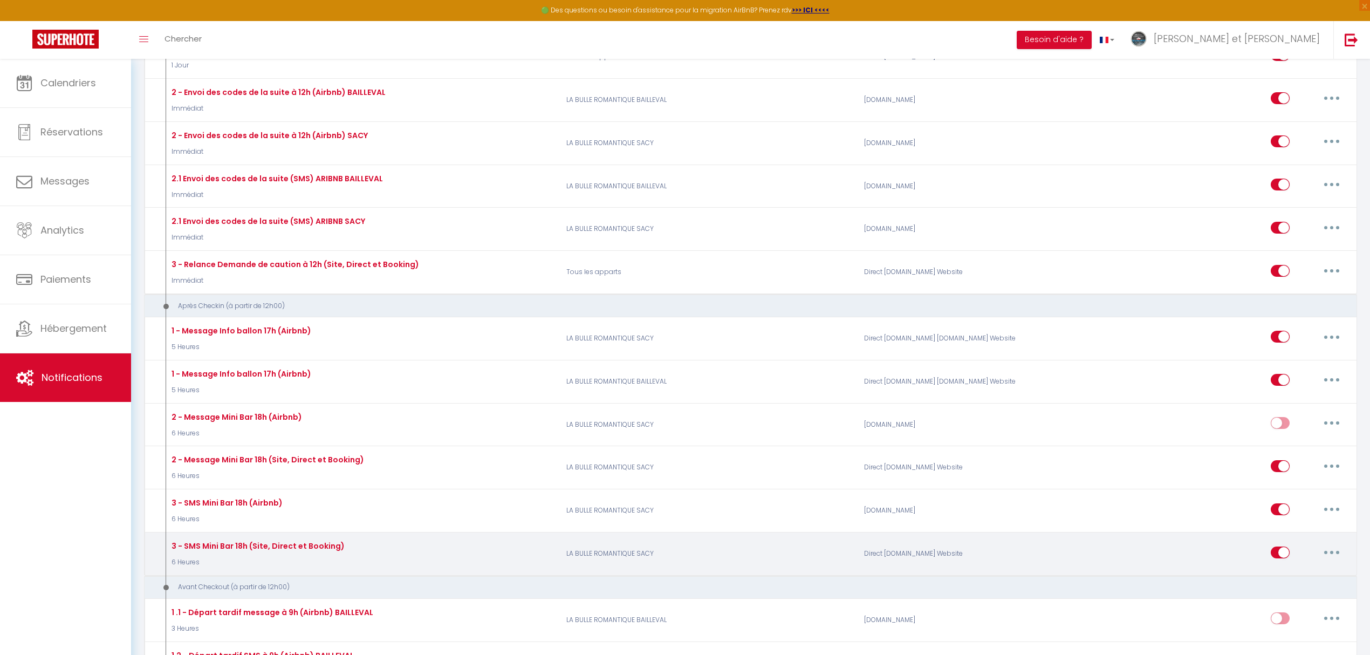
click at [1331, 554] on icon "button" at bounding box center [1331, 552] width 3 height 3
click at [1285, 575] on link "Editer" at bounding box center [1303, 576] width 80 height 18
type input "3 - SMS Mini Bar 18h (Site, Direct et Booking)"
select select "3"
select select "6 Heures"
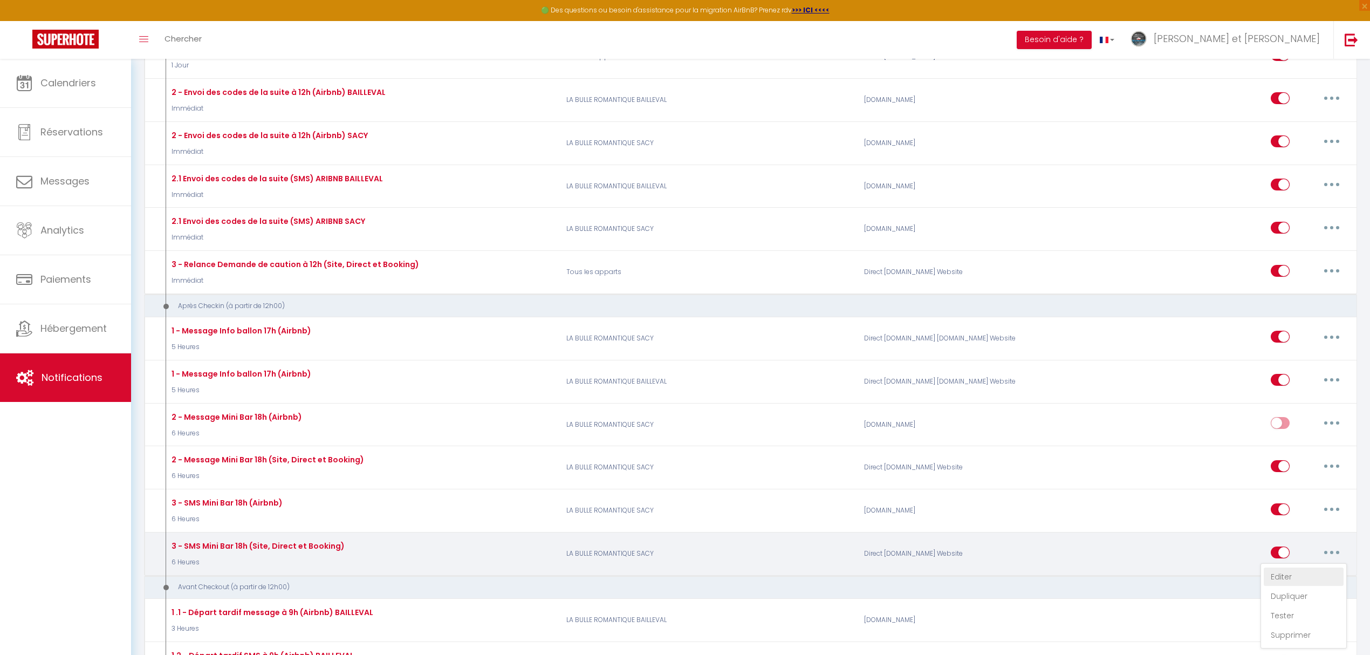
select select "if_deposit_is_paid"
checkbox input "false"
radio input "true"
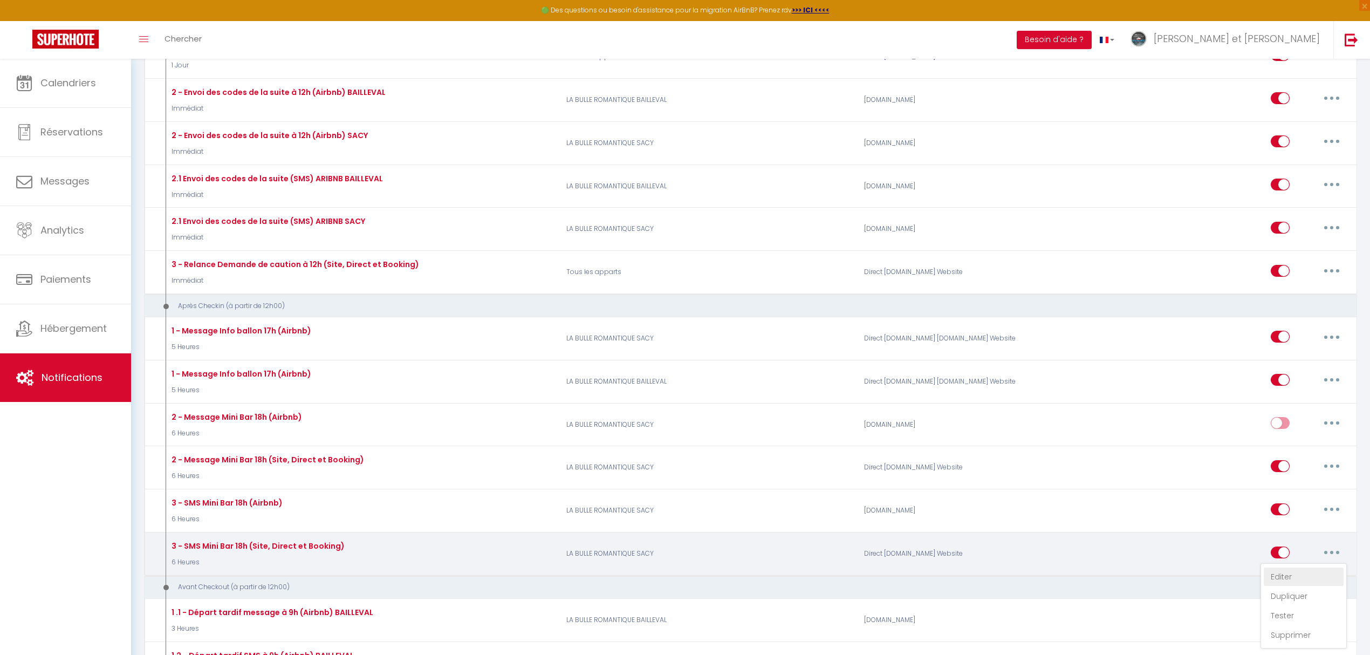
type input "SMS:[GUEST:PHONE]"
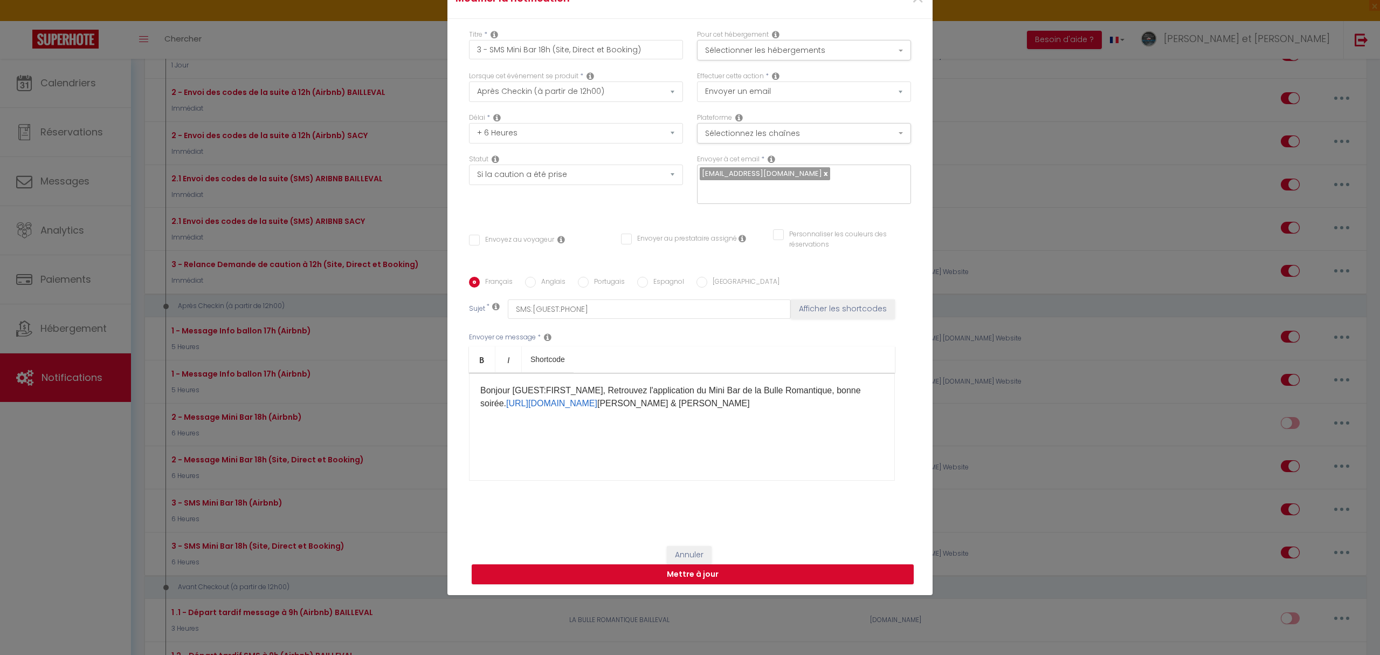
click at [755, 188] on input "text" at bounding box center [801, 190] width 203 height 14
paste input "[EMAIL_ADDRESS][DOMAIN_NAME]"
type input "[EMAIL_ADDRESS][DOMAIN_NAME]"
checkbox input "false"
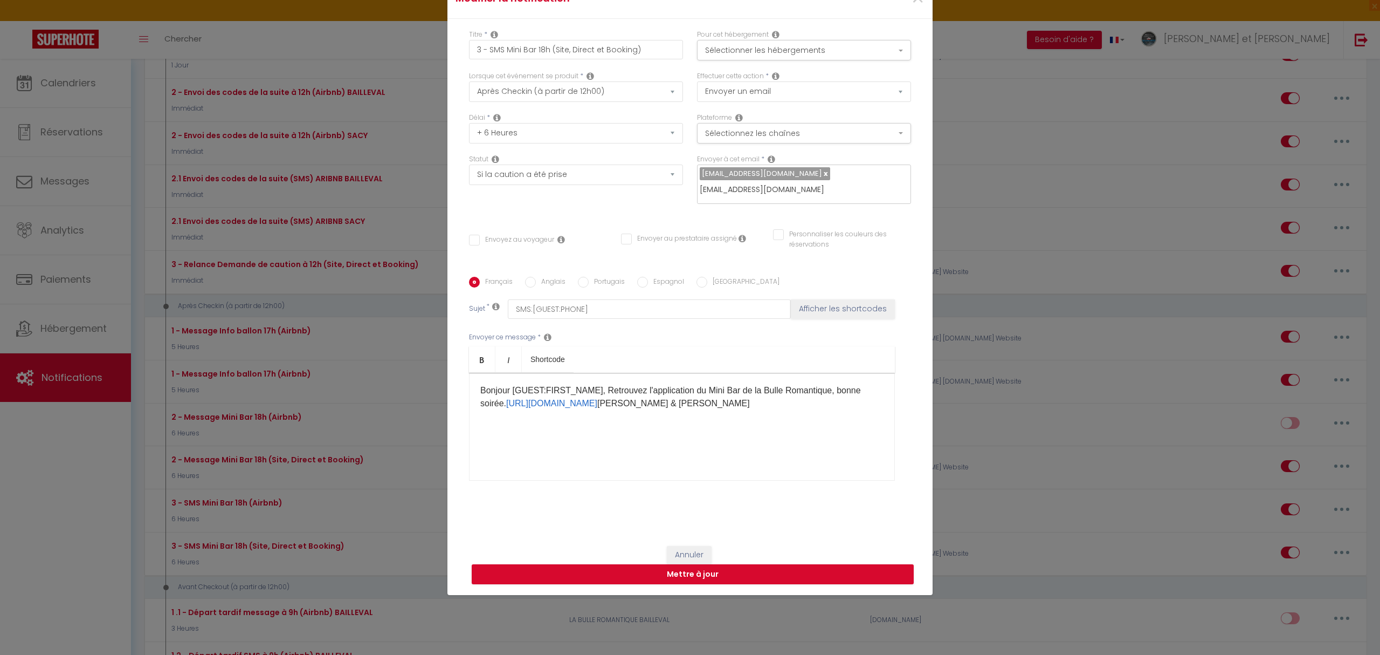
checkbox input "false"
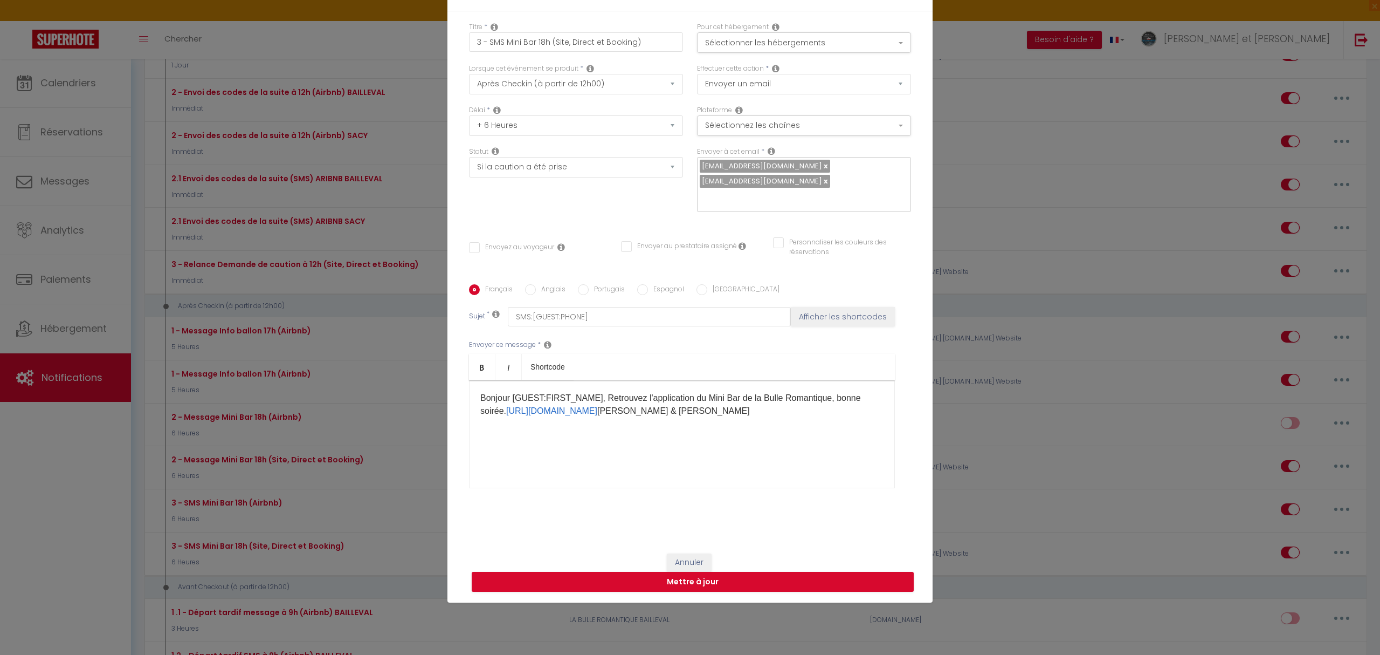
scroll to position [0, 0]
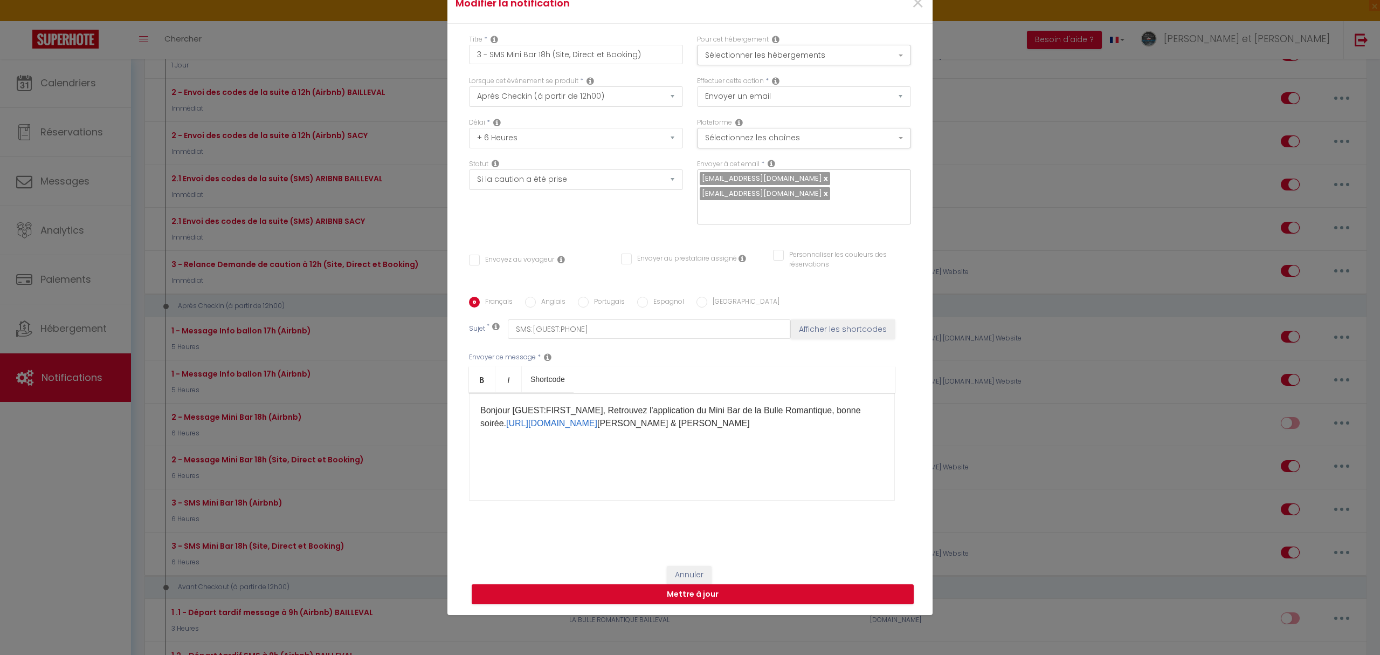
click at [822, 173] on link at bounding box center [825, 178] width 6 height 10
checkbox input "false"
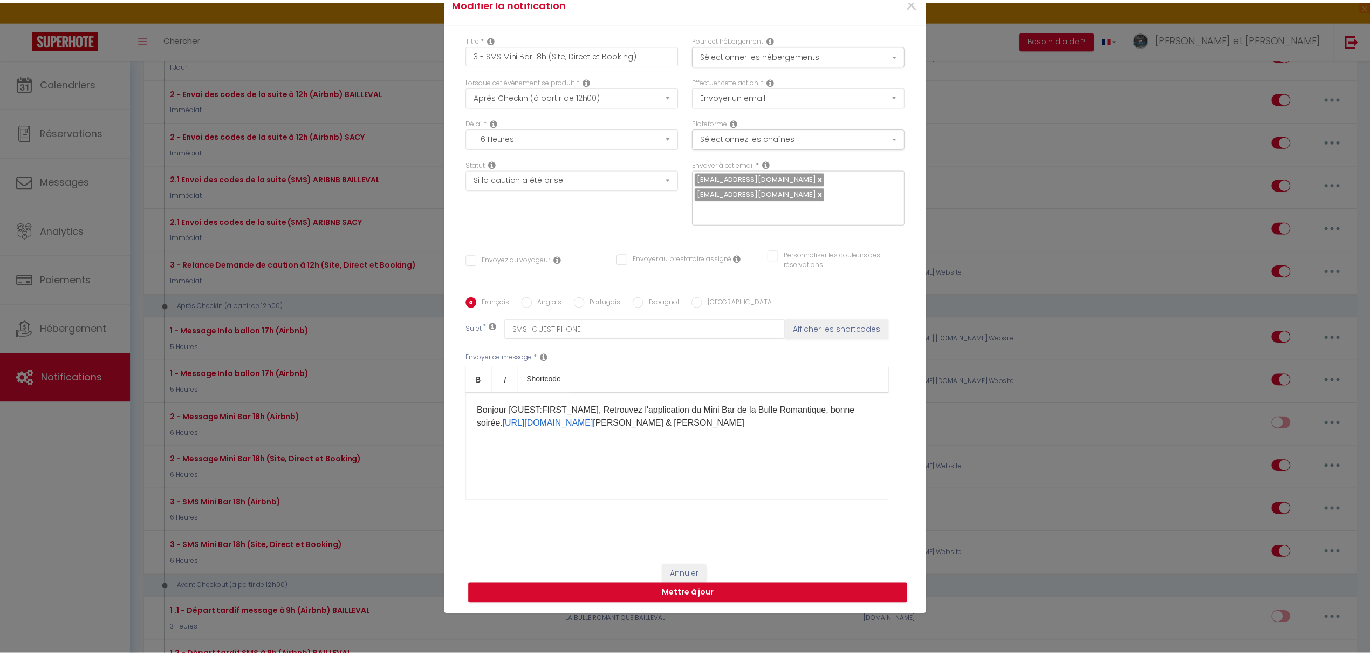
scroll to position [82, 0]
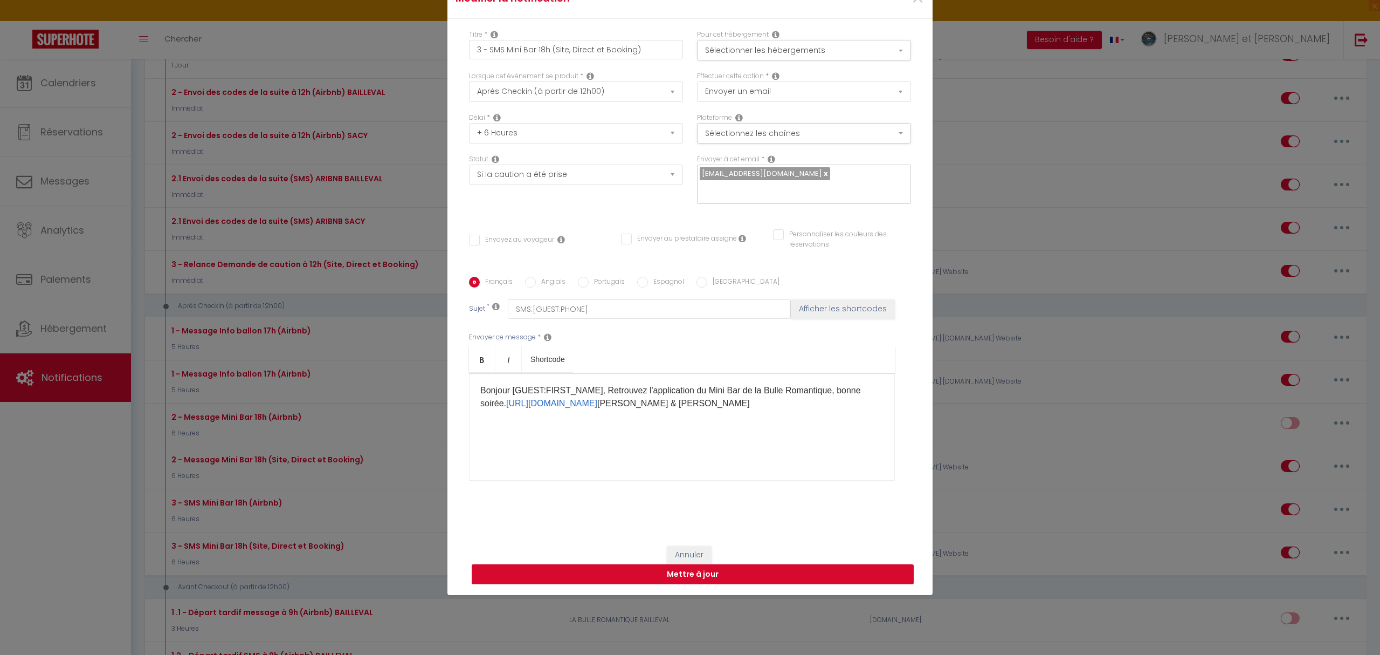
click at [687, 584] on button "Mettre à jour" at bounding box center [693, 574] width 442 height 20
checkbox input "false"
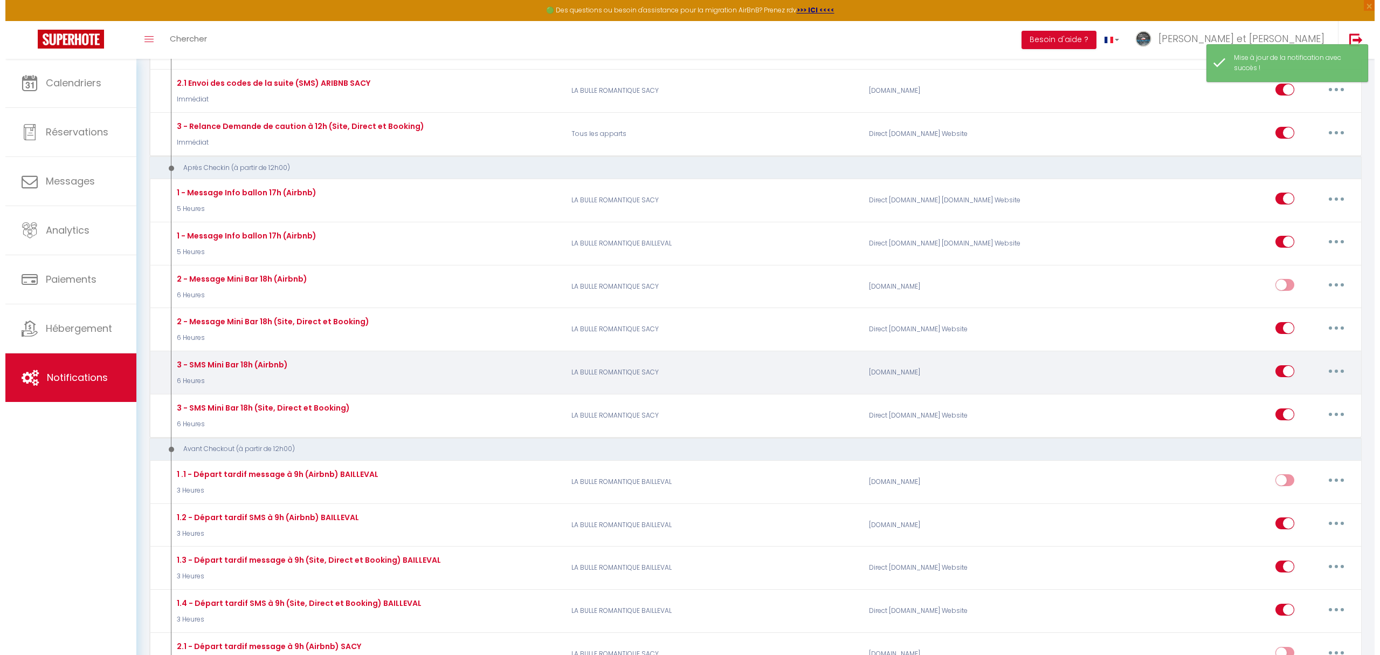
scroll to position [843, 0]
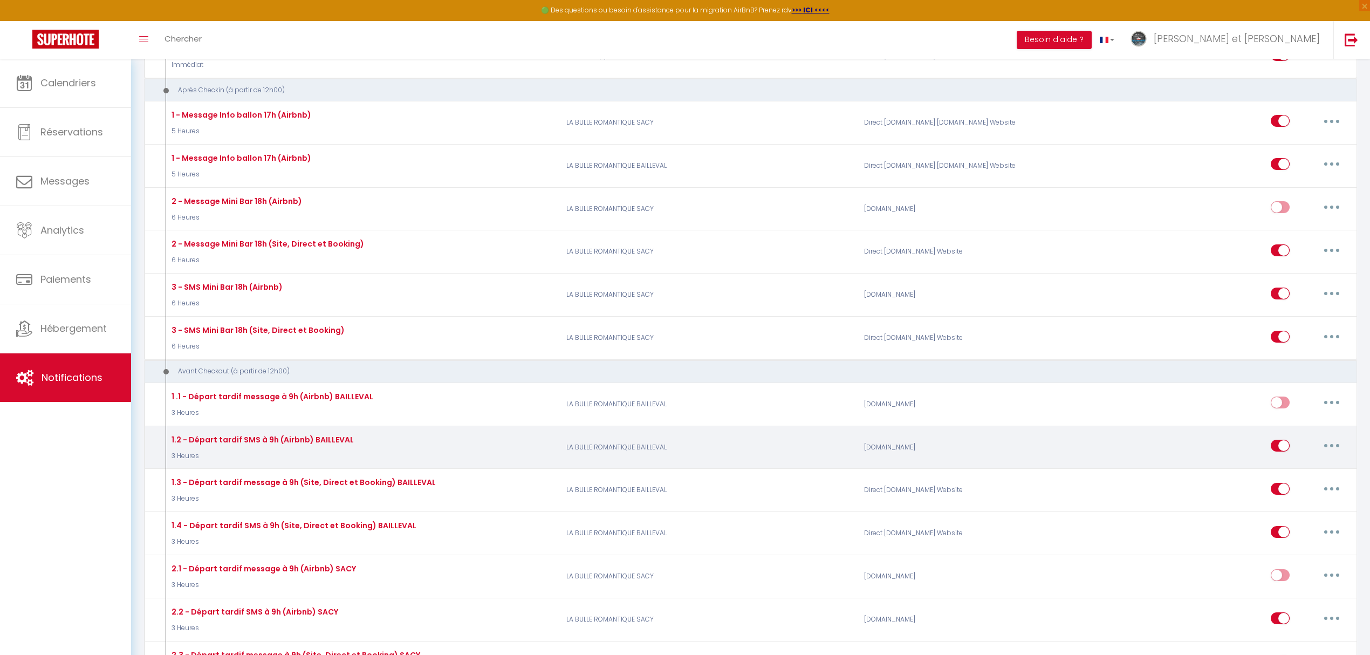
click at [1331, 451] on button "button" at bounding box center [1331, 445] width 30 height 17
click at [1281, 473] on link "Editer" at bounding box center [1303, 470] width 80 height 18
type input "1.2 - Départ tardif SMS à 9h (Airbnb) BAILLEVAL"
select select "4"
select select "3 Heures"
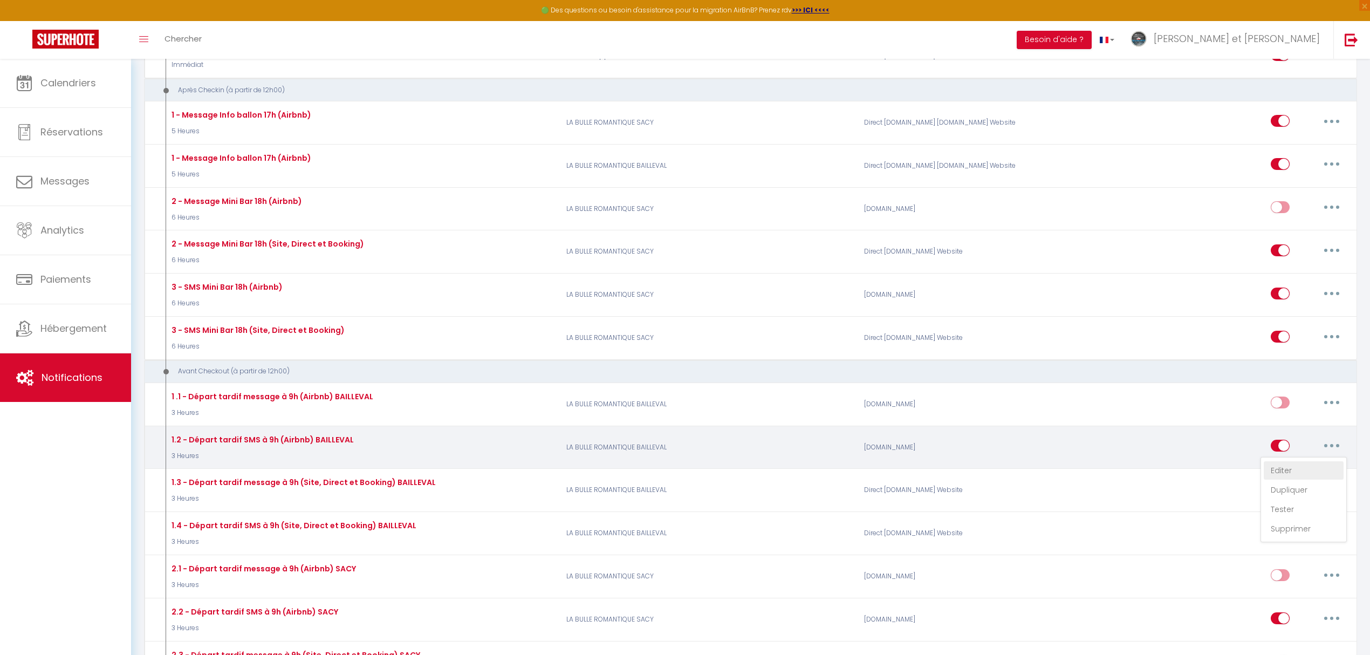
select select
checkbox input "false"
radio input "true"
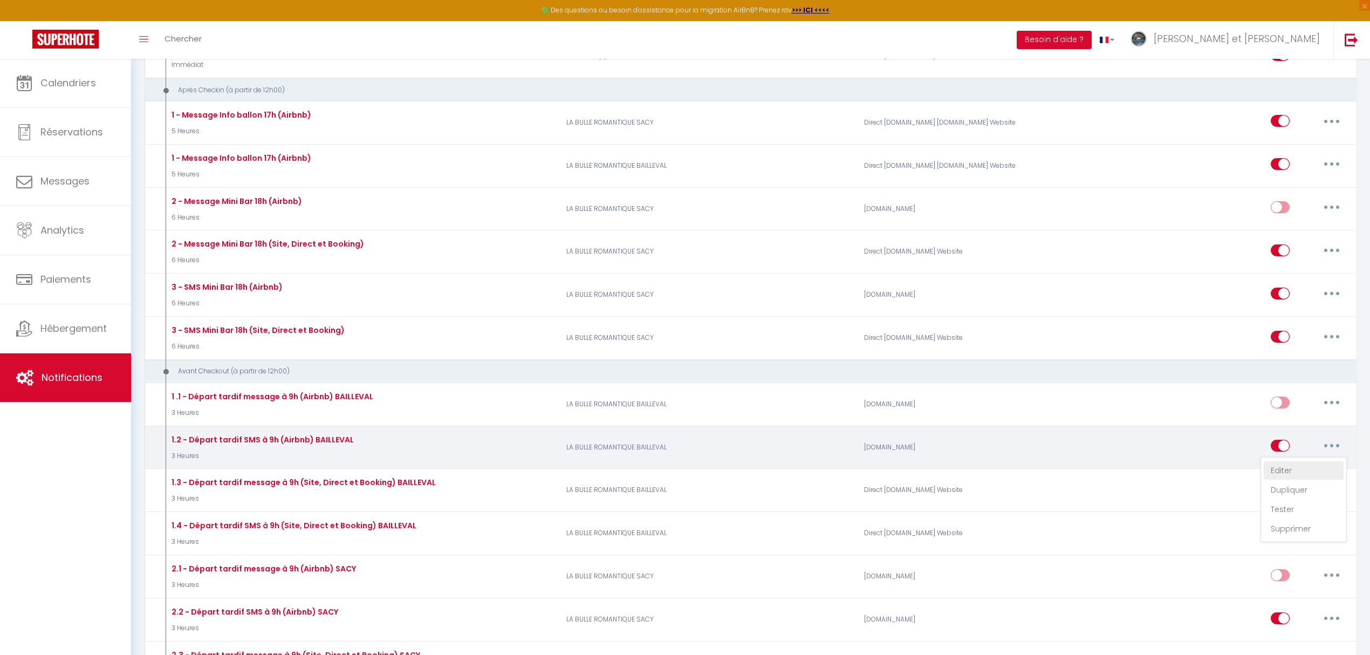
type input "SMS:[GUEST:PHONE]"
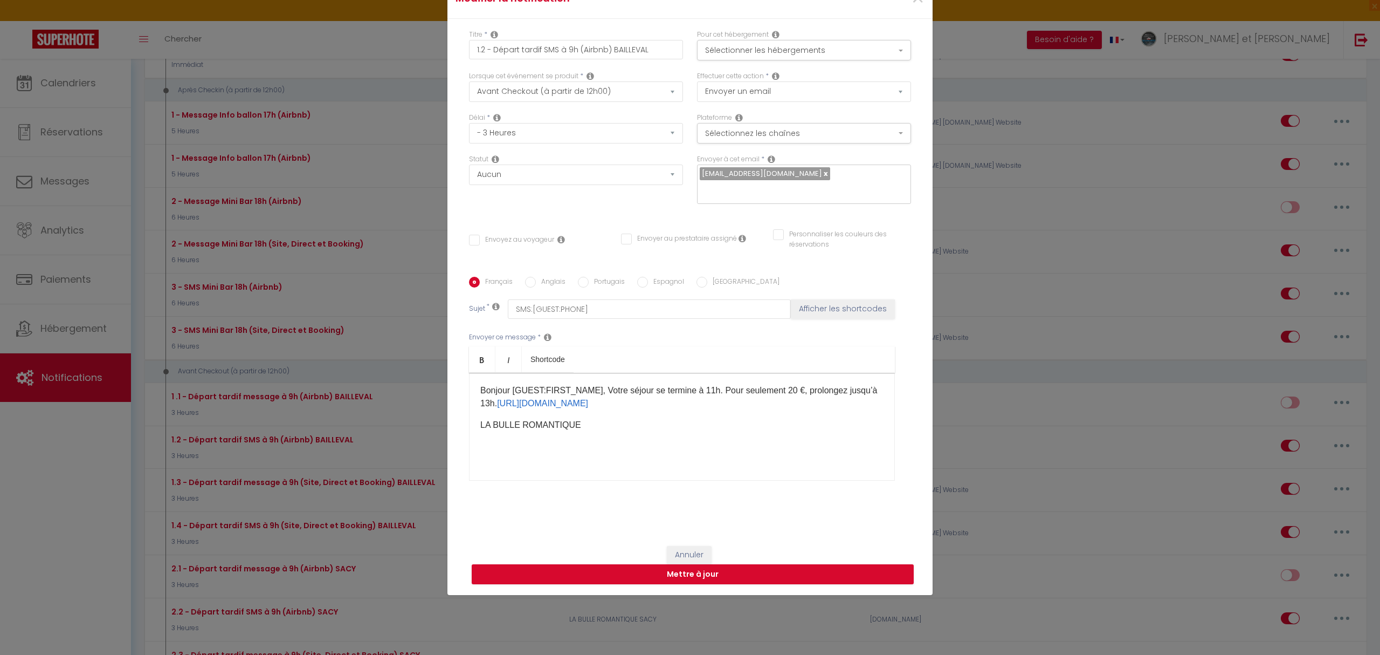
click at [717, 191] on input "text" at bounding box center [801, 190] width 203 height 14
paste input "[EMAIL_ADDRESS][DOMAIN_NAME]"
type input "[EMAIL_ADDRESS][DOMAIN_NAME]"
checkbox input "false"
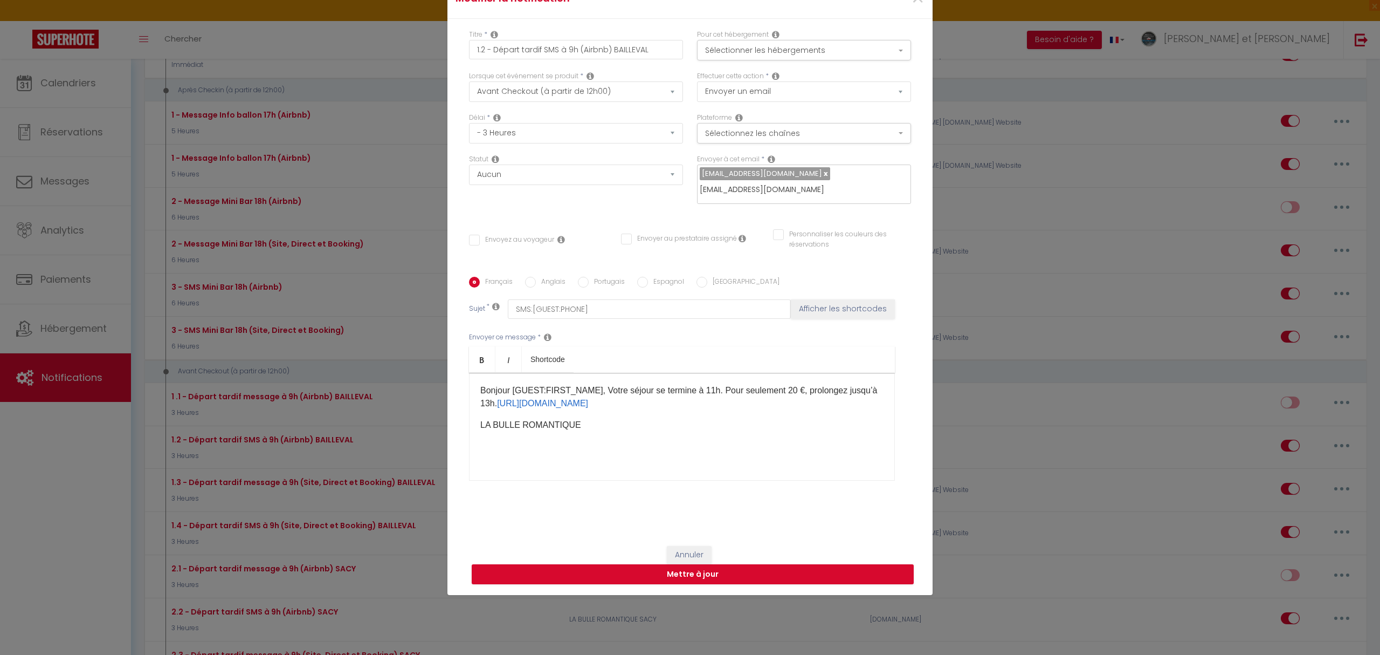
checkbox input "false"
click at [822, 171] on link at bounding box center [825, 173] width 6 height 10
checkbox input "false"
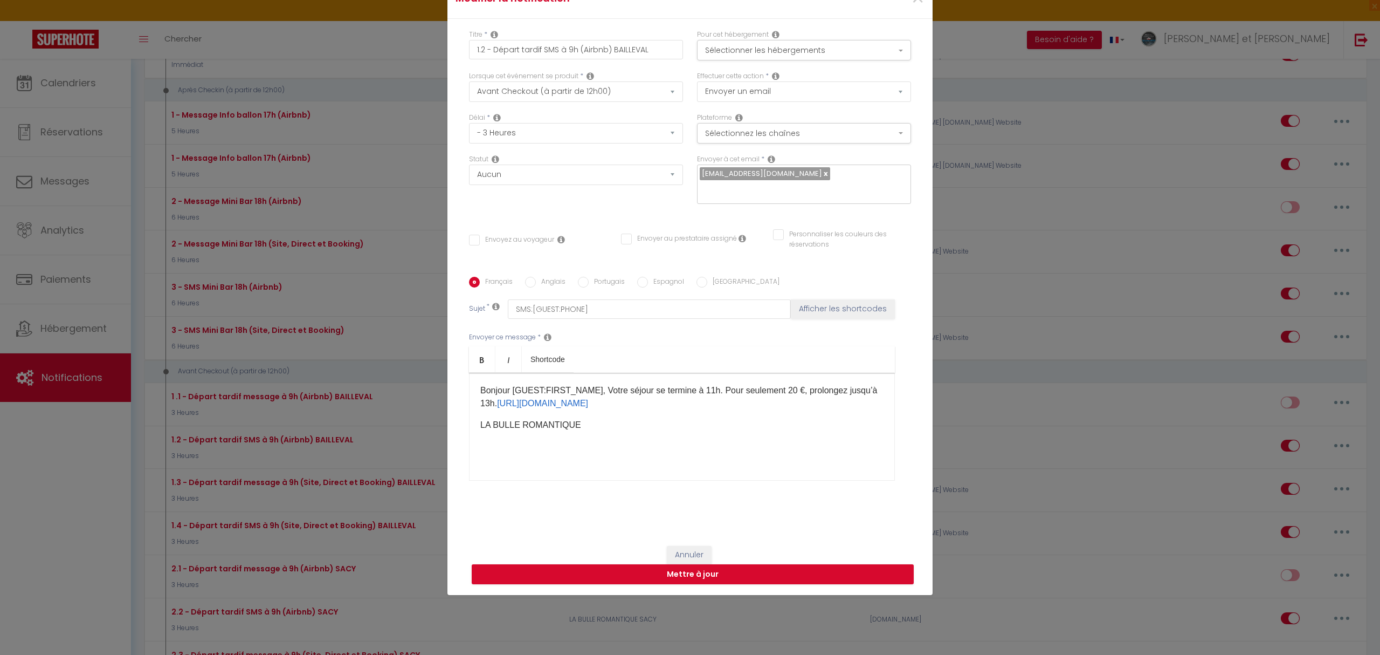
checkbox input "false"
click at [727, 584] on button "Mettre à jour" at bounding box center [693, 574] width 442 height 20
checkbox input "false"
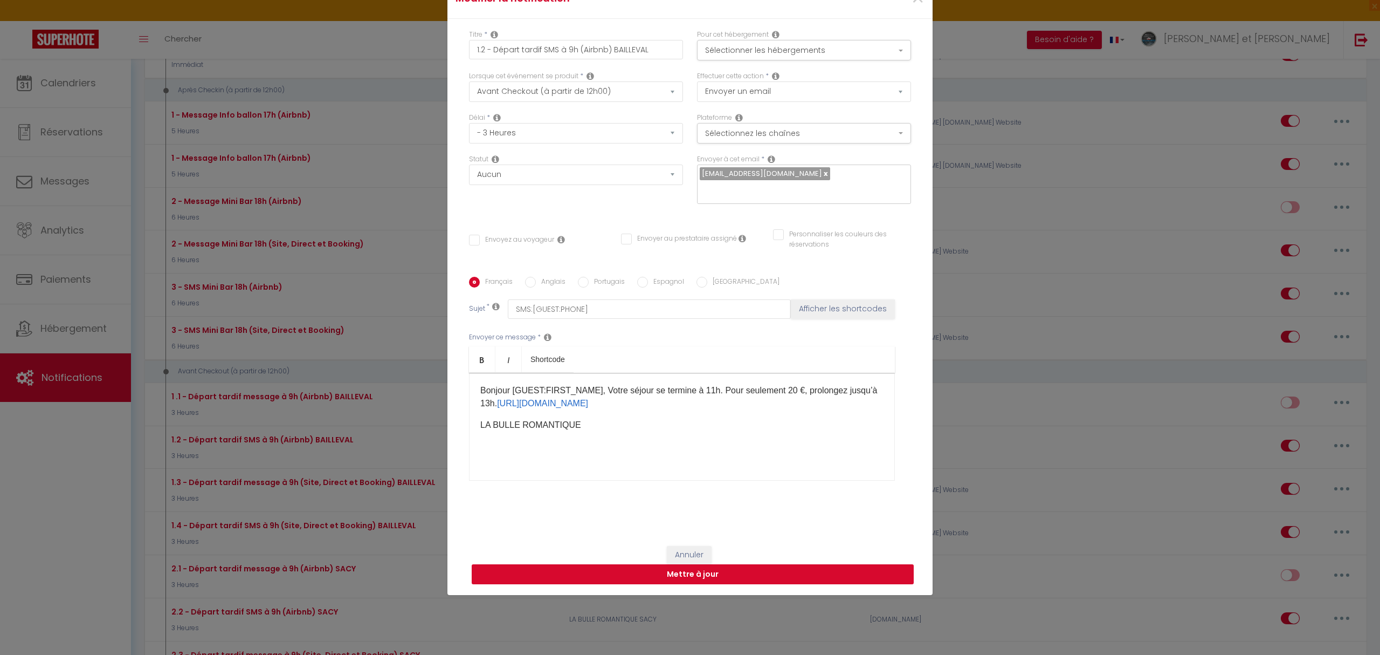
checkbox input "false"
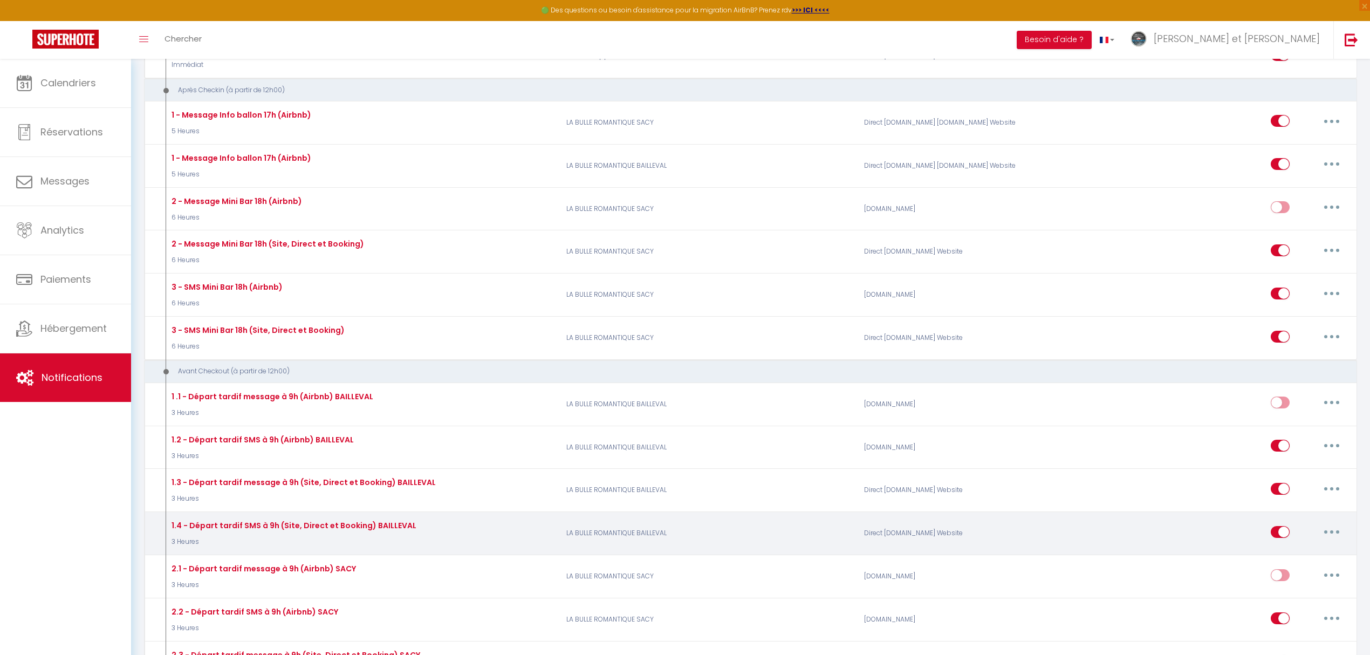
click at [1338, 539] on button "button" at bounding box center [1331, 531] width 30 height 17
click at [1280, 557] on link "Editer" at bounding box center [1303, 556] width 80 height 18
type input "1.4 - Départ tardif SMS à 9h (Site, Direct et Booking) BAILLEVAL"
select select "4"
select select "3 Heures"
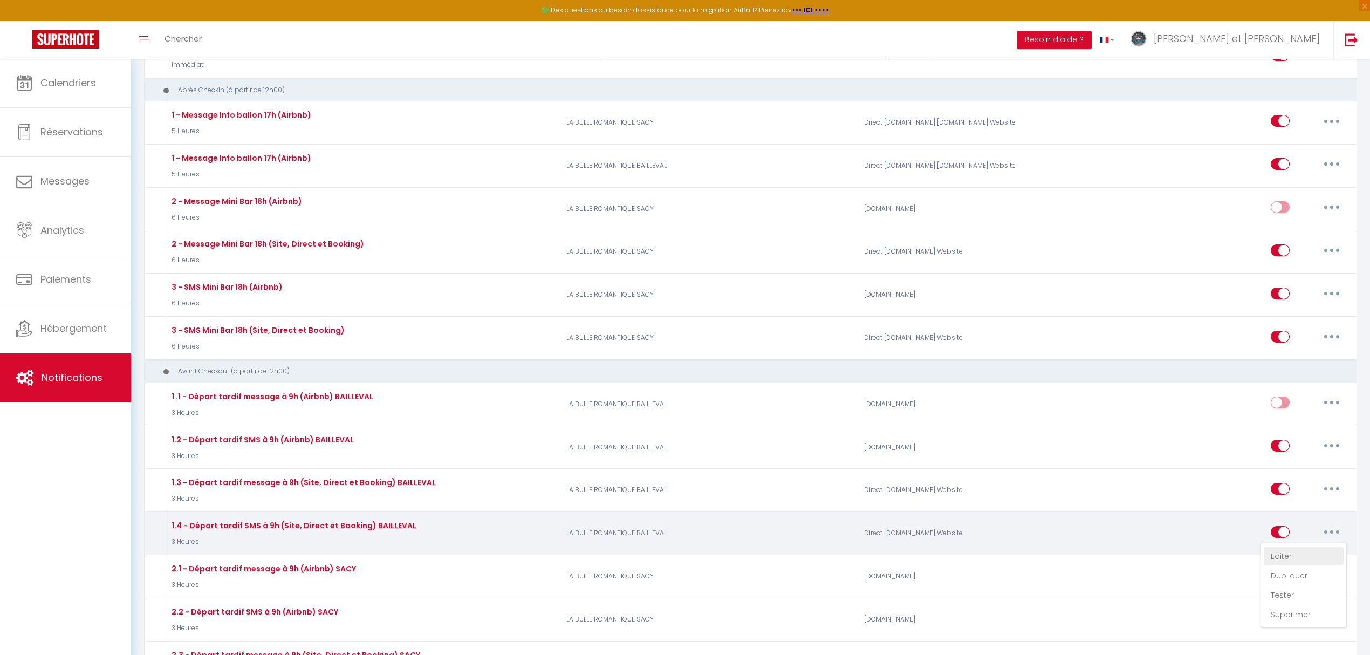
select select "if_deposit_is_paid"
checkbox input "false"
radio input "true"
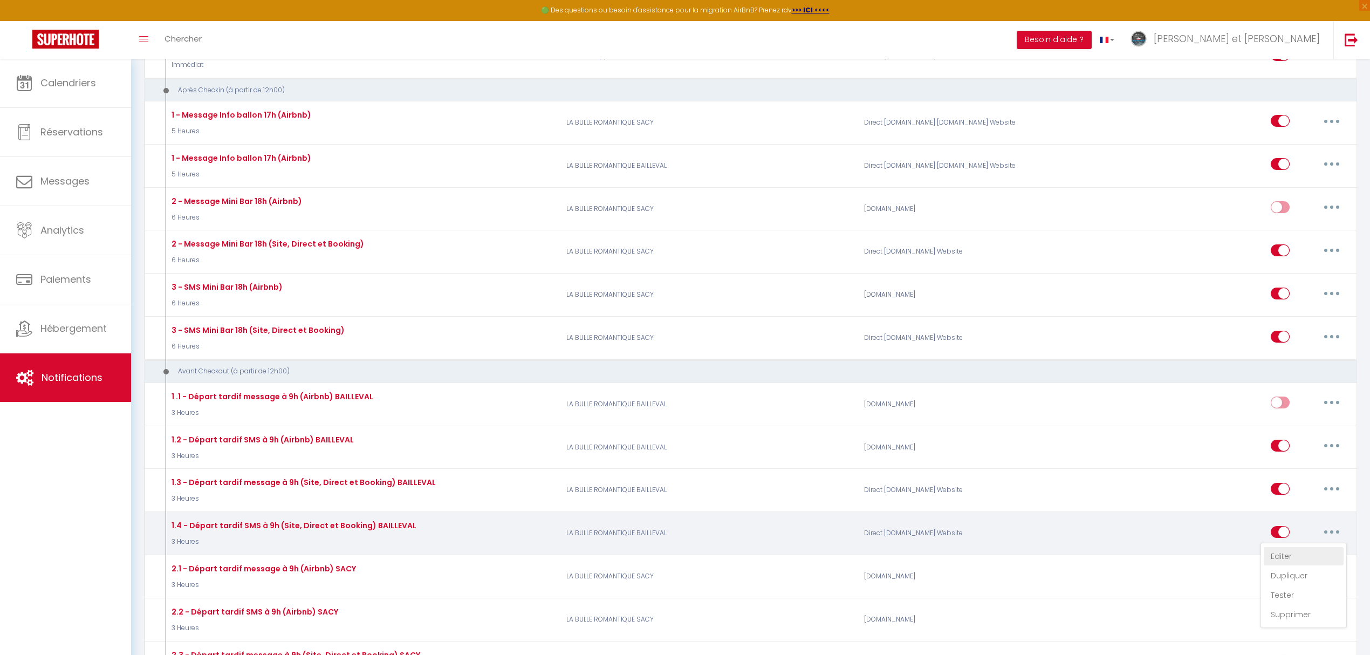
type input "SMS:[GUEST:PHONE]"
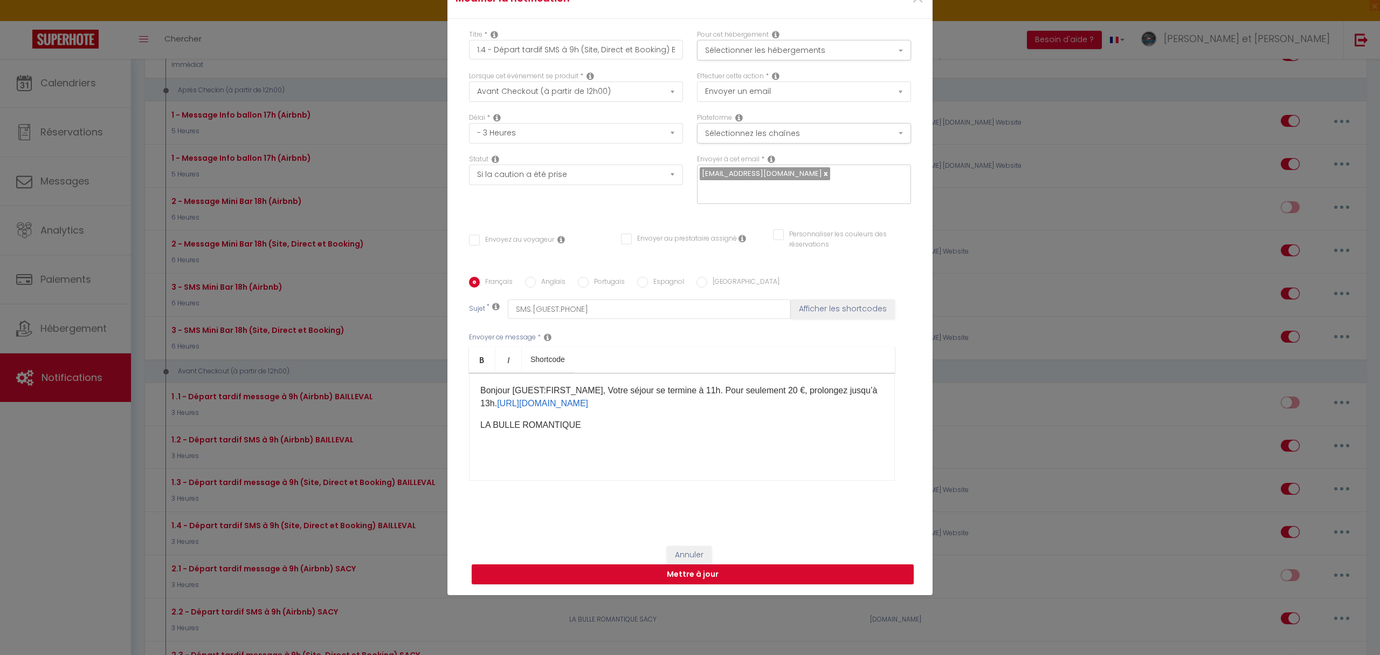
click at [740, 189] on input "text" at bounding box center [801, 190] width 203 height 14
paste input "[EMAIL_ADDRESS][DOMAIN_NAME]"
type input "[EMAIL_ADDRESS][DOMAIN_NAME]"
checkbox input "false"
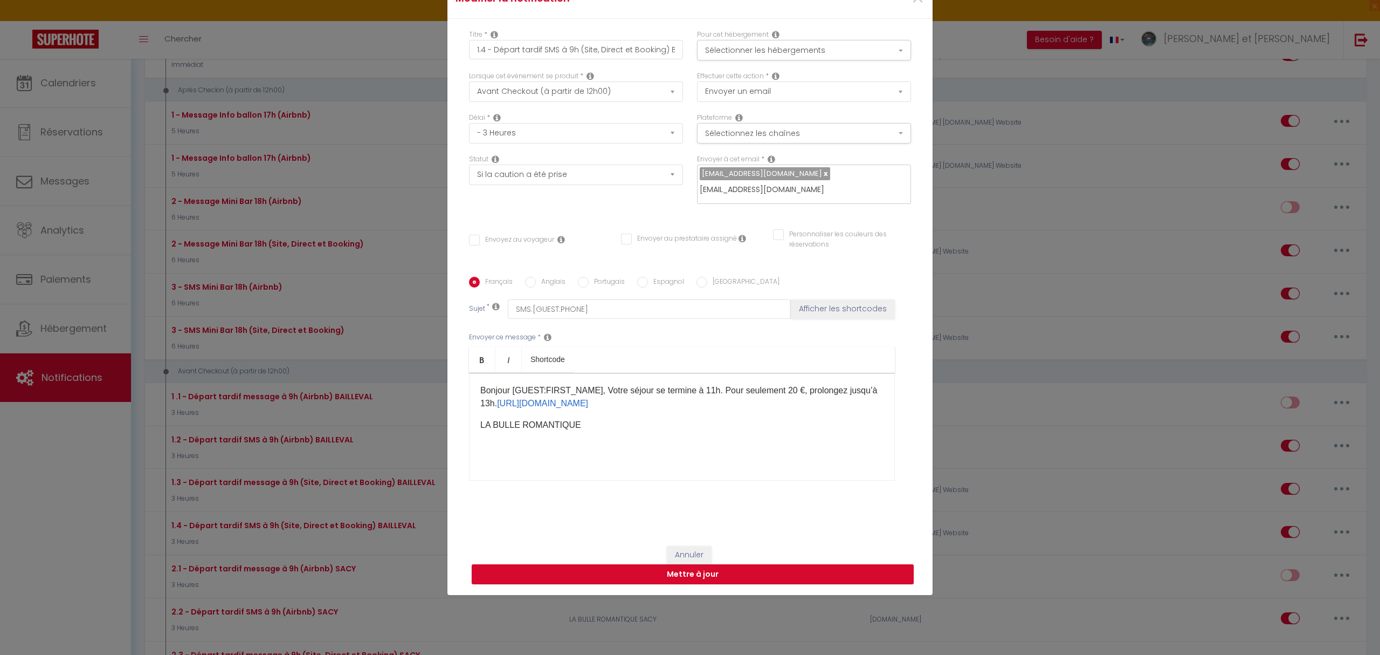
checkbox input "false"
click at [730, 169] on span "[EMAIL_ADDRESS][DOMAIN_NAME]" at bounding box center [765, 173] width 130 height 13
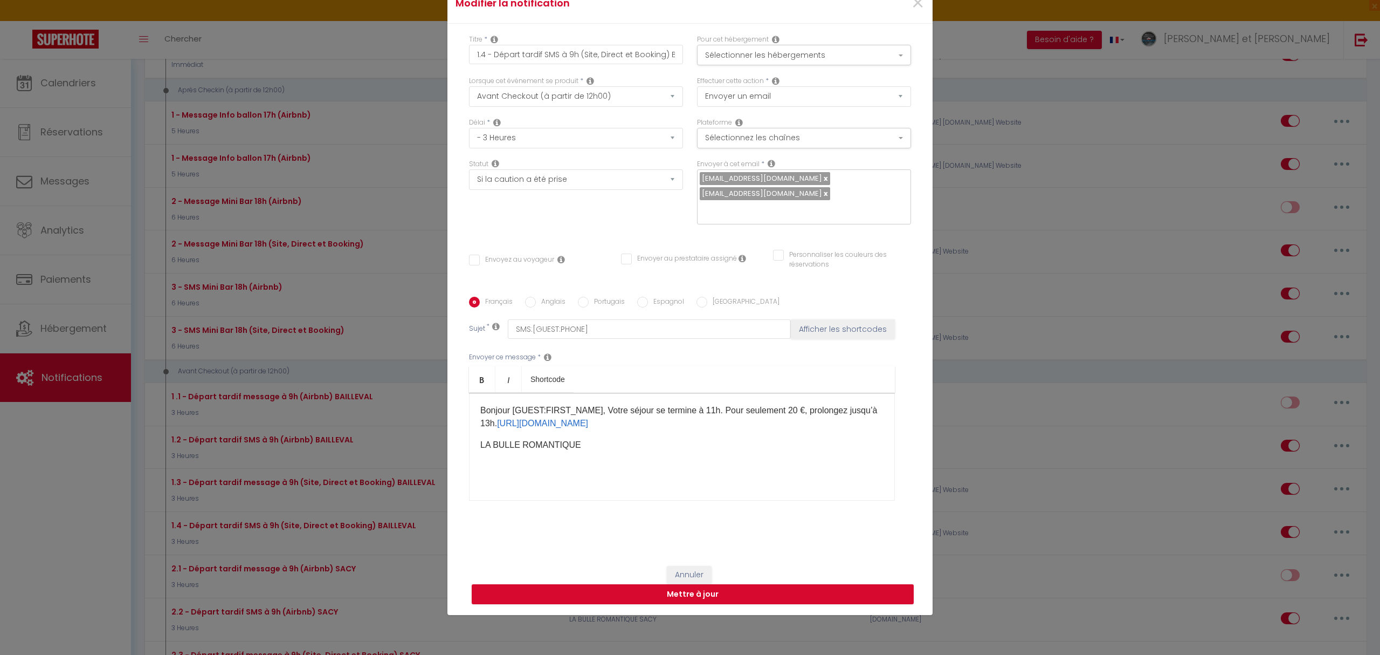
click at [822, 173] on link at bounding box center [825, 178] width 6 height 10
checkbox input "false"
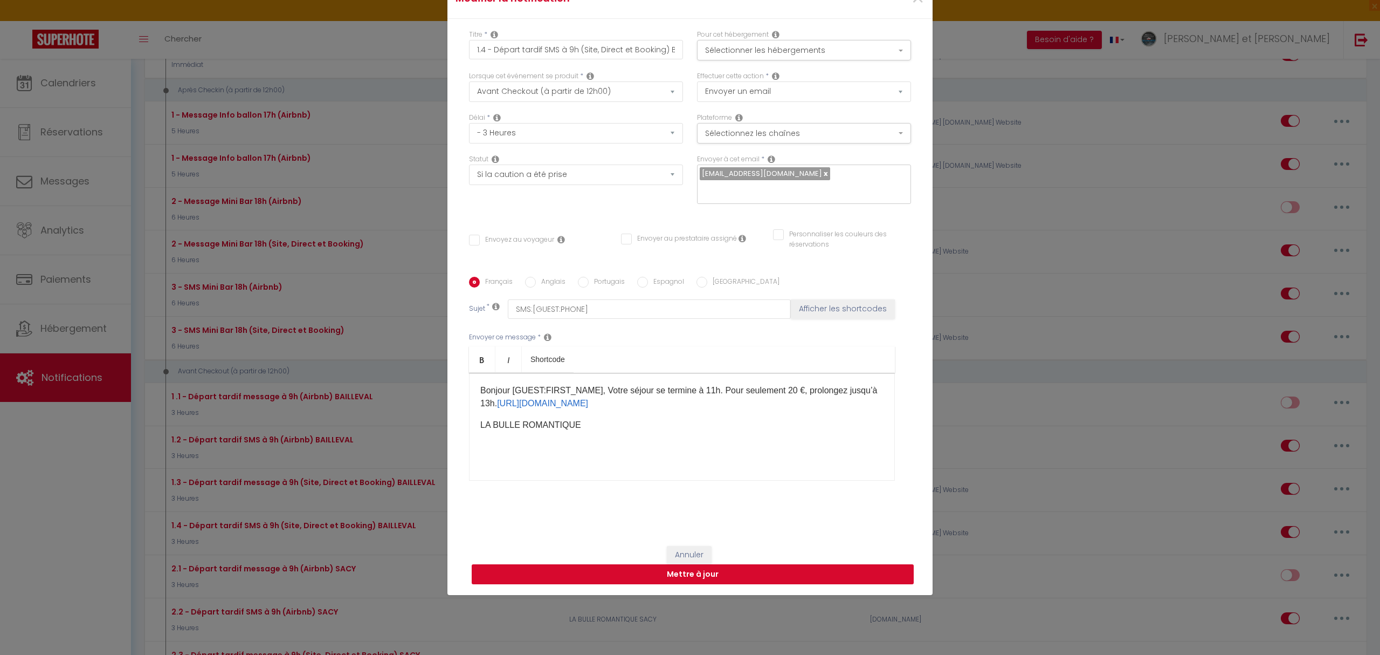
click at [686, 584] on button "Mettre à jour" at bounding box center [693, 574] width 442 height 20
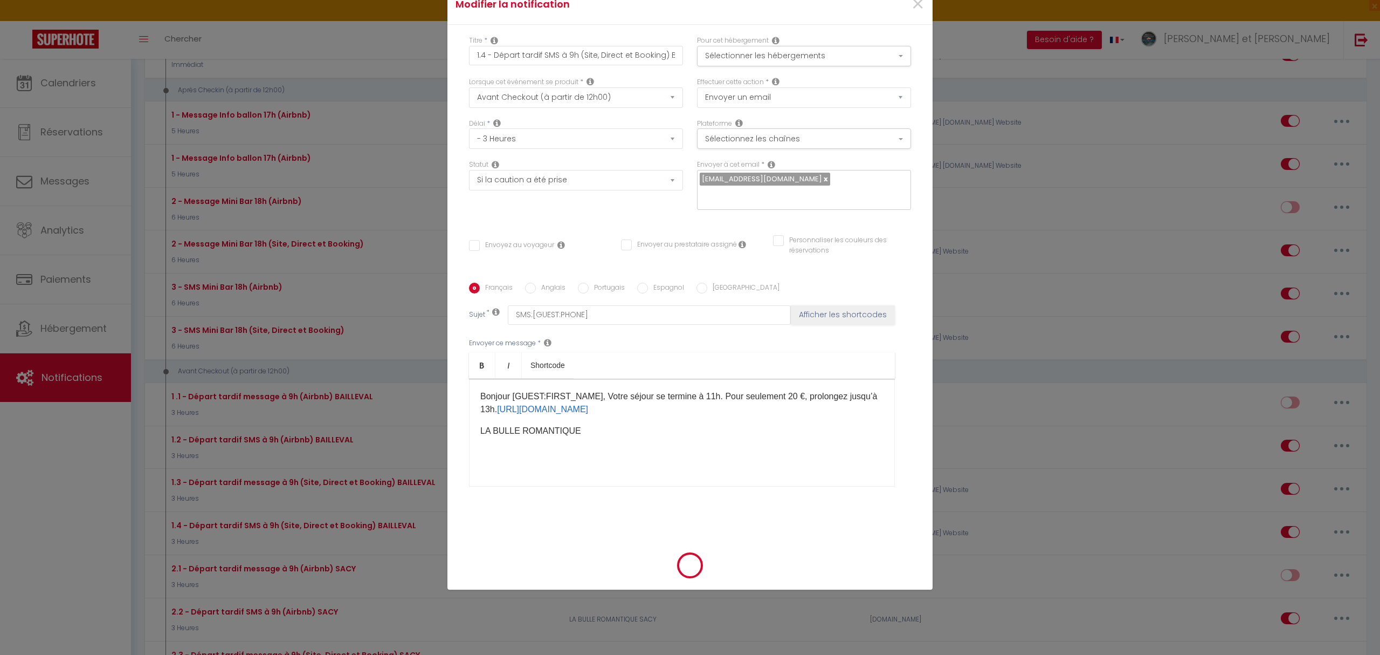
checkbox input "false"
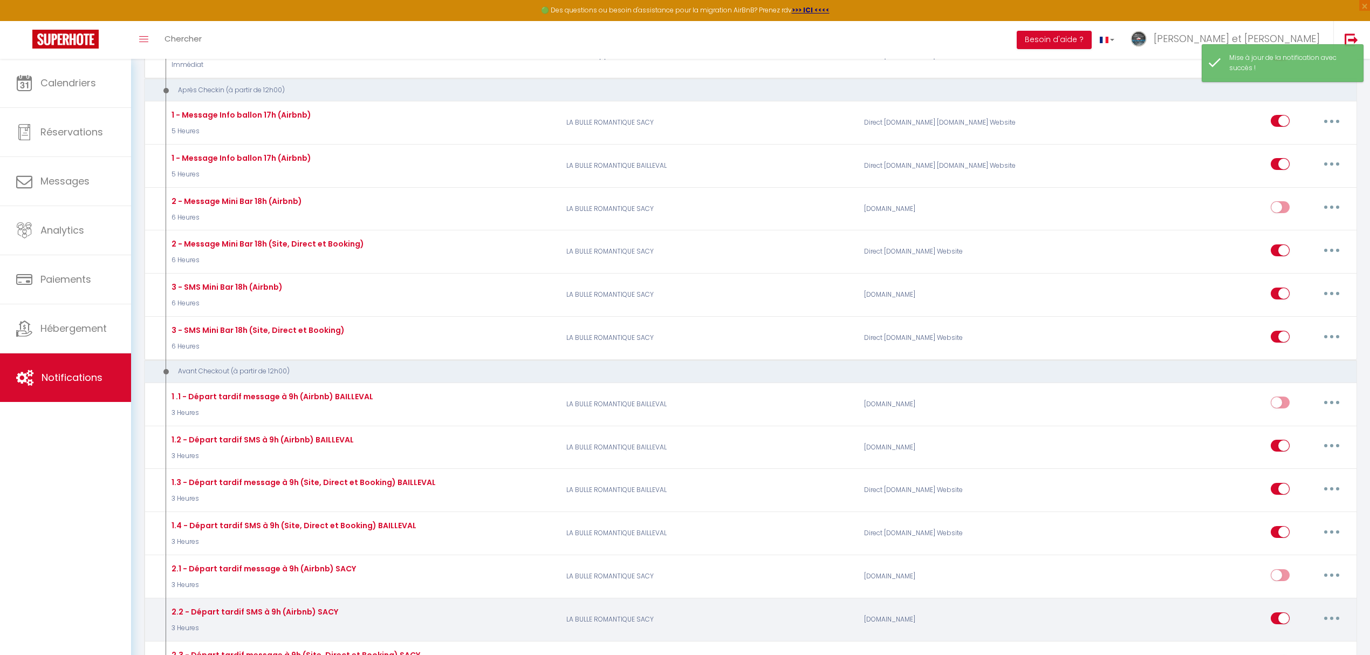
click at [1333, 624] on button "button" at bounding box center [1331, 617] width 30 height 17
click at [1280, 644] on link "Editer" at bounding box center [1303, 642] width 80 height 18
type input "2.2 - Départ tardif SMS à 9h (Airbnb) SACY"
select select "4"
select select "3 Heures"
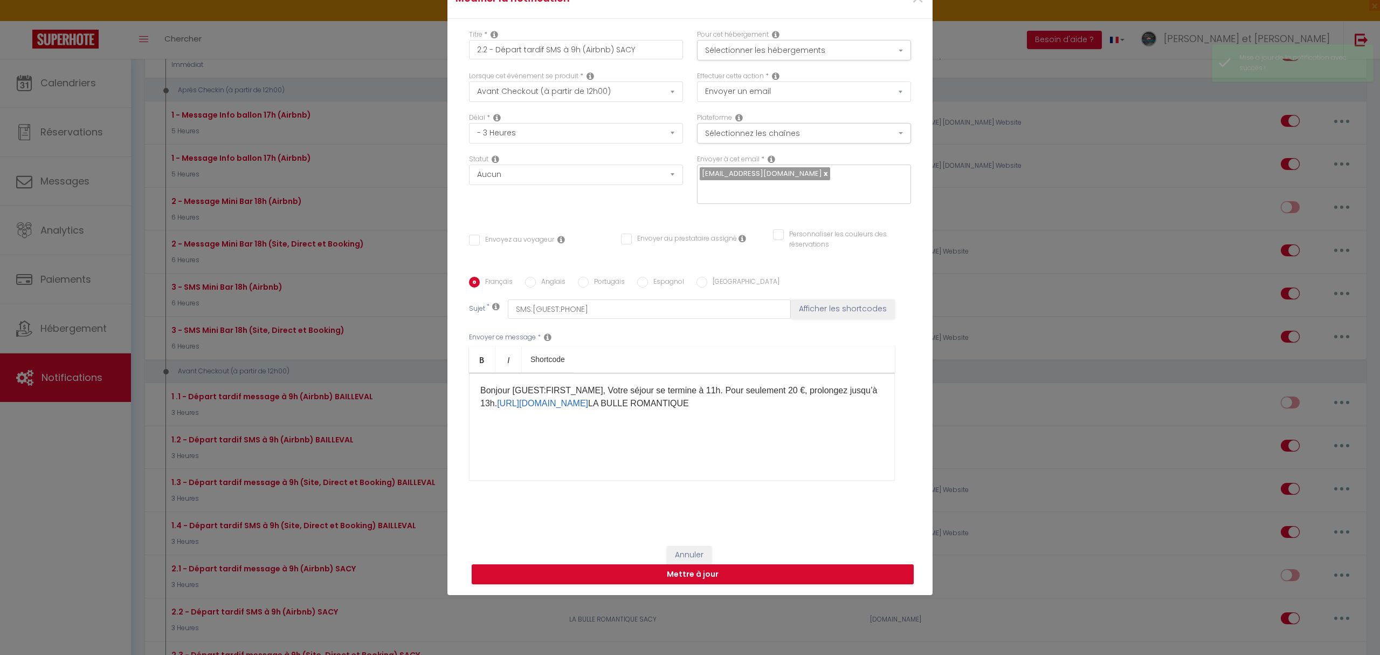
click at [714, 188] on input "text" at bounding box center [801, 190] width 203 height 14
paste input "[EMAIL_ADDRESS][DOMAIN_NAME]"
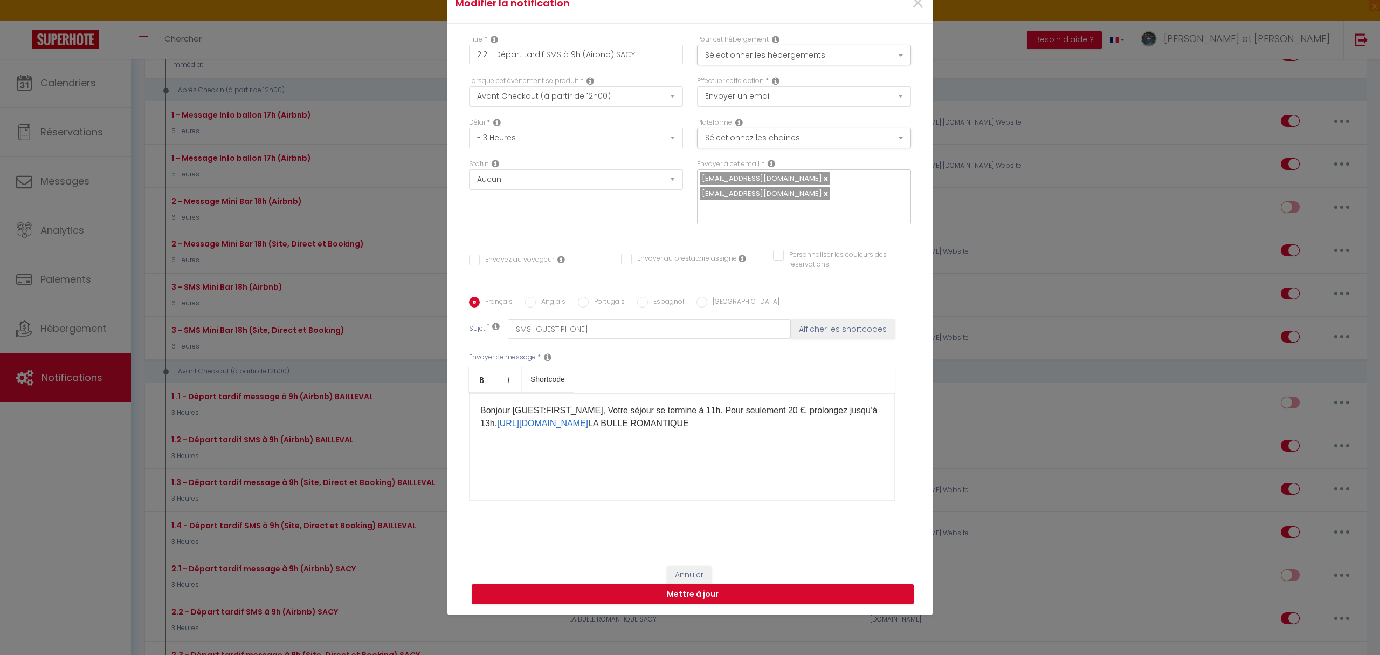
click at [822, 173] on link at bounding box center [825, 178] width 6 height 10
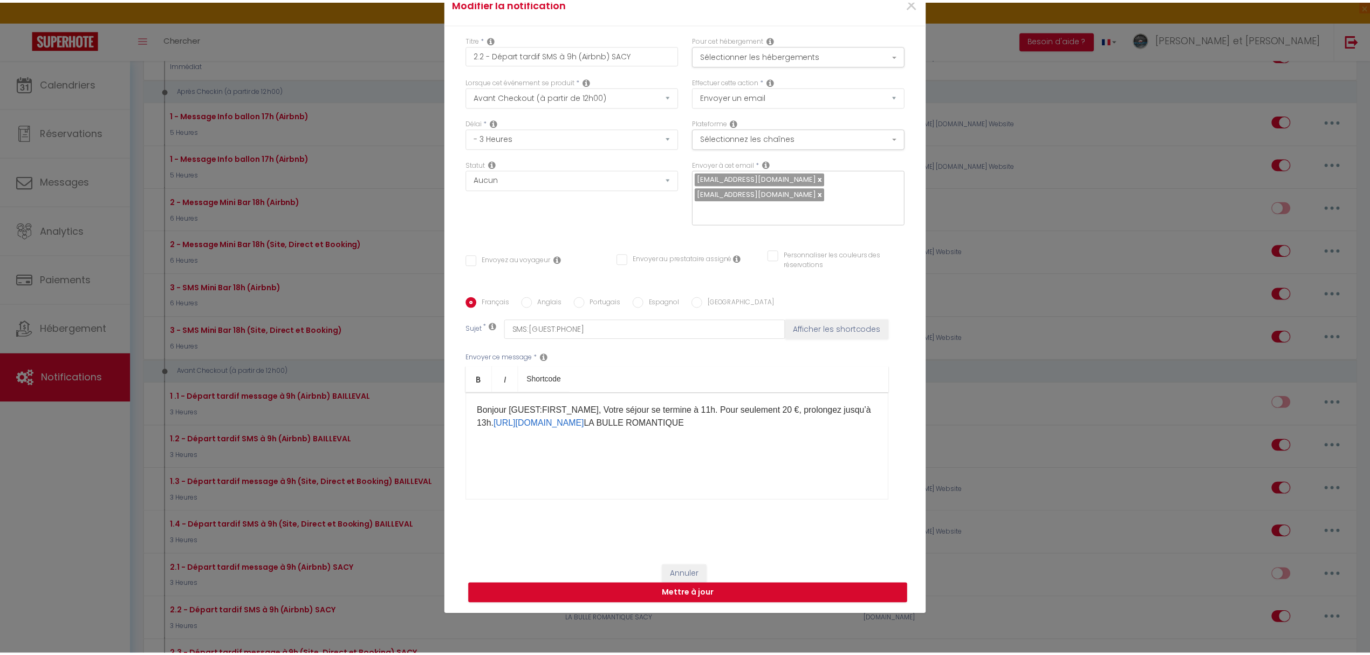
scroll to position [82, 0]
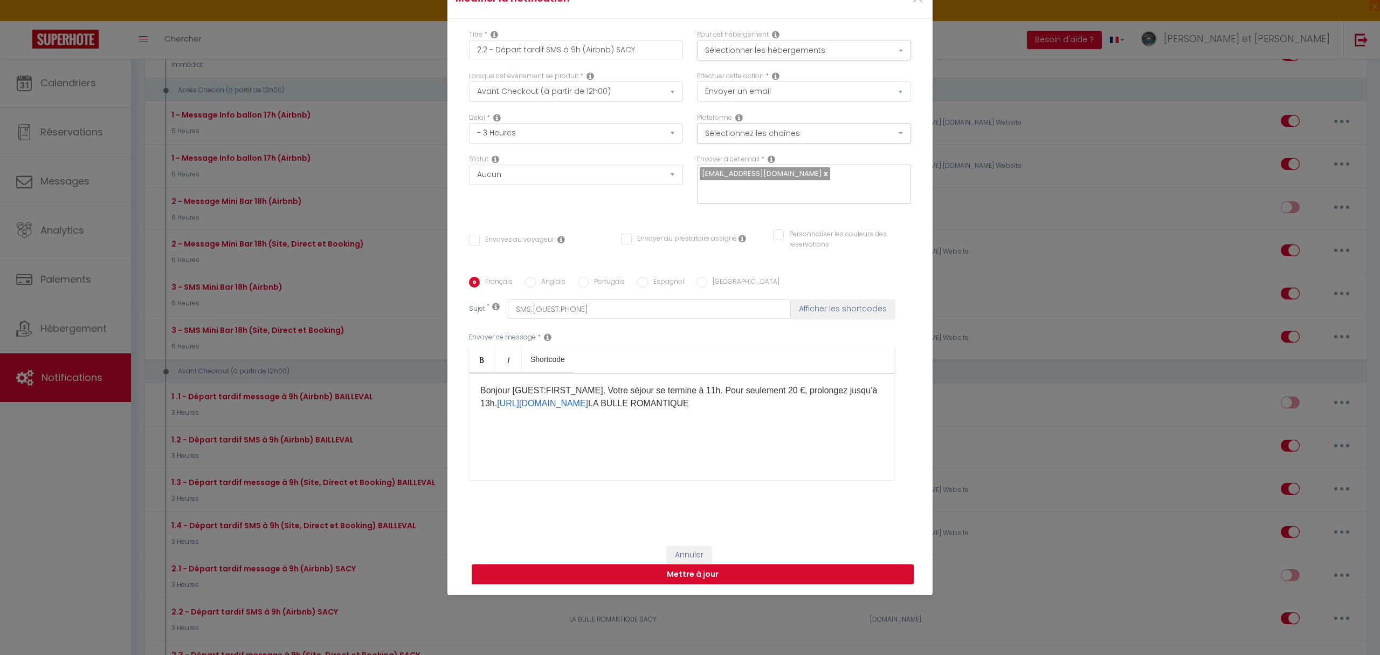
click at [693, 584] on button "Mettre à jour" at bounding box center [693, 574] width 442 height 20
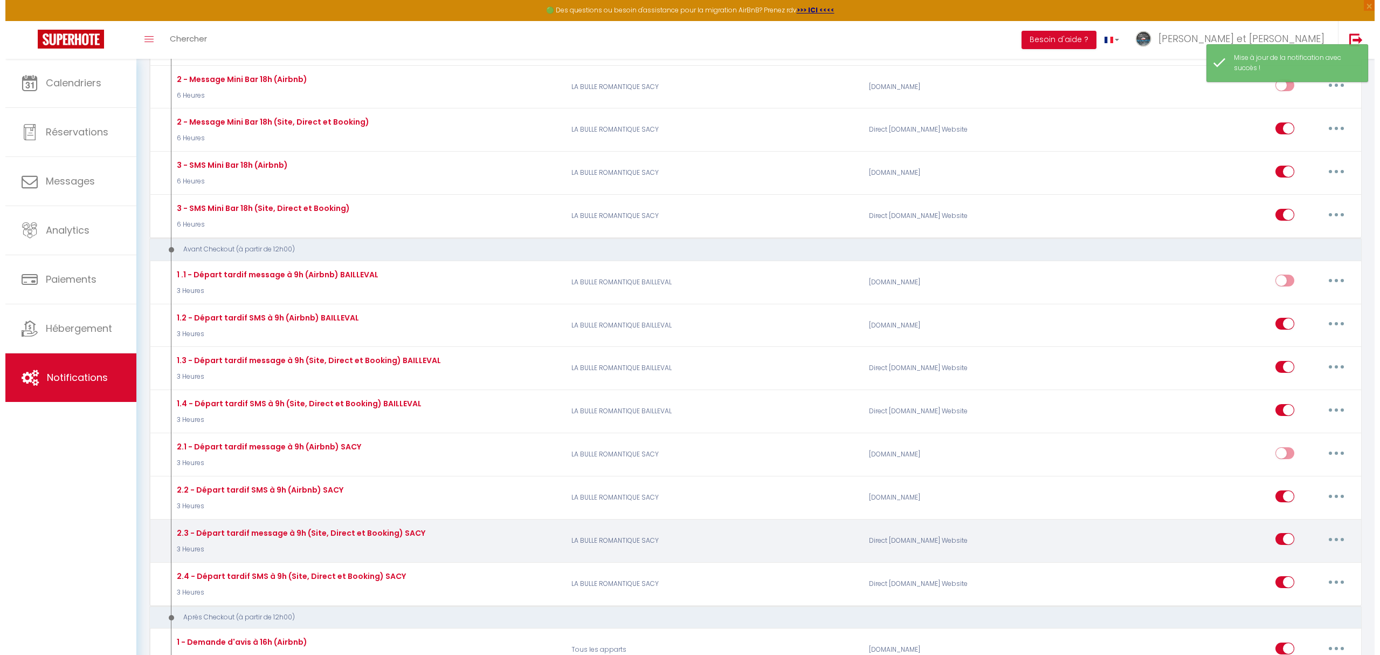
scroll to position [987, 0]
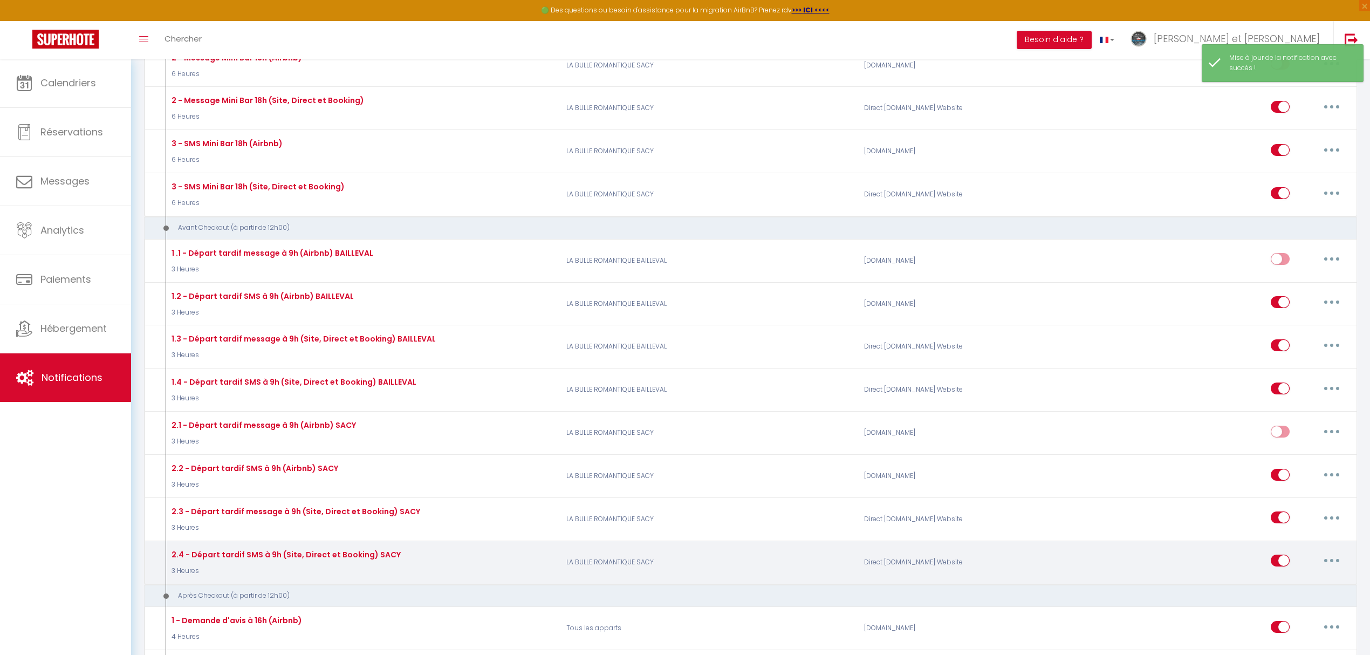
click at [1331, 561] on button "button" at bounding box center [1331, 560] width 30 height 17
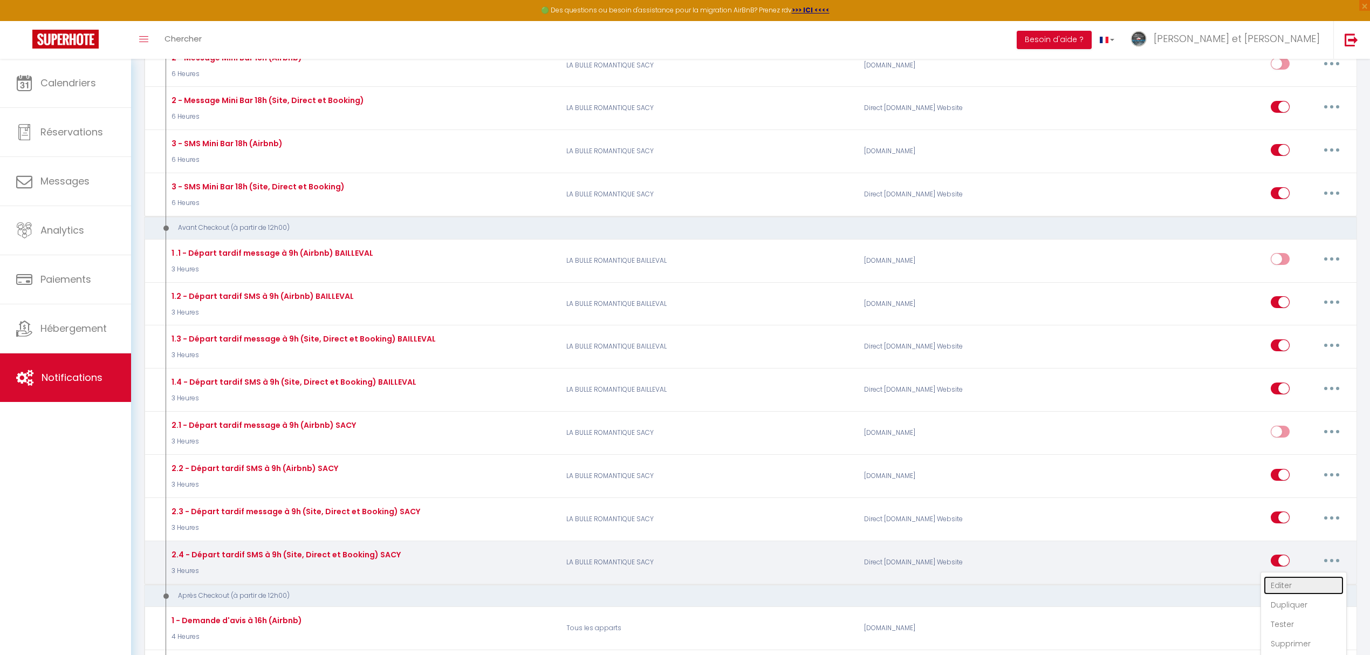
click at [1281, 589] on link "Editer" at bounding box center [1303, 585] width 80 height 18
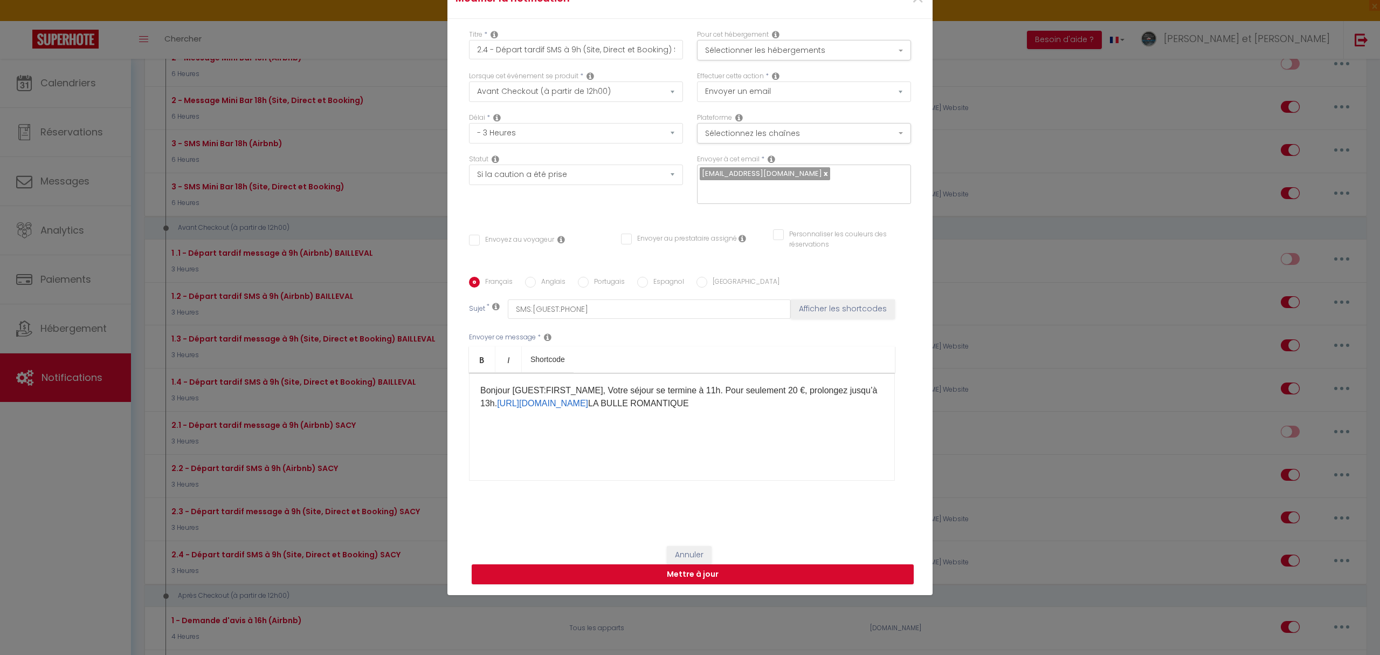
click at [714, 190] on input "text" at bounding box center [801, 190] width 203 height 14
paste input "[EMAIL_ADDRESS][DOMAIN_NAME]"
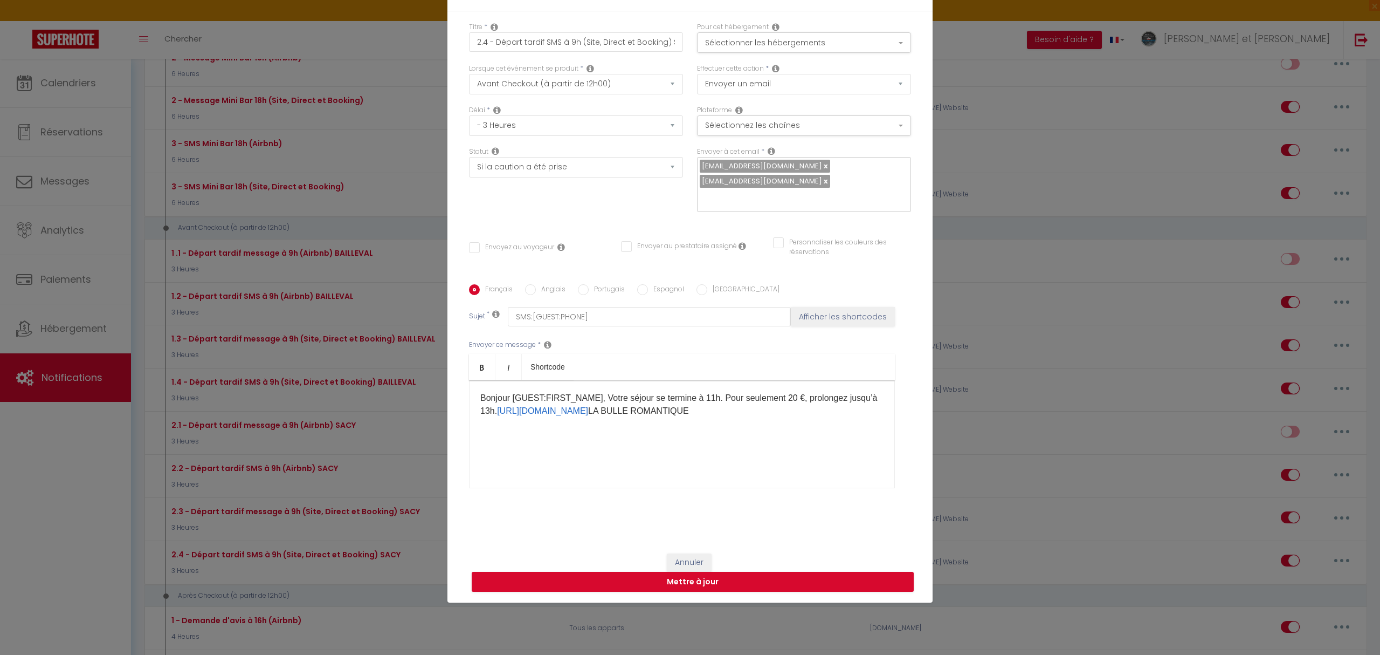
scroll to position [70, 0]
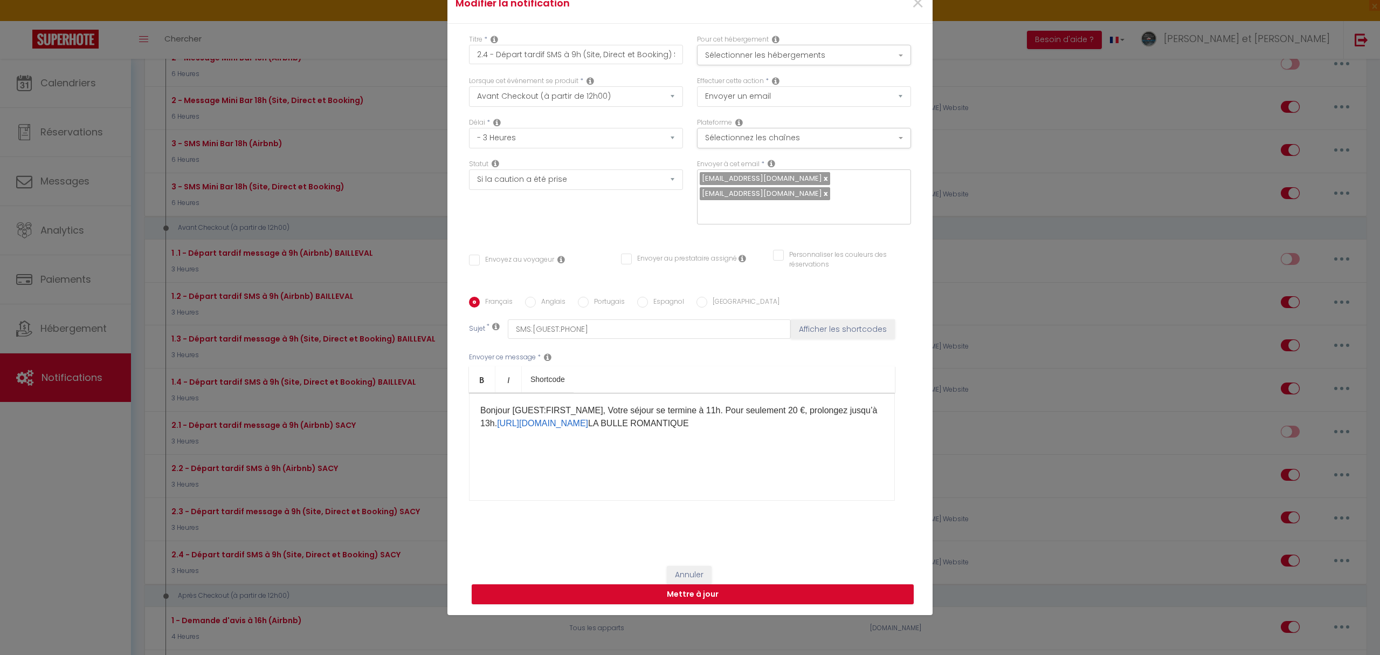
click at [721, 173] on span "[EMAIL_ADDRESS][DOMAIN_NAME]" at bounding box center [762, 178] width 120 height 10
click at [822, 173] on link at bounding box center [825, 178] width 6 height 10
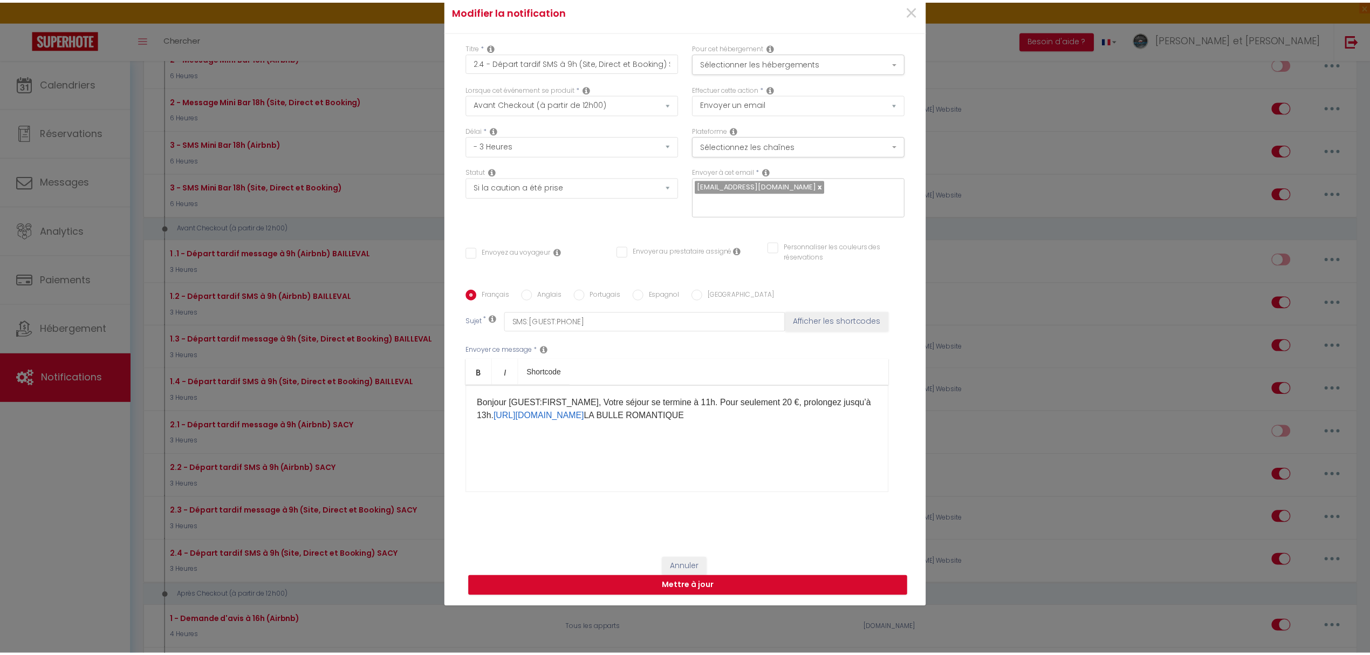
scroll to position [82, 0]
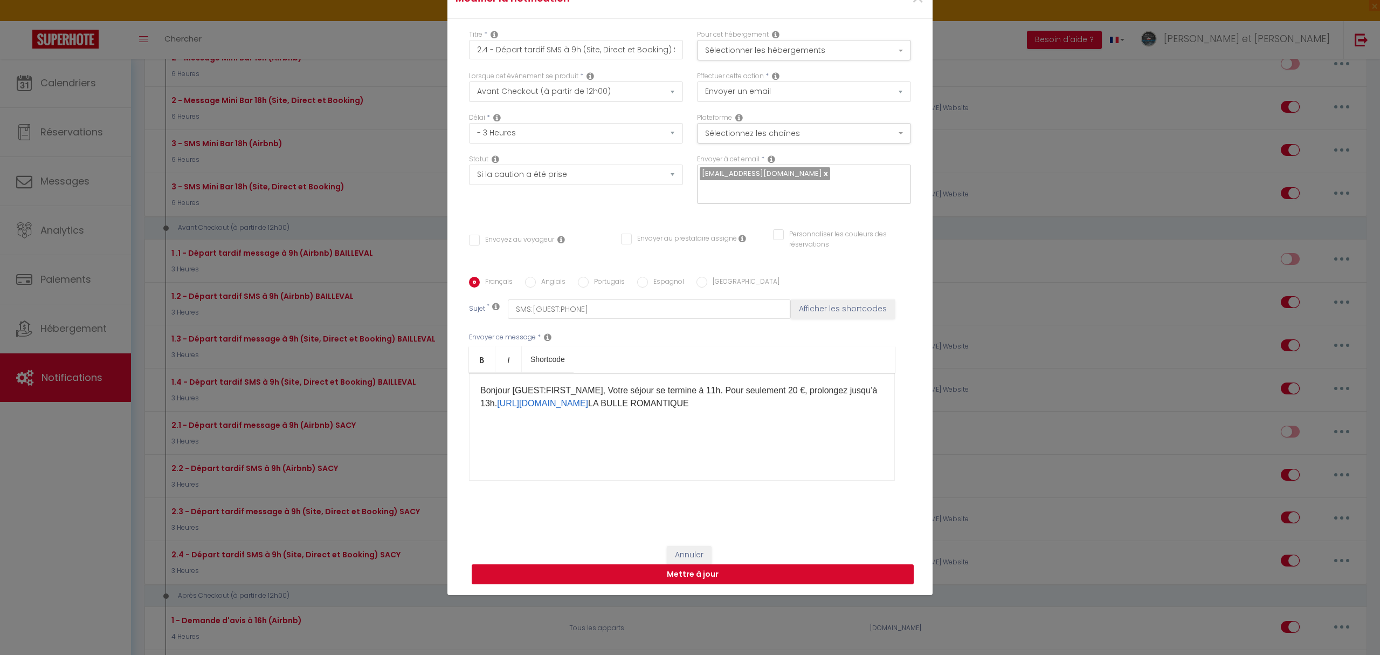
click at [705, 584] on button "Mettre à jour" at bounding box center [693, 574] width 442 height 20
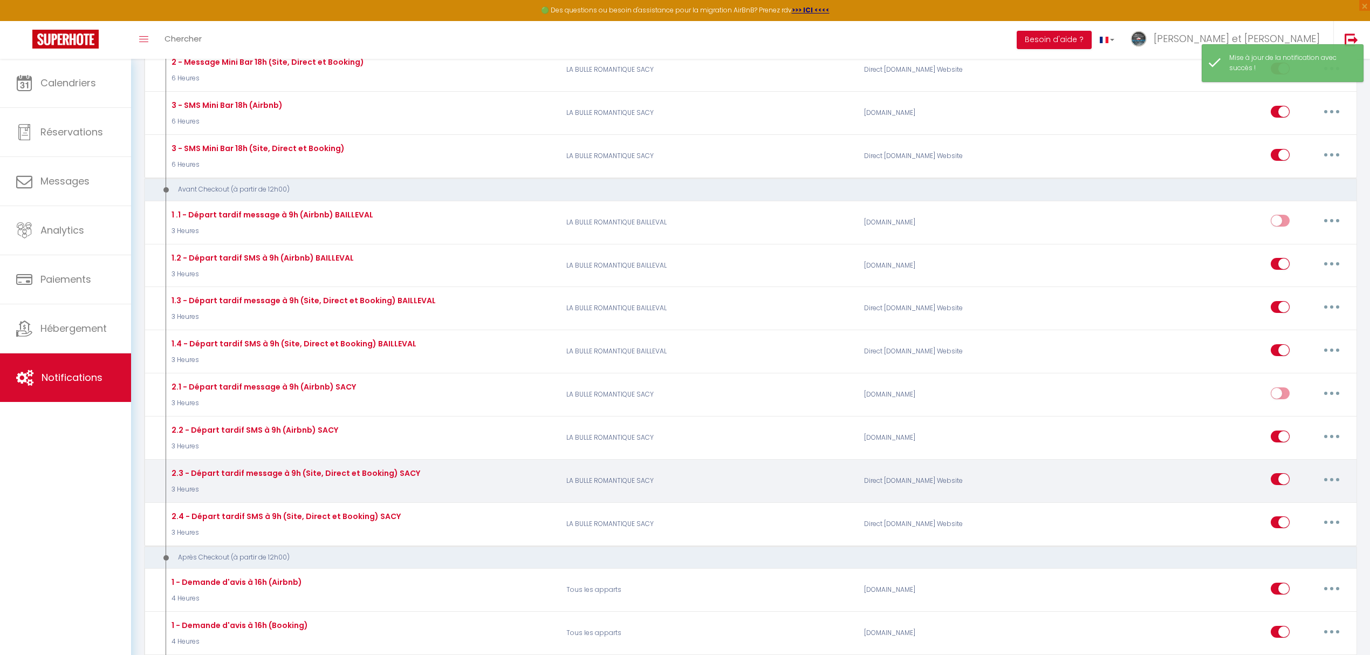
scroll to position [1059, 0]
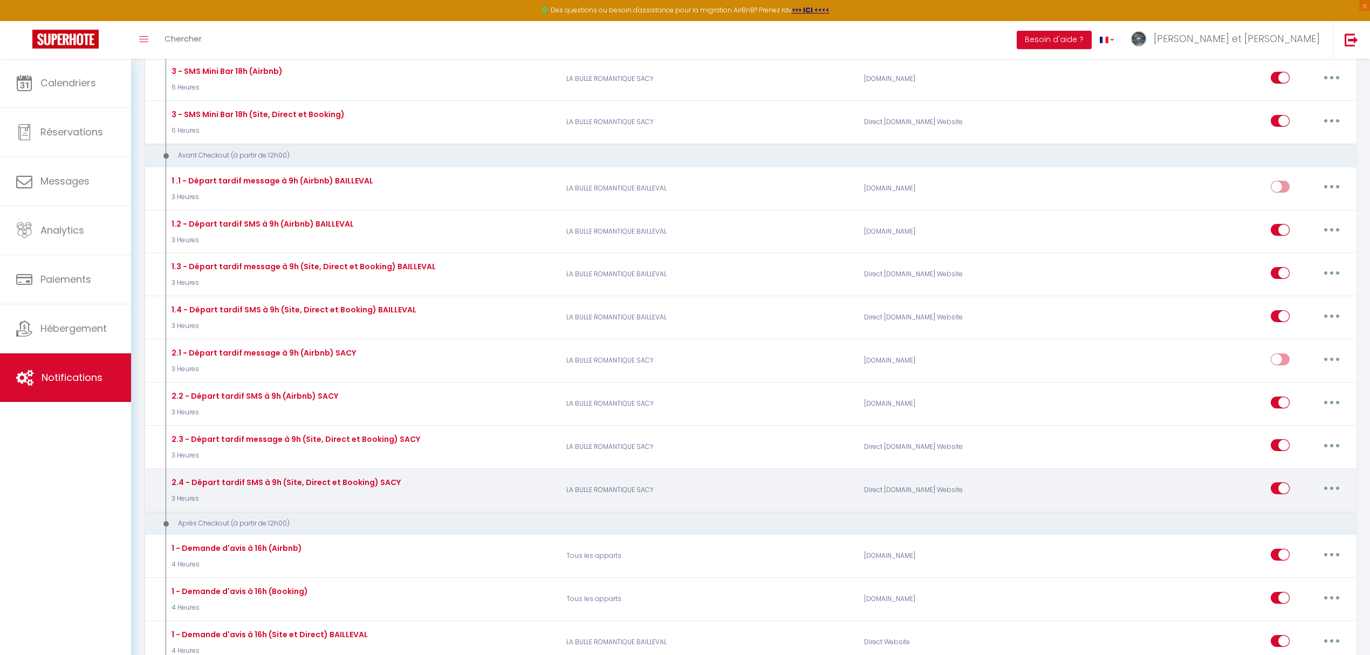
click at [1330, 490] on icon "button" at bounding box center [1331, 487] width 3 height 3
click at [1280, 519] on link "Editer" at bounding box center [1303, 513] width 80 height 18
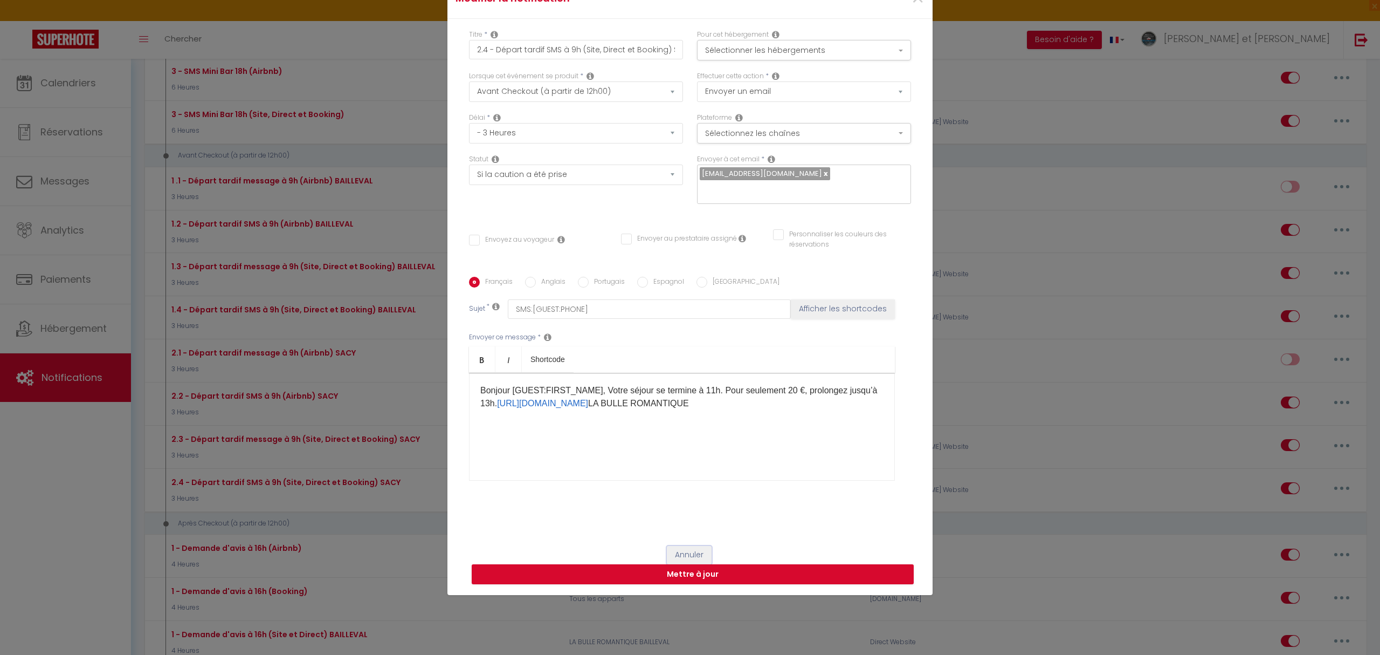
click at [684, 564] on button "Annuler" at bounding box center [689, 555] width 45 height 18
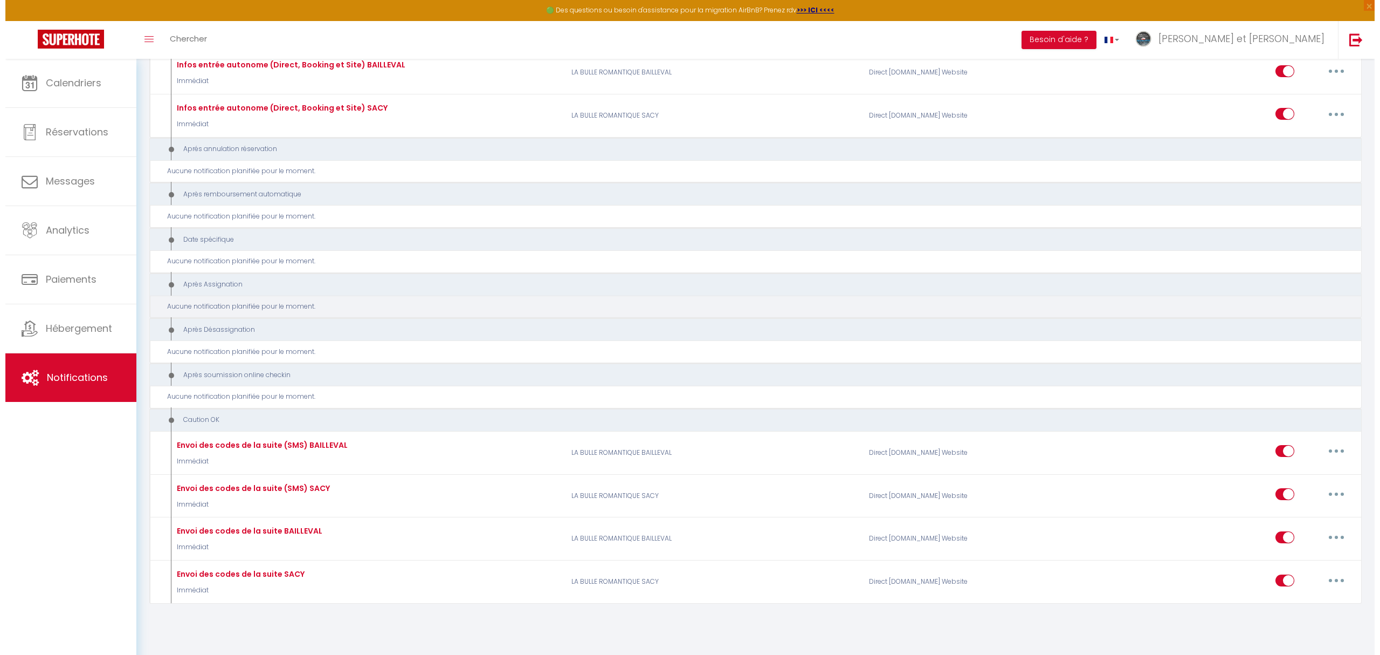
scroll to position [2314, 0]
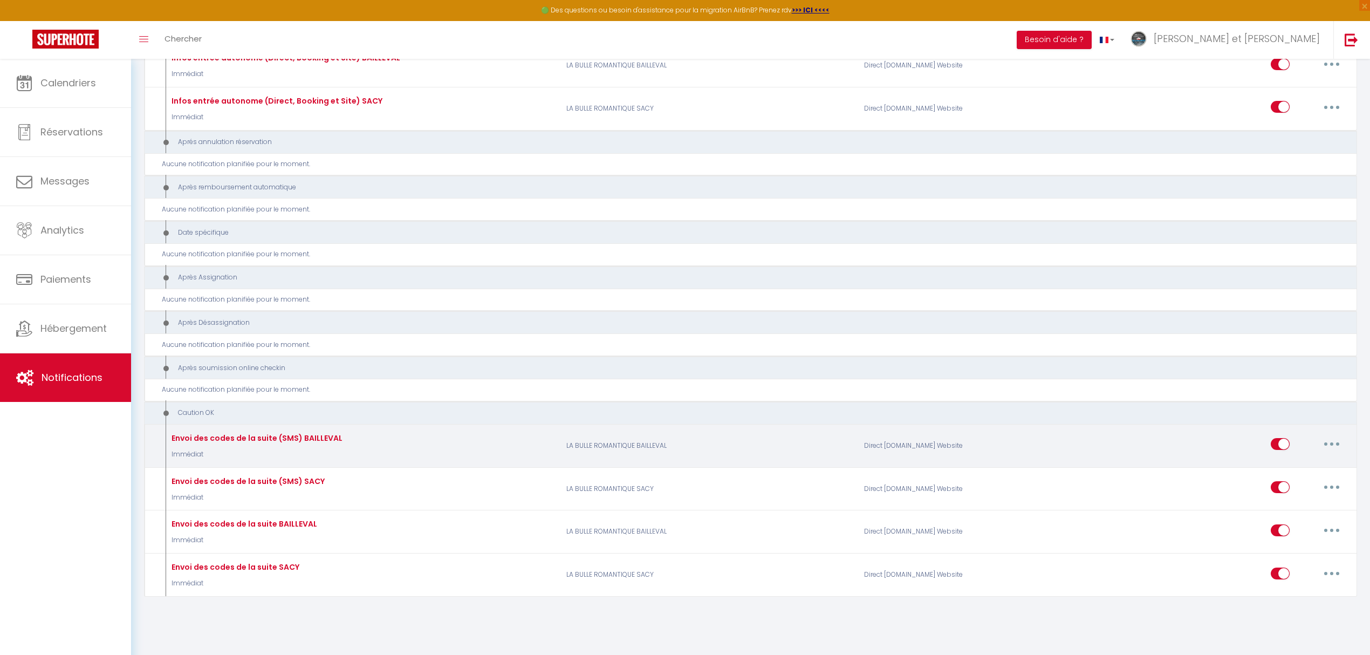
click at [1331, 441] on button "button" at bounding box center [1331, 443] width 30 height 17
click at [1284, 465] on link "Editer" at bounding box center [1303, 468] width 80 height 18
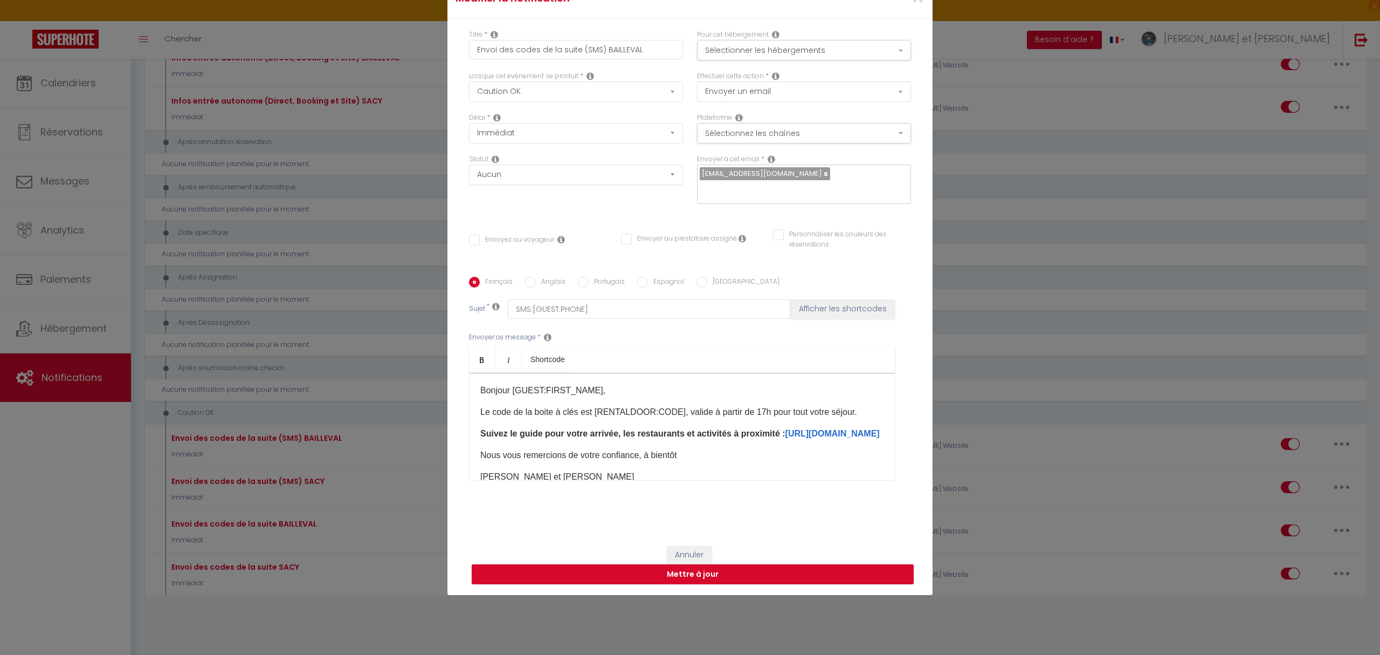
click at [727, 187] on input "text" at bounding box center [801, 190] width 203 height 14
paste input "[EMAIL_ADDRESS][DOMAIN_NAME]"
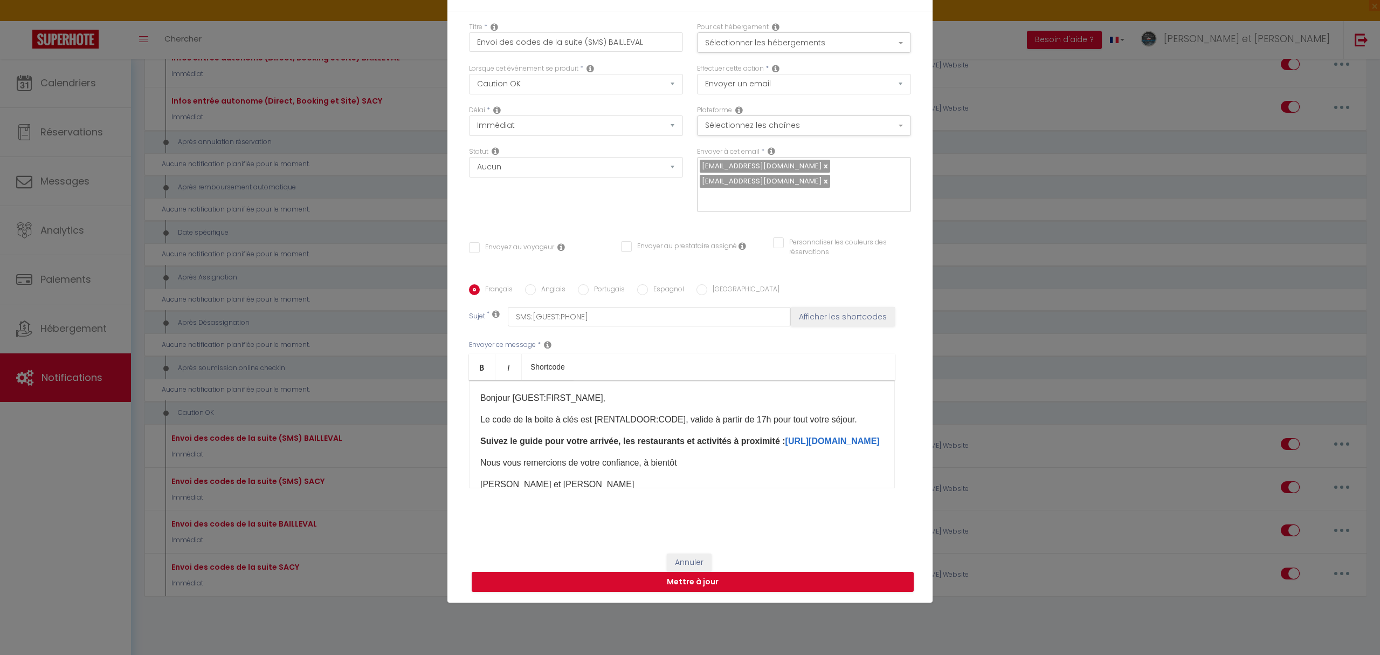
scroll to position [0, 0]
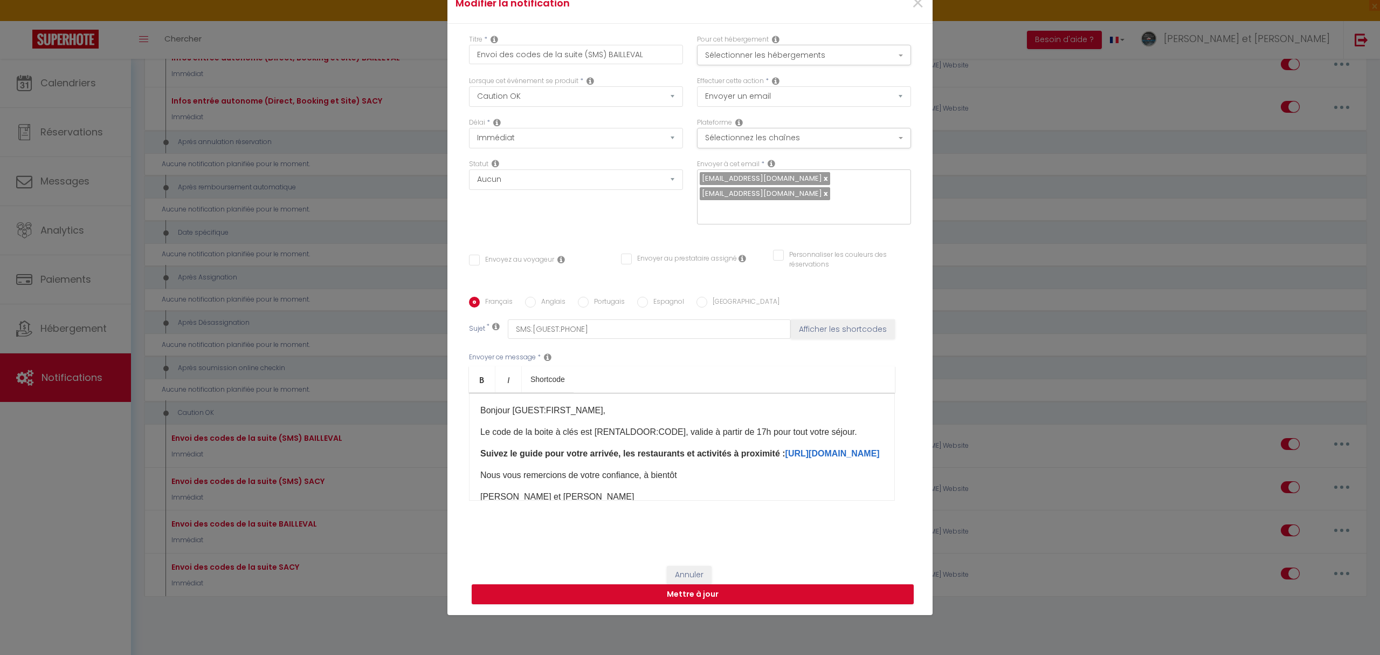
click at [822, 173] on link at bounding box center [825, 178] width 6 height 10
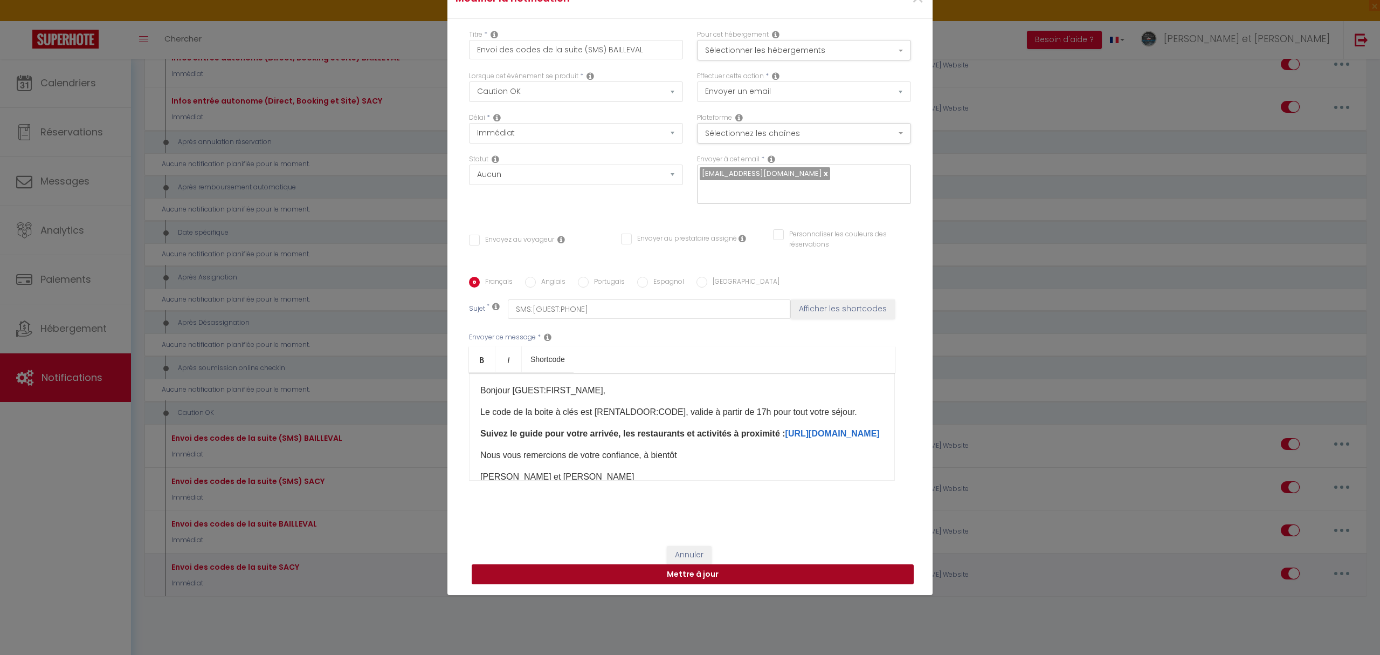
click at [686, 584] on button "Mettre à jour" at bounding box center [693, 574] width 442 height 20
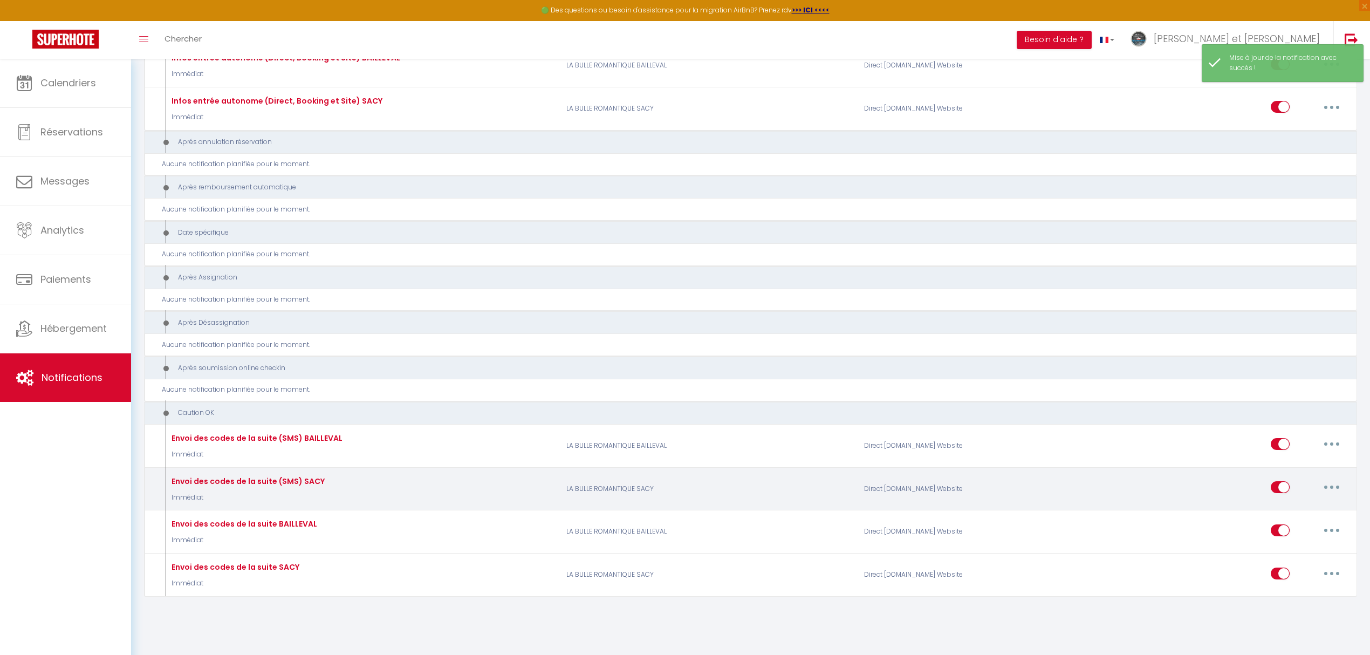
click at [1333, 486] on button "button" at bounding box center [1331, 486] width 30 height 17
click at [1279, 507] on link "Editer" at bounding box center [1303, 512] width 80 height 18
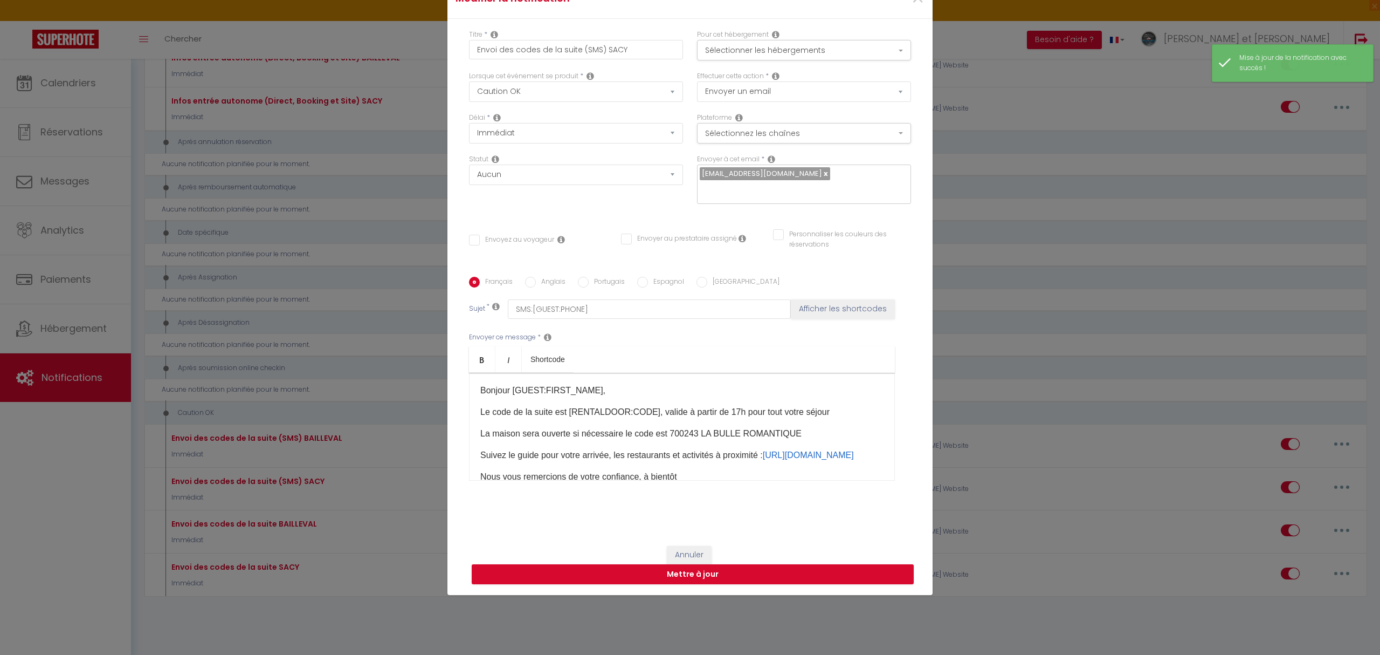
click at [730, 188] on input "text" at bounding box center [801, 190] width 203 height 14
paste input "[EMAIL_ADDRESS][DOMAIN_NAME]"
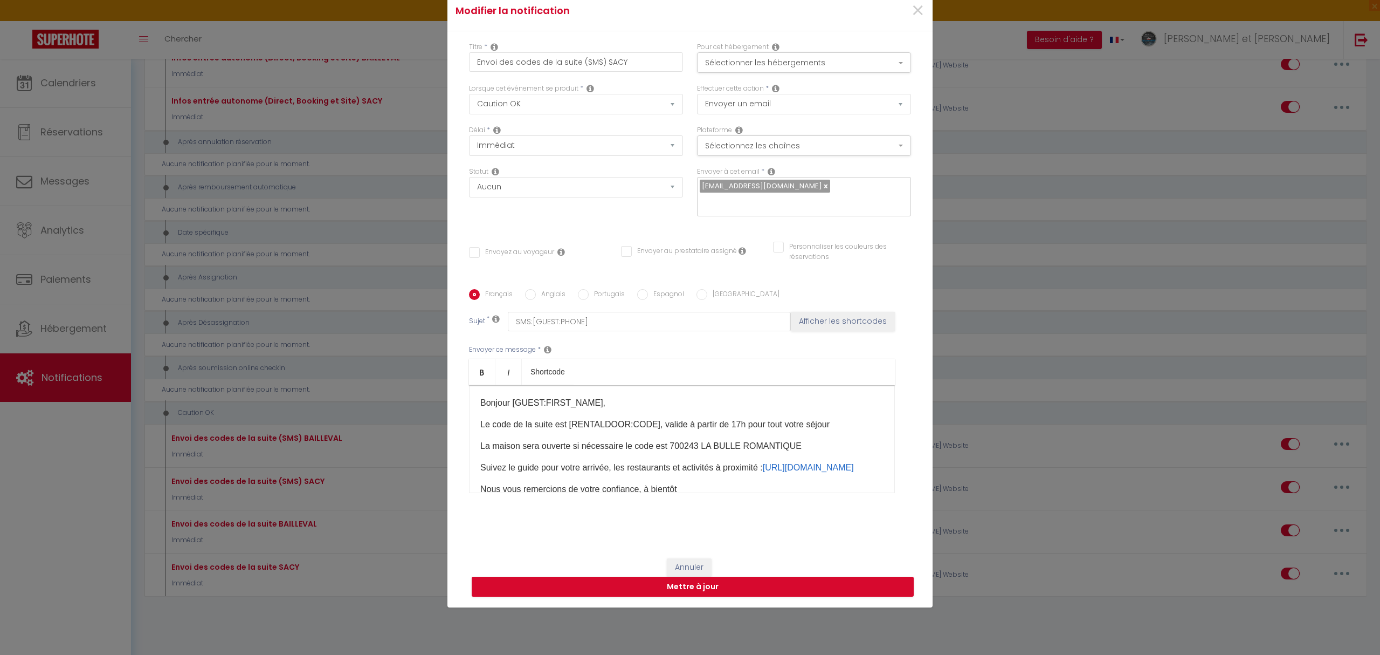
click at [713, 181] on span "[EMAIL_ADDRESS][DOMAIN_NAME]" at bounding box center [762, 186] width 120 height 10
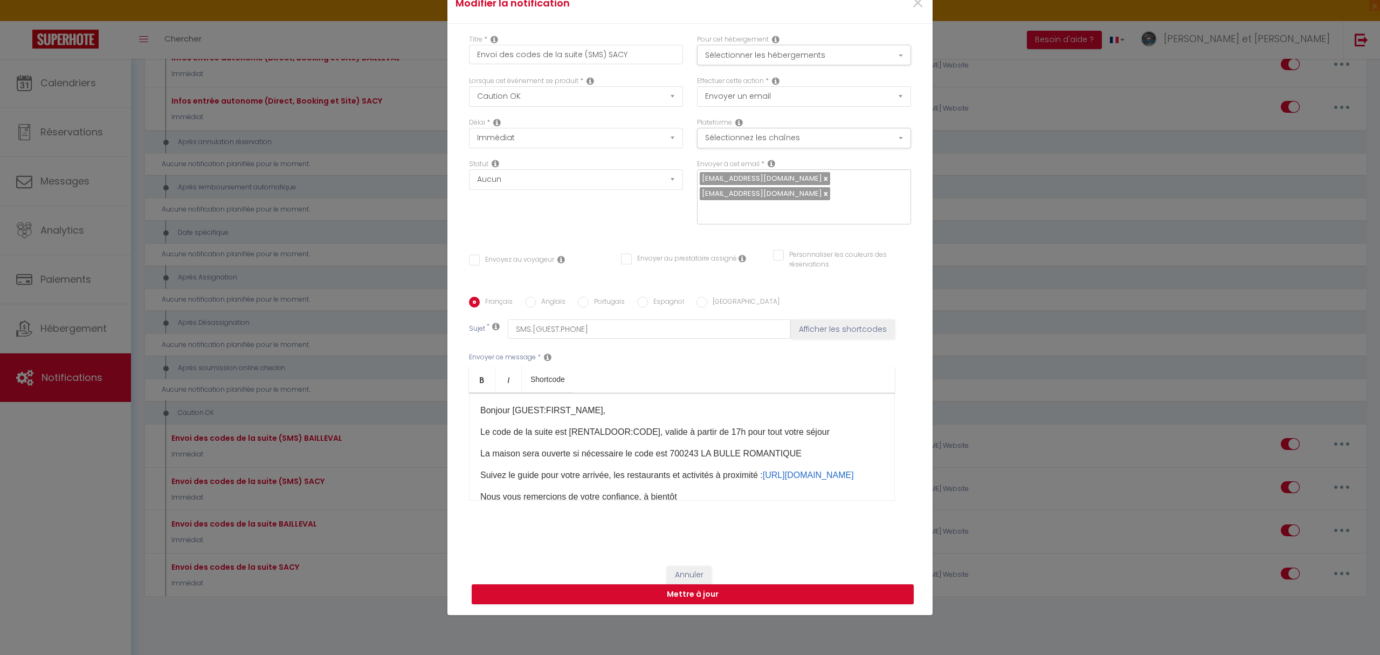
click at [822, 173] on link at bounding box center [825, 178] width 6 height 10
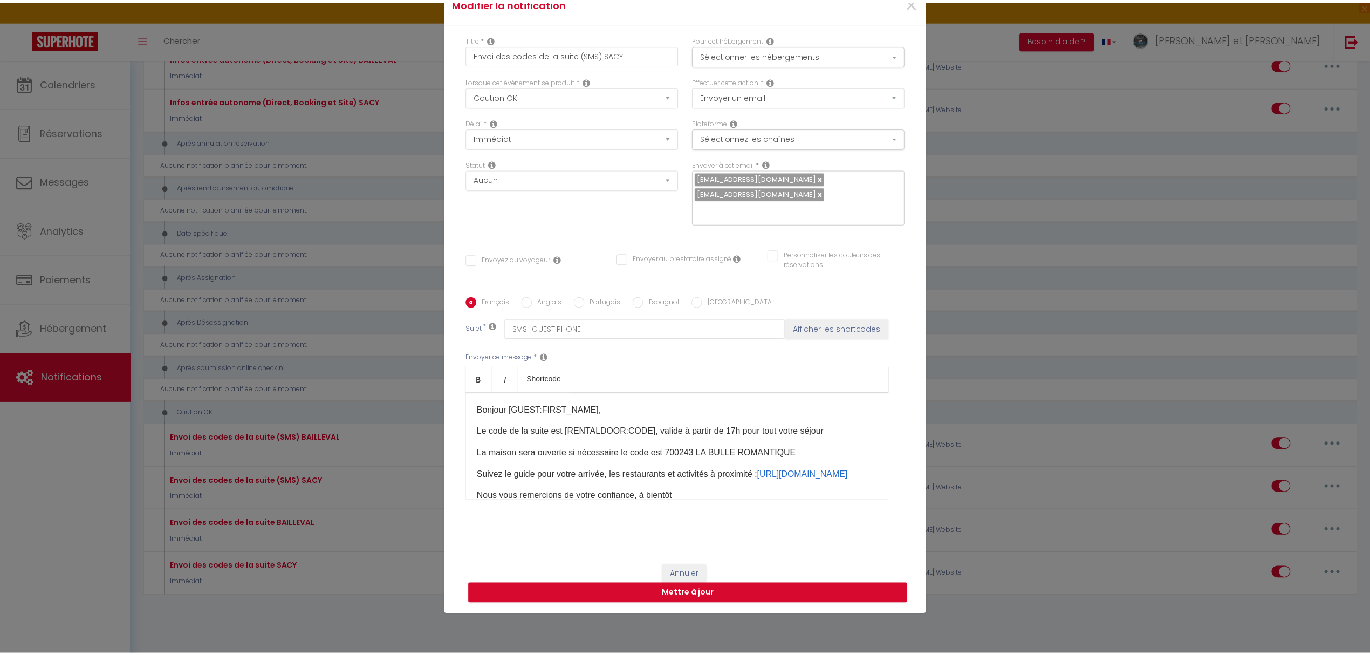
scroll to position [82, 0]
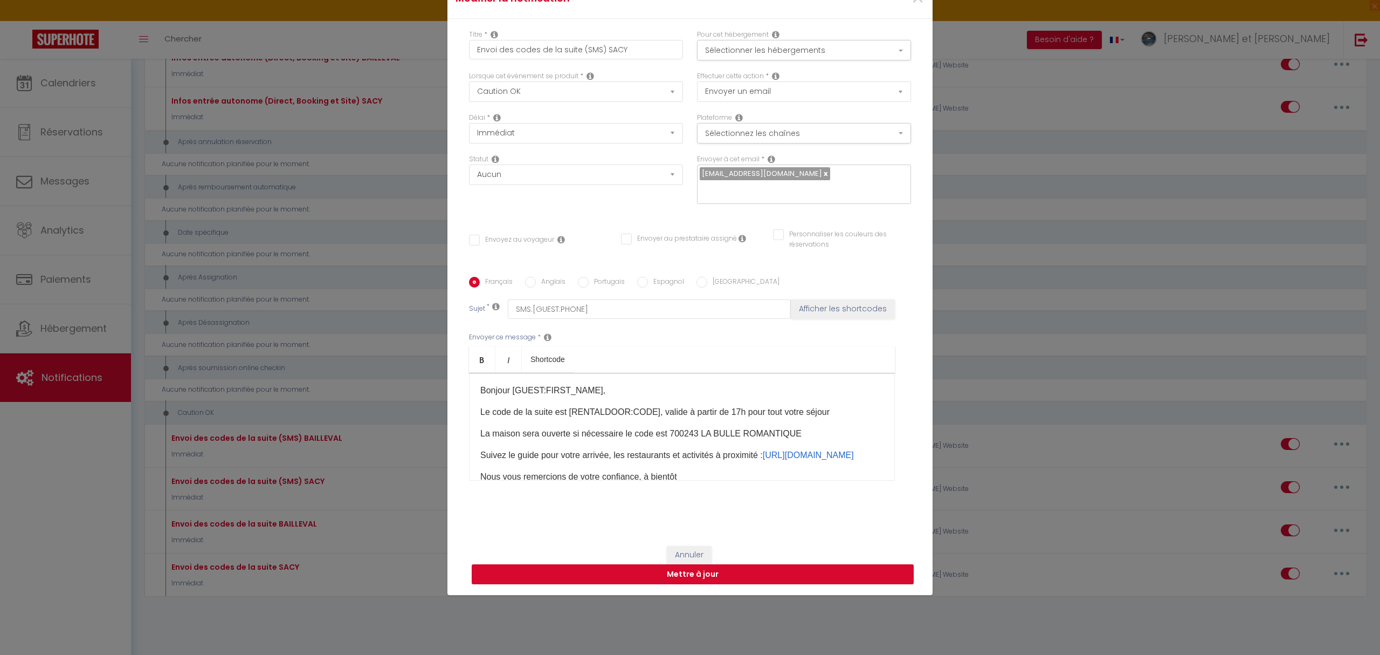
click at [696, 584] on button "Mettre à jour" at bounding box center [693, 574] width 442 height 20
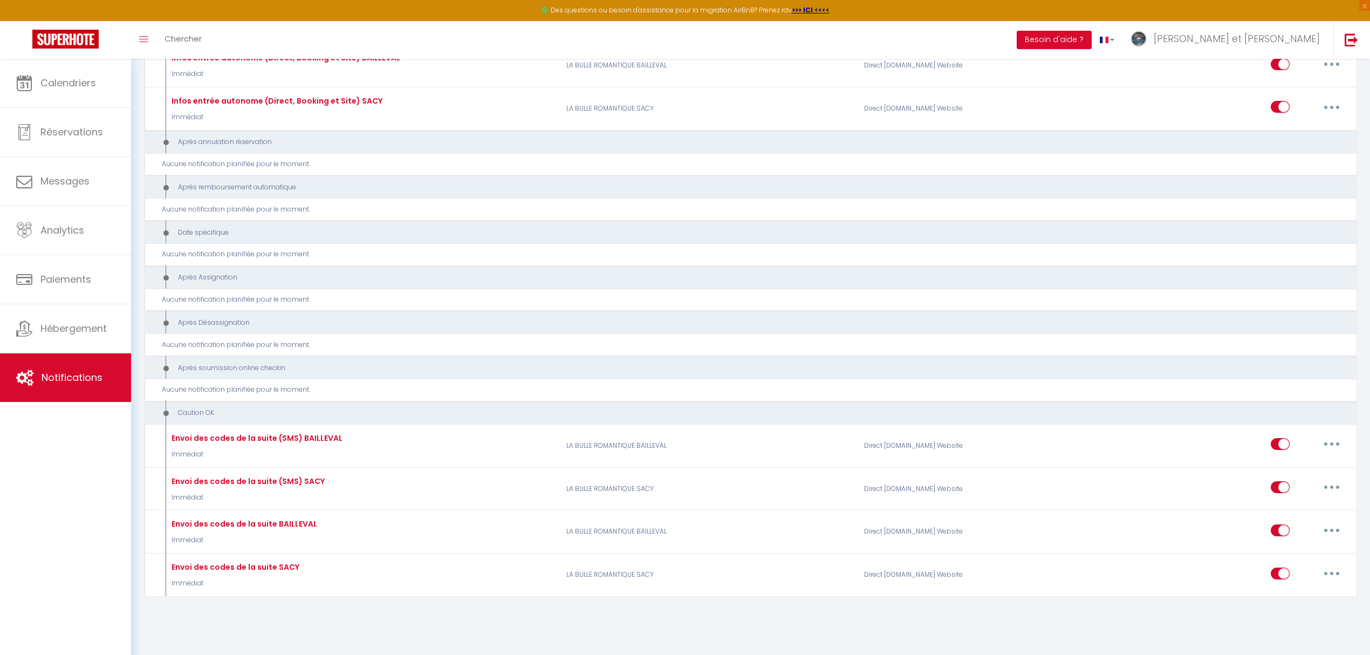
scroll to position [480, 0]
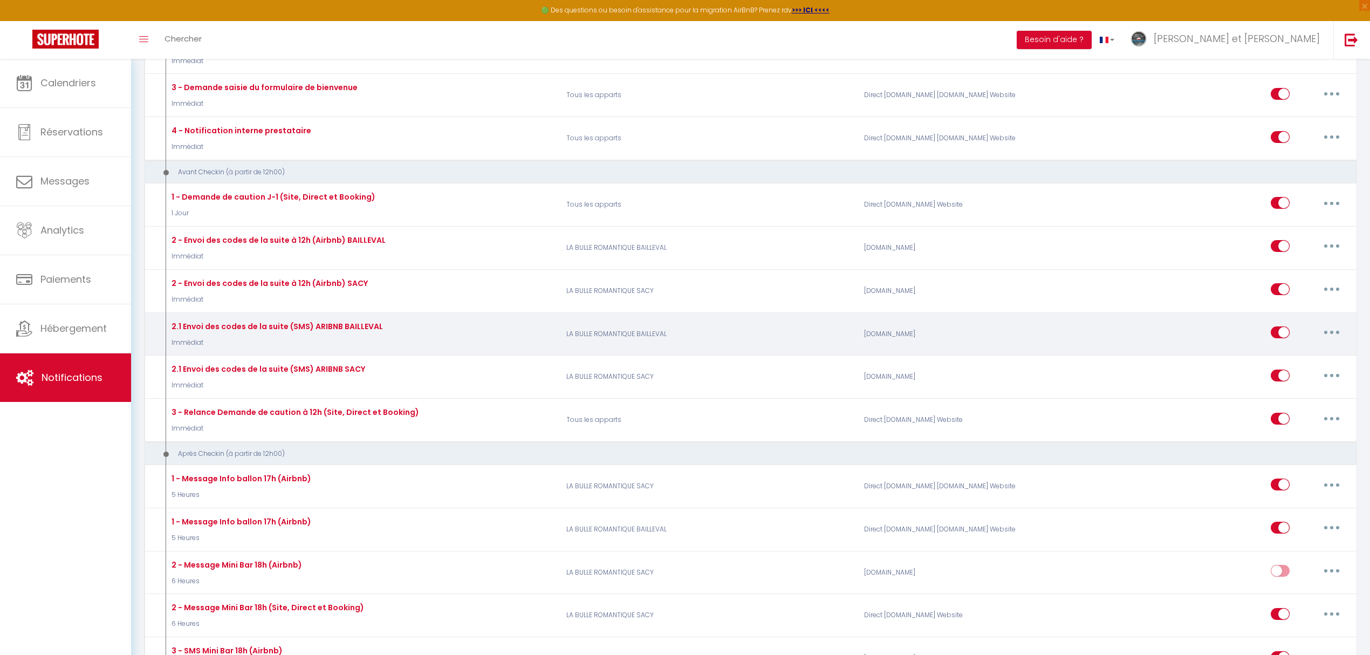
click at [1325, 334] on button "button" at bounding box center [1331, 332] width 30 height 17
click at [1284, 356] on link "Editer" at bounding box center [1303, 357] width 80 height 18
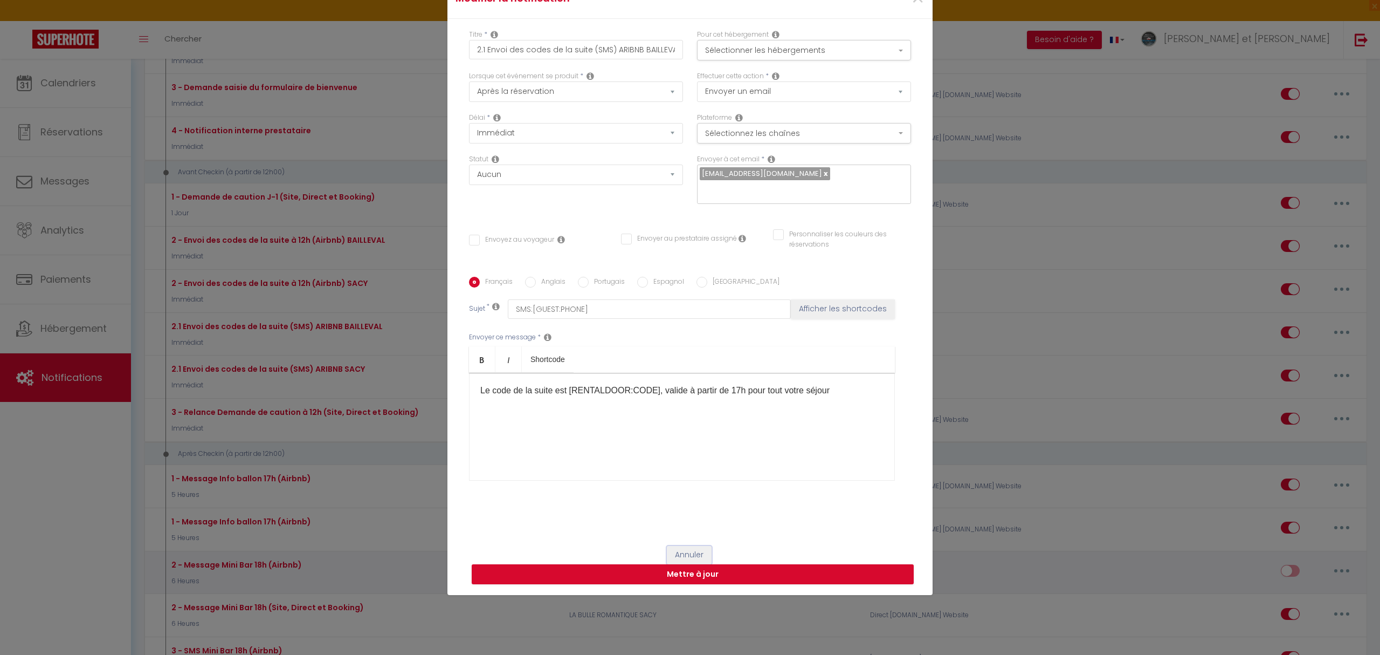
click at [689, 562] on button "Annuler" at bounding box center [689, 555] width 45 height 18
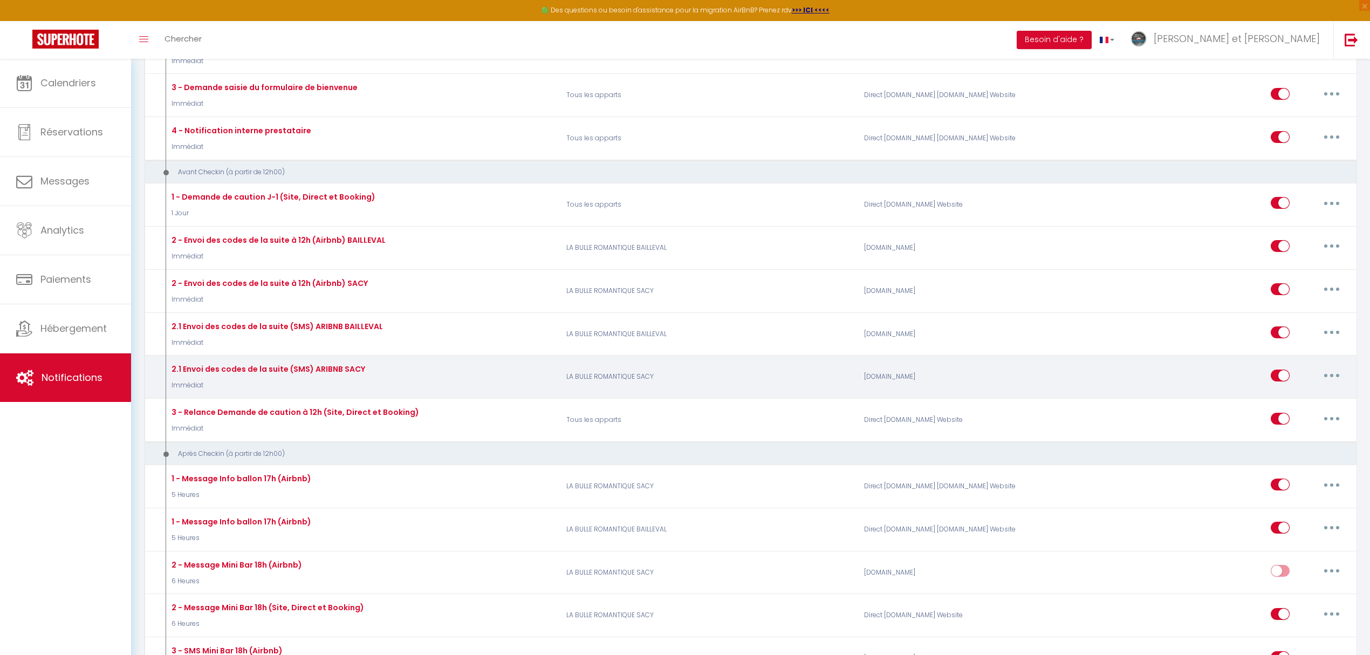
click at [1328, 376] on button "button" at bounding box center [1331, 375] width 30 height 17
click at [1284, 396] on link "Editer" at bounding box center [1303, 399] width 80 height 18
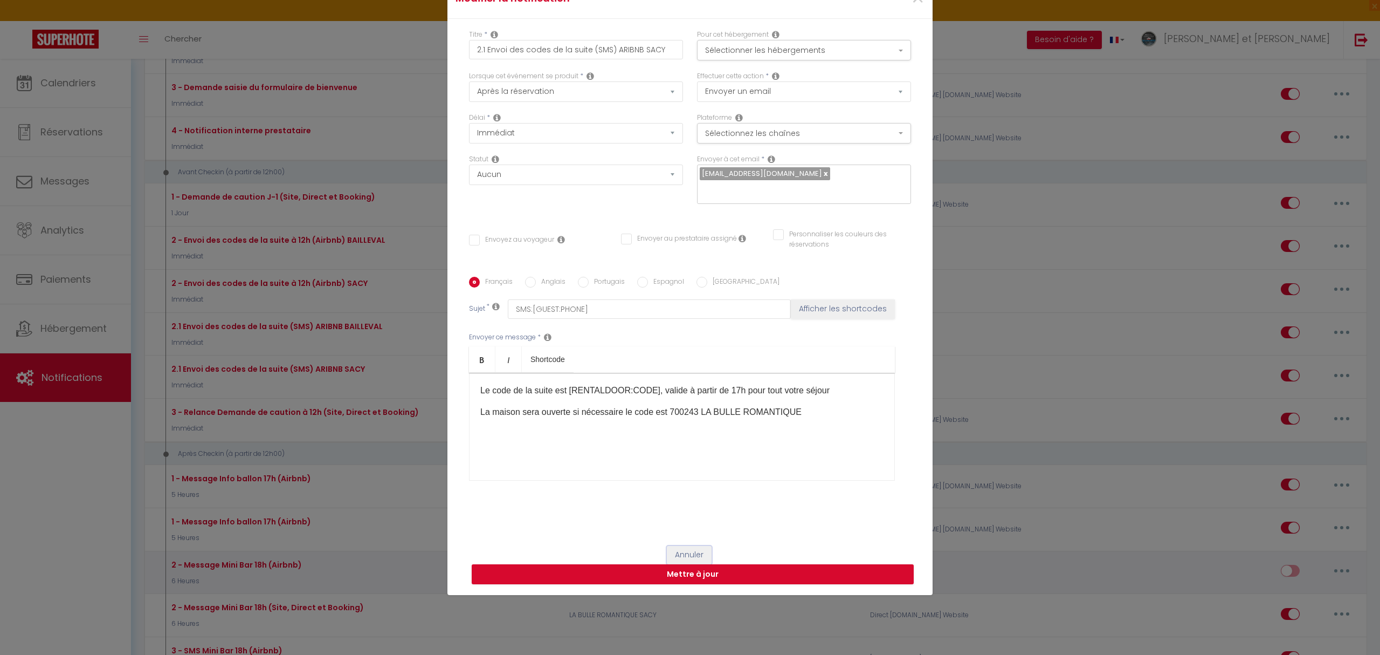
click at [698, 564] on button "Annuler" at bounding box center [689, 555] width 45 height 18
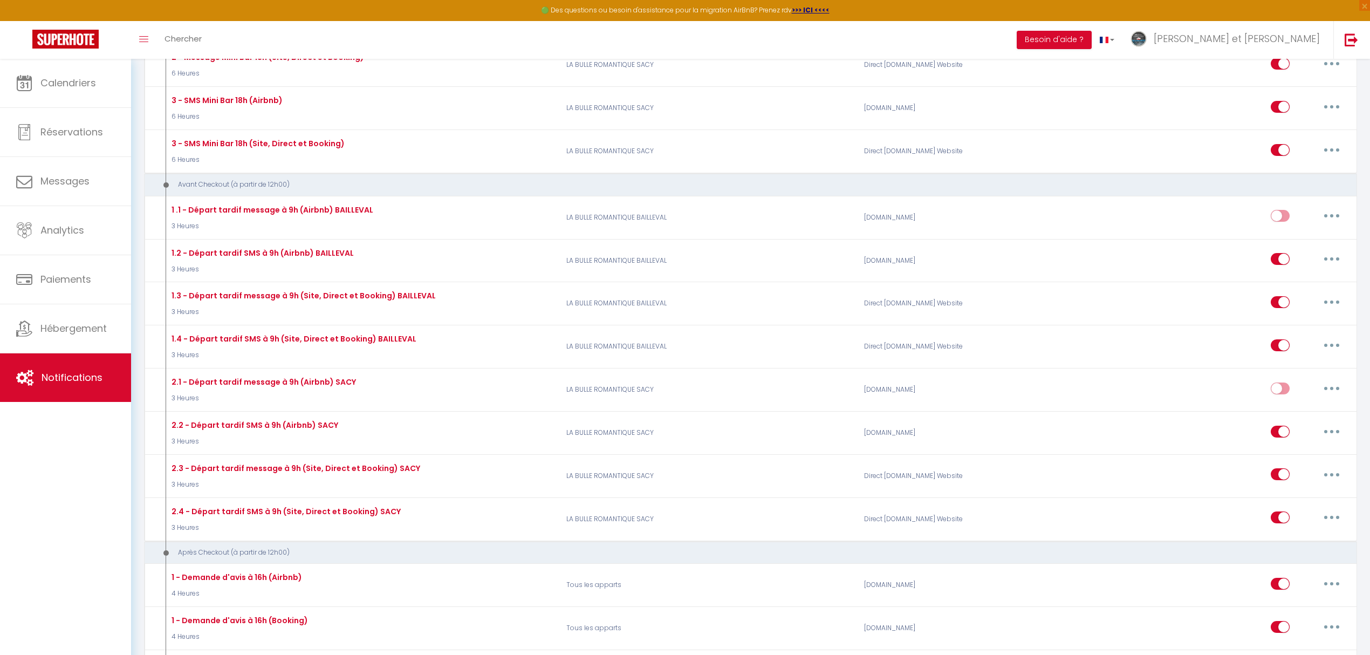
scroll to position [1055, 0]
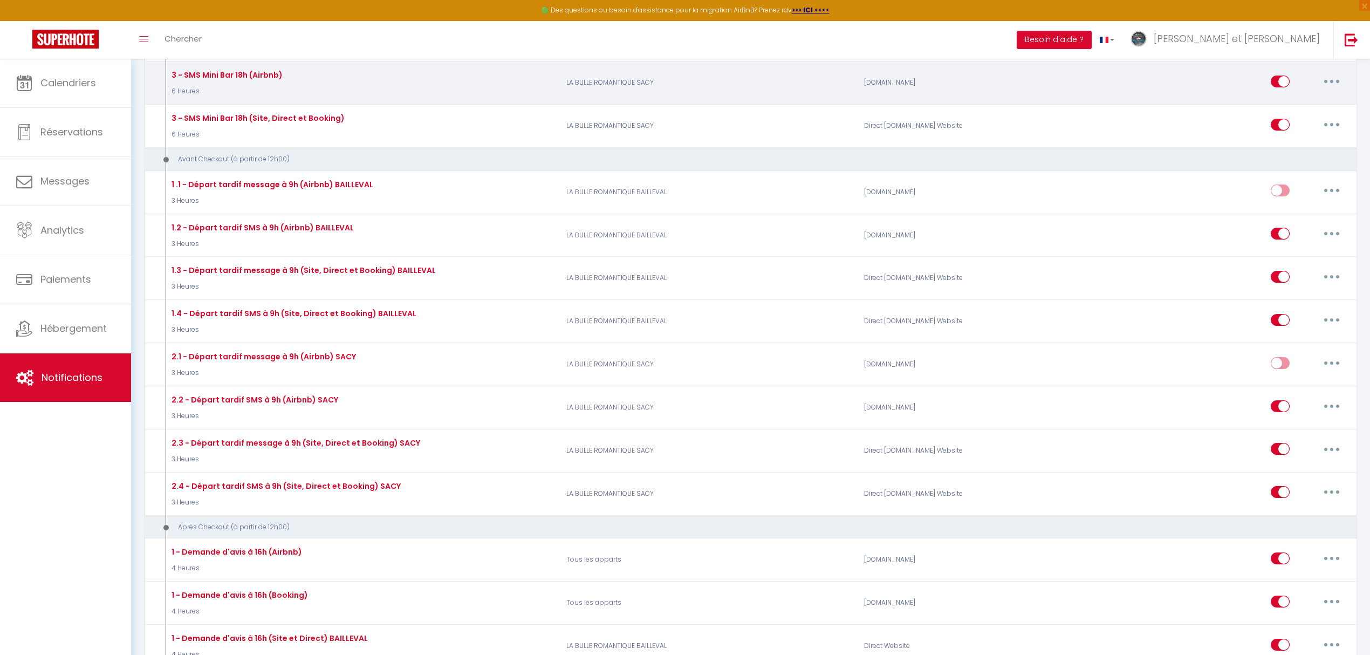
click at [1328, 85] on button "button" at bounding box center [1331, 81] width 30 height 17
click at [1292, 108] on link "Editer" at bounding box center [1303, 106] width 80 height 18
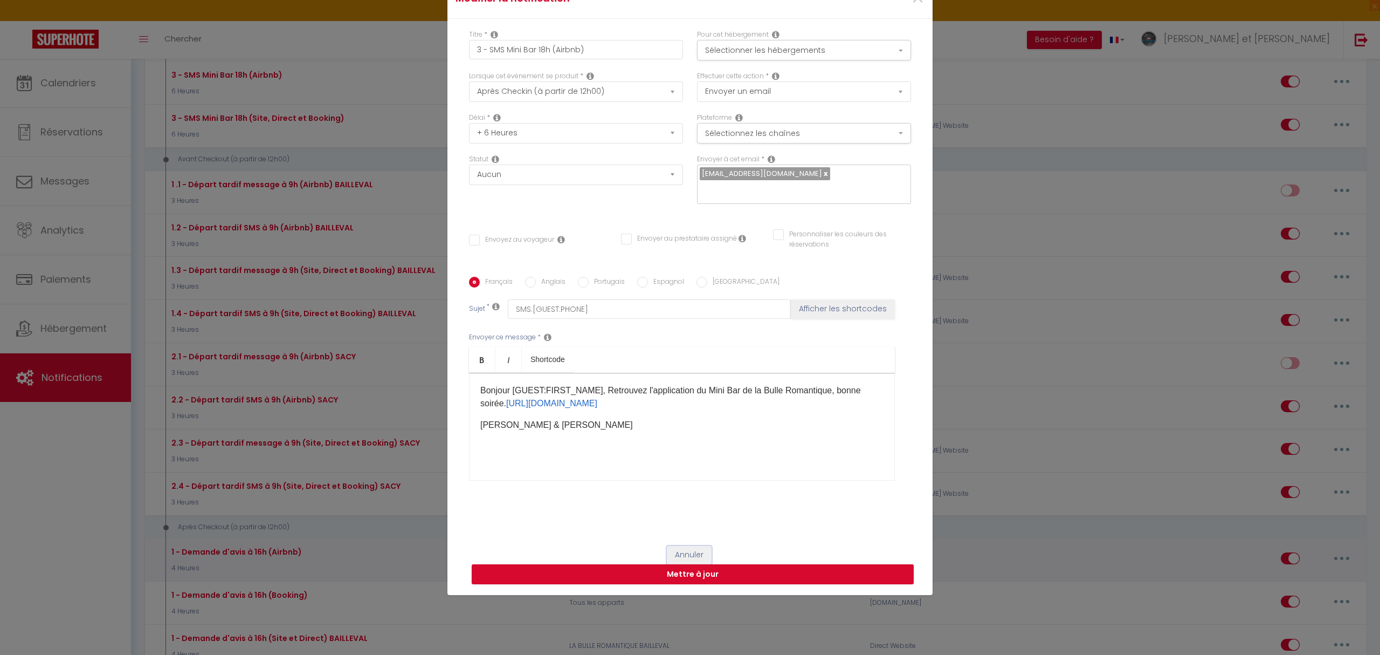
click at [693, 564] on button "Annuler" at bounding box center [689, 555] width 45 height 18
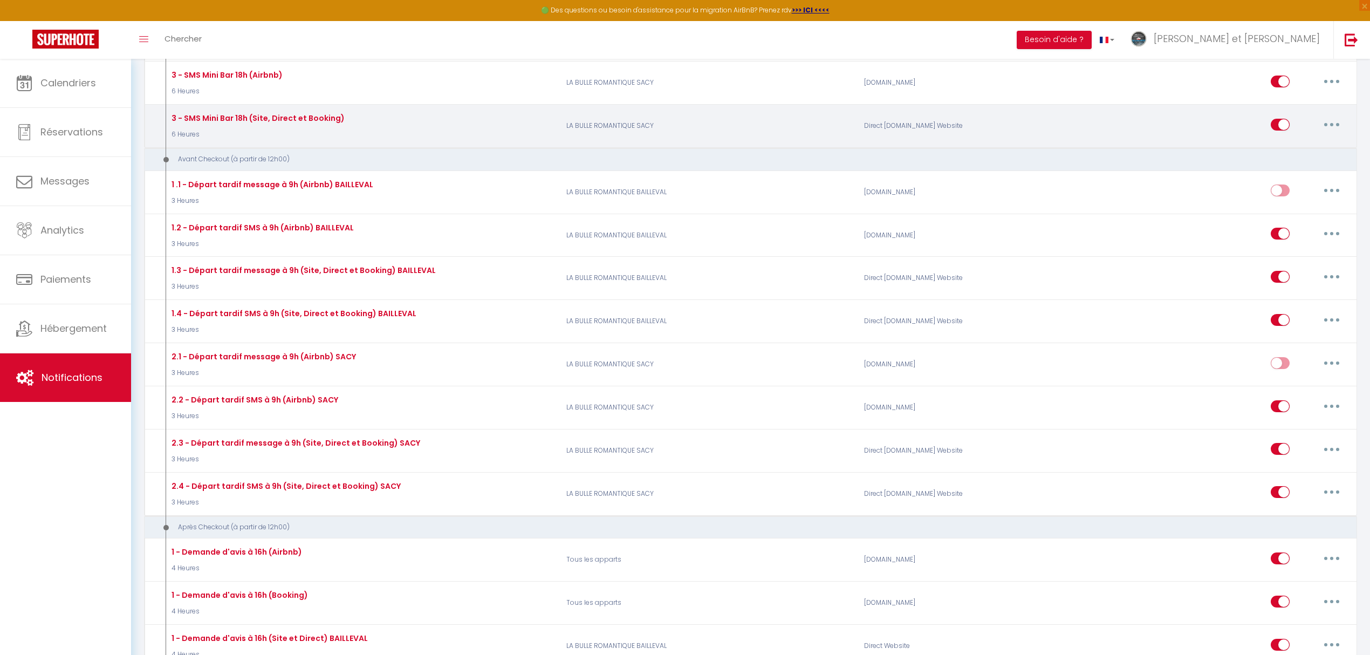
click at [1338, 129] on button "button" at bounding box center [1331, 124] width 30 height 17
click at [1284, 150] on link "Editer" at bounding box center [1303, 149] width 80 height 18
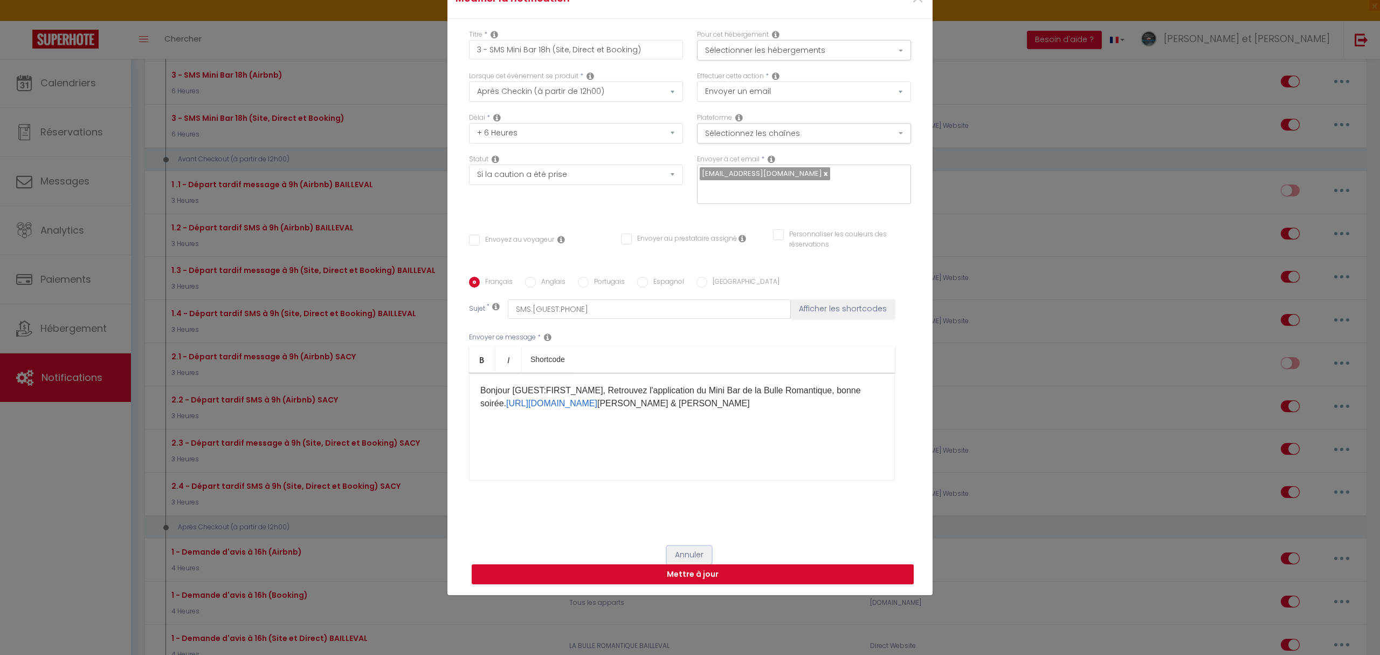
click at [676, 562] on button "Annuler" at bounding box center [689, 555] width 45 height 18
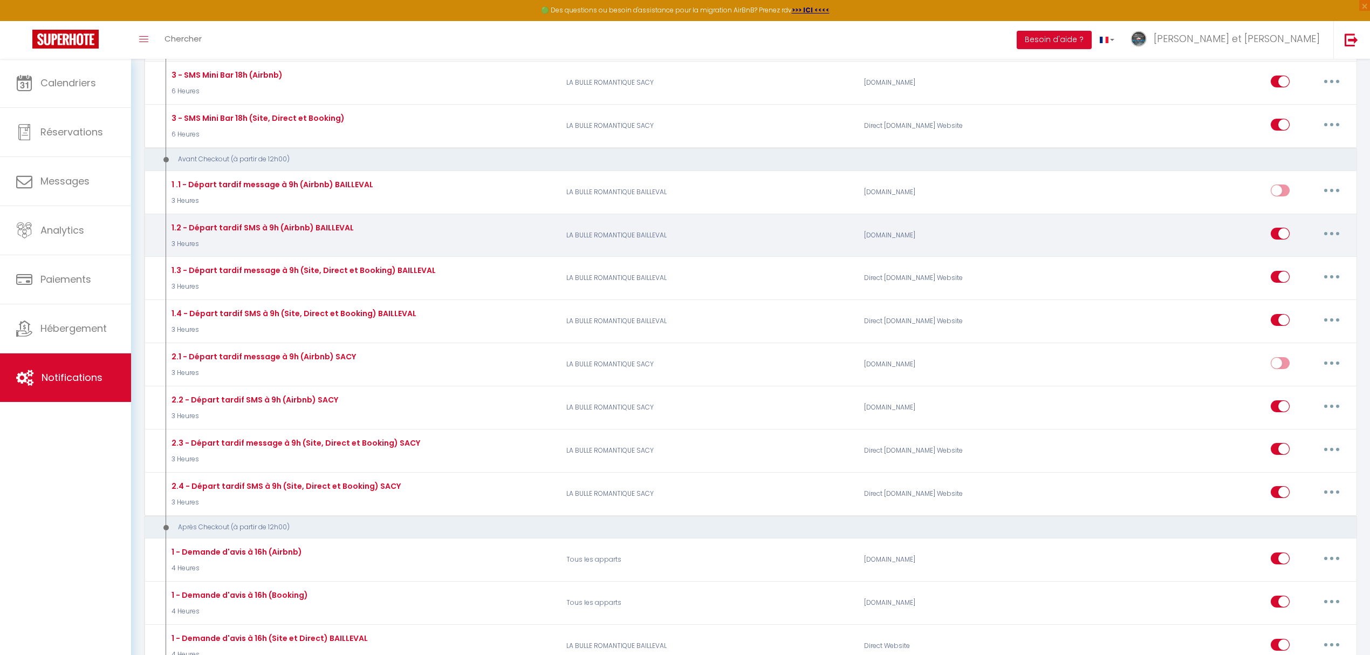
click at [1332, 235] on icon "button" at bounding box center [1331, 233] width 3 height 3
click at [1280, 262] on link "Editer" at bounding box center [1303, 258] width 80 height 18
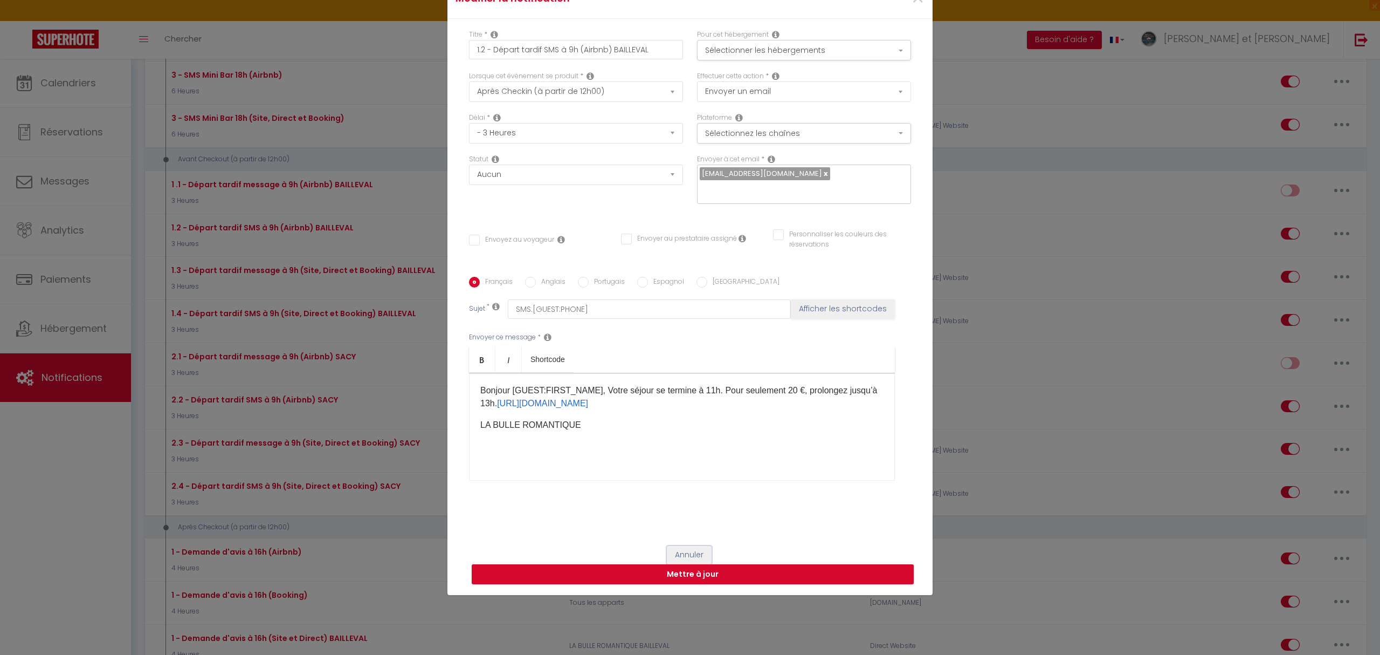
click at [683, 559] on button "Annuler" at bounding box center [689, 555] width 45 height 18
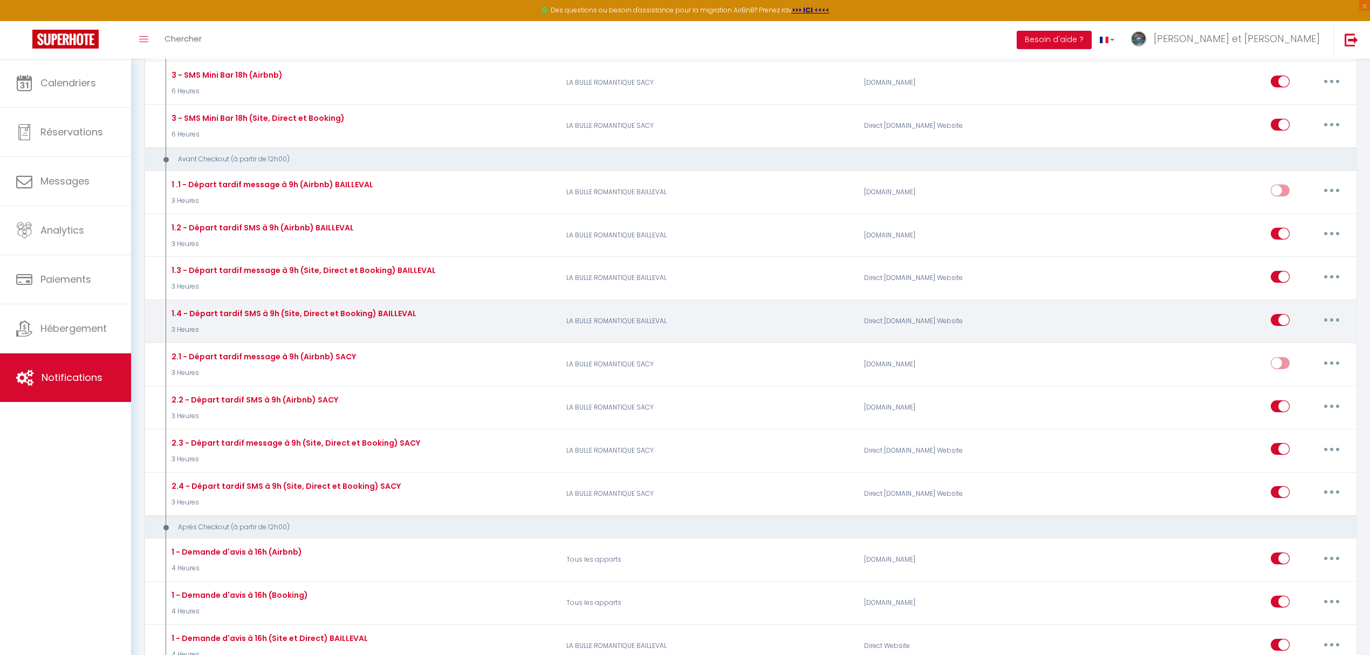
click at [1324, 322] on button "button" at bounding box center [1331, 319] width 30 height 17
click at [1275, 345] on link "Editer" at bounding box center [1303, 344] width 80 height 18
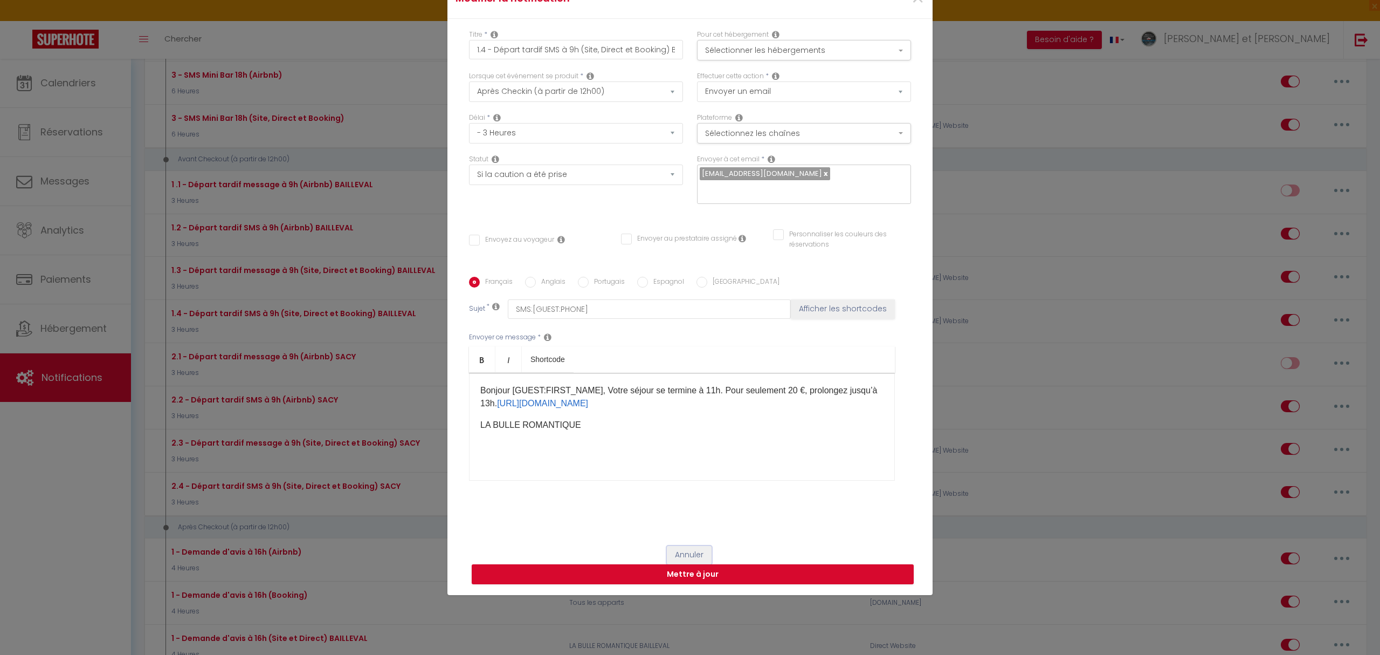
click at [678, 562] on button "Annuler" at bounding box center [689, 555] width 45 height 18
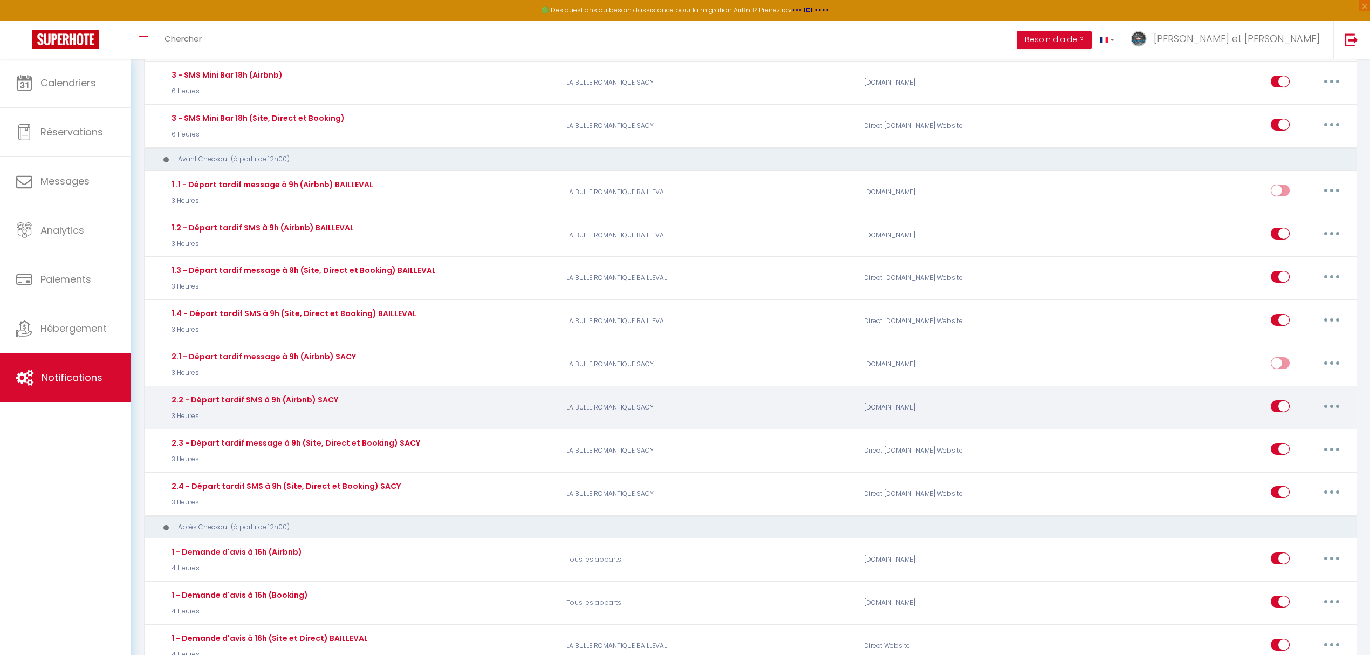
click at [1333, 408] on button "button" at bounding box center [1331, 405] width 30 height 17
click at [1278, 430] on link "Editer" at bounding box center [1303, 430] width 80 height 18
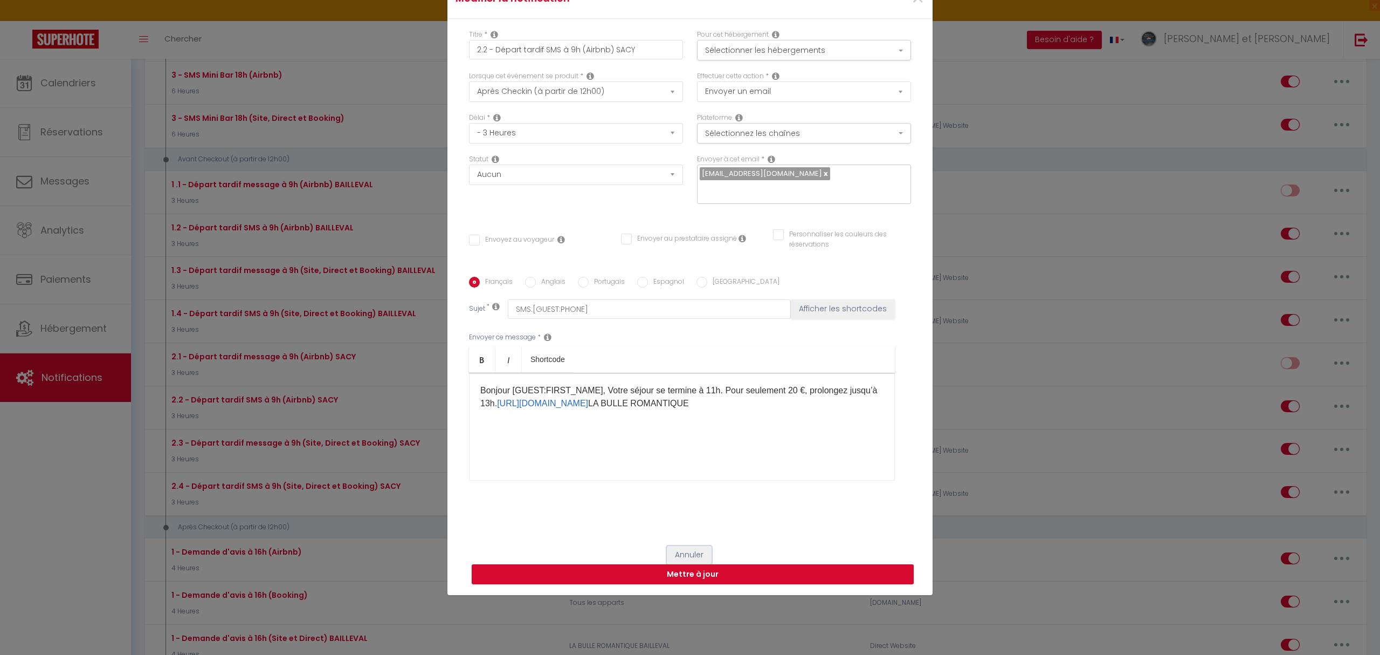
click at [680, 563] on button "Annuler" at bounding box center [689, 555] width 45 height 18
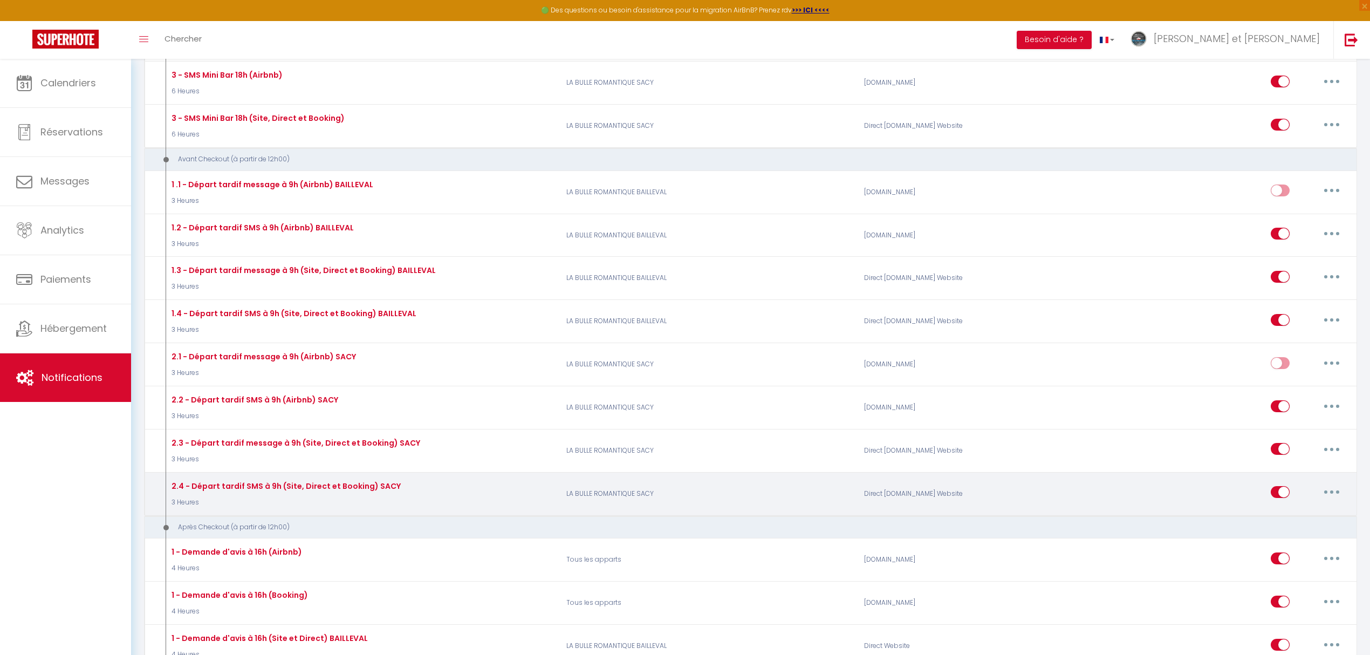
click at [1330, 494] on button "button" at bounding box center [1331, 491] width 30 height 17
click at [1280, 520] on link "Editer" at bounding box center [1303, 516] width 80 height 18
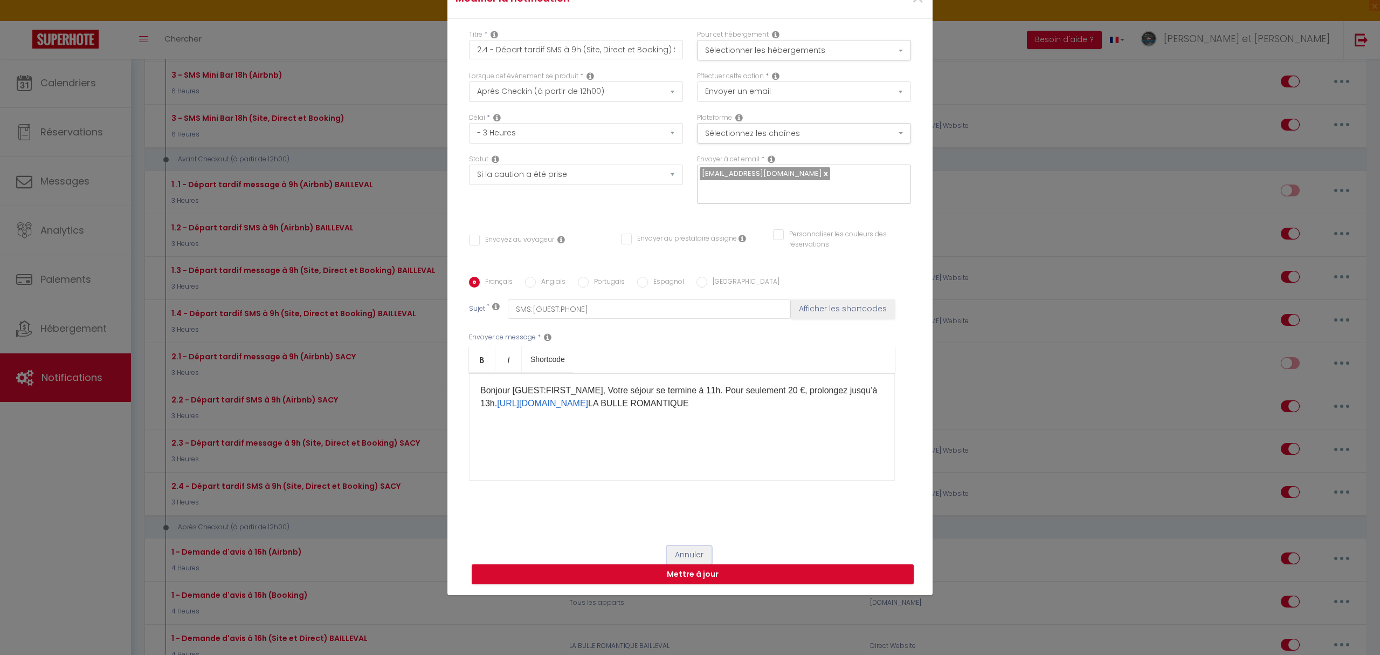
click at [683, 561] on button "Annuler" at bounding box center [689, 555] width 45 height 18
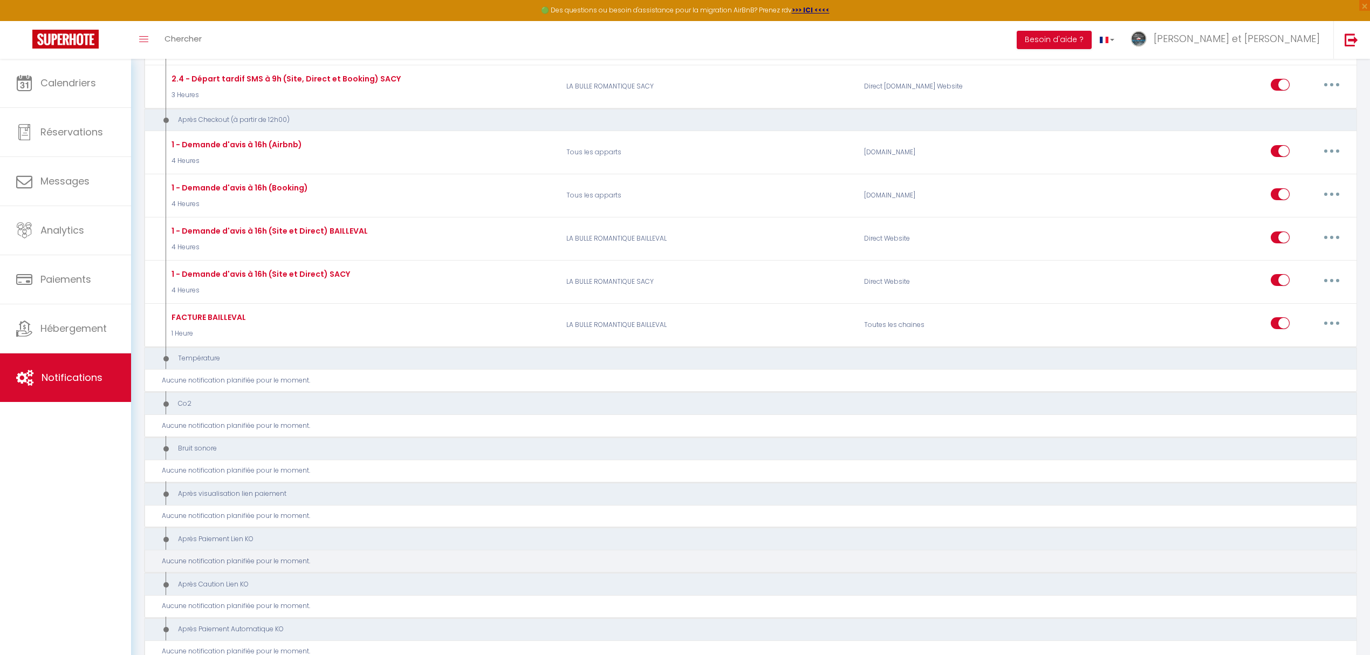
scroll to position [1308, 0]
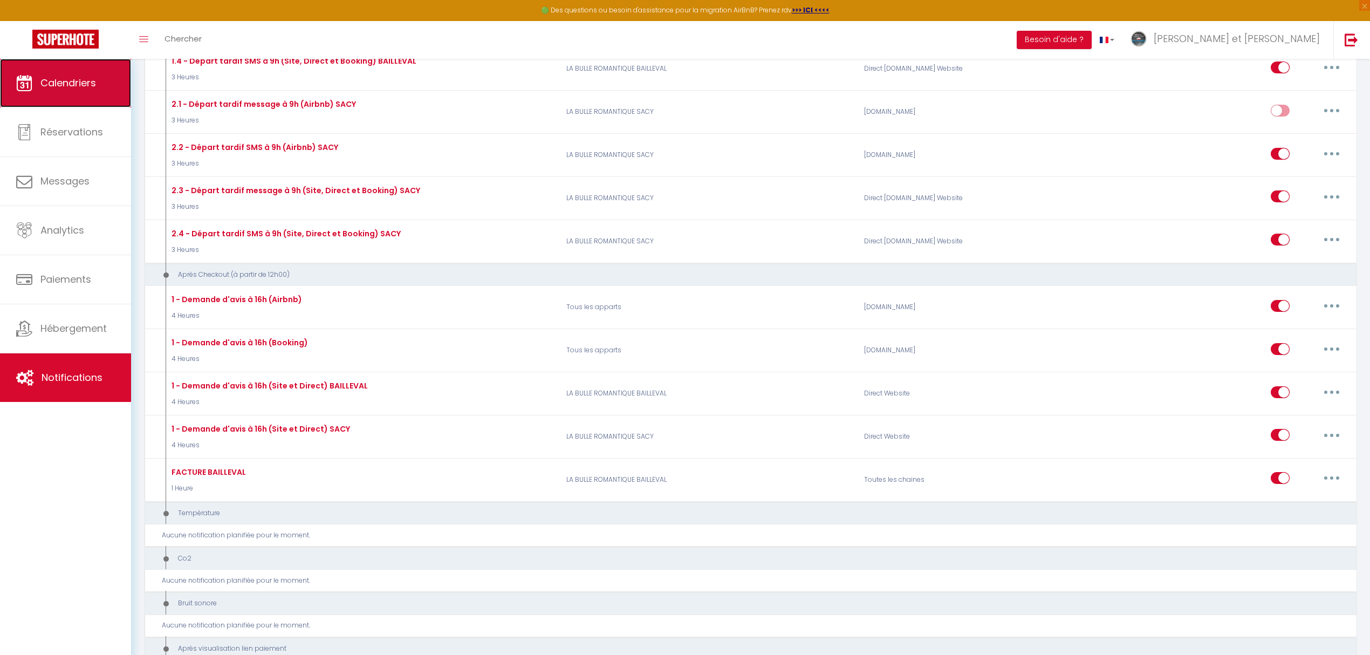
click at [37, 80] on link "Calendriers" at bounding box center [65, 83] width 131 height 49
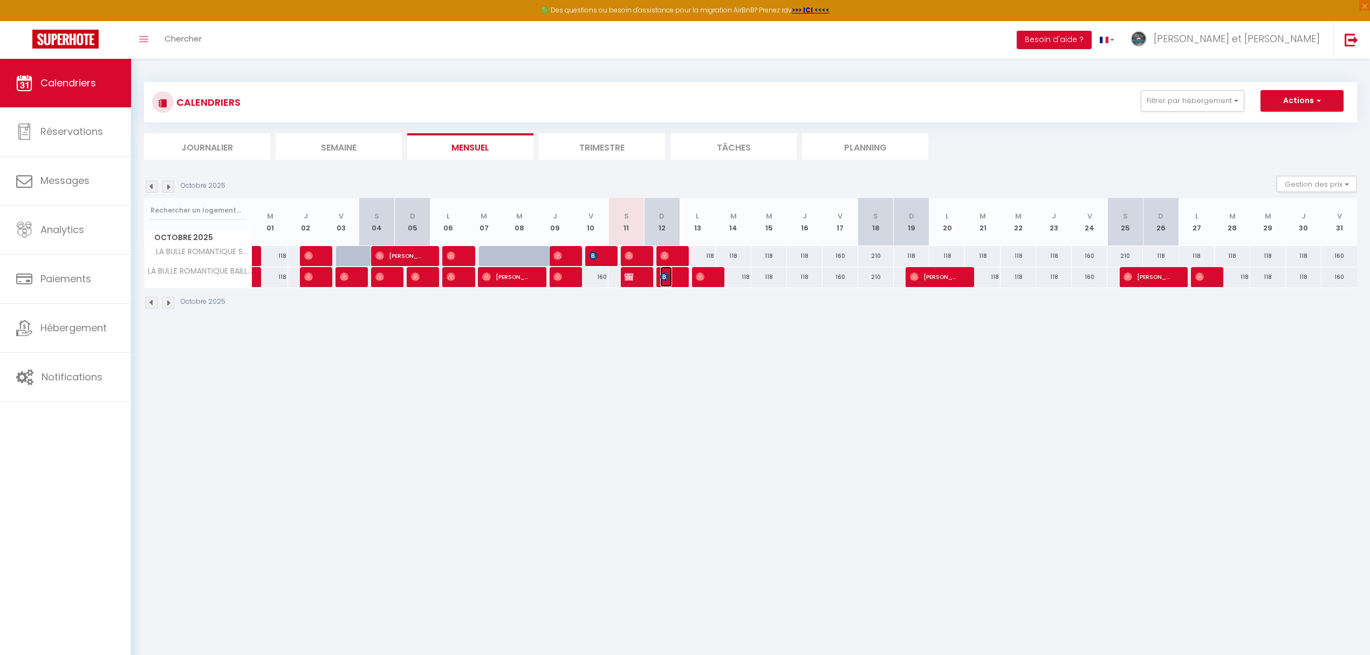
click at [668, 280] on img at bounding box center [664, 276] width 9 height 9
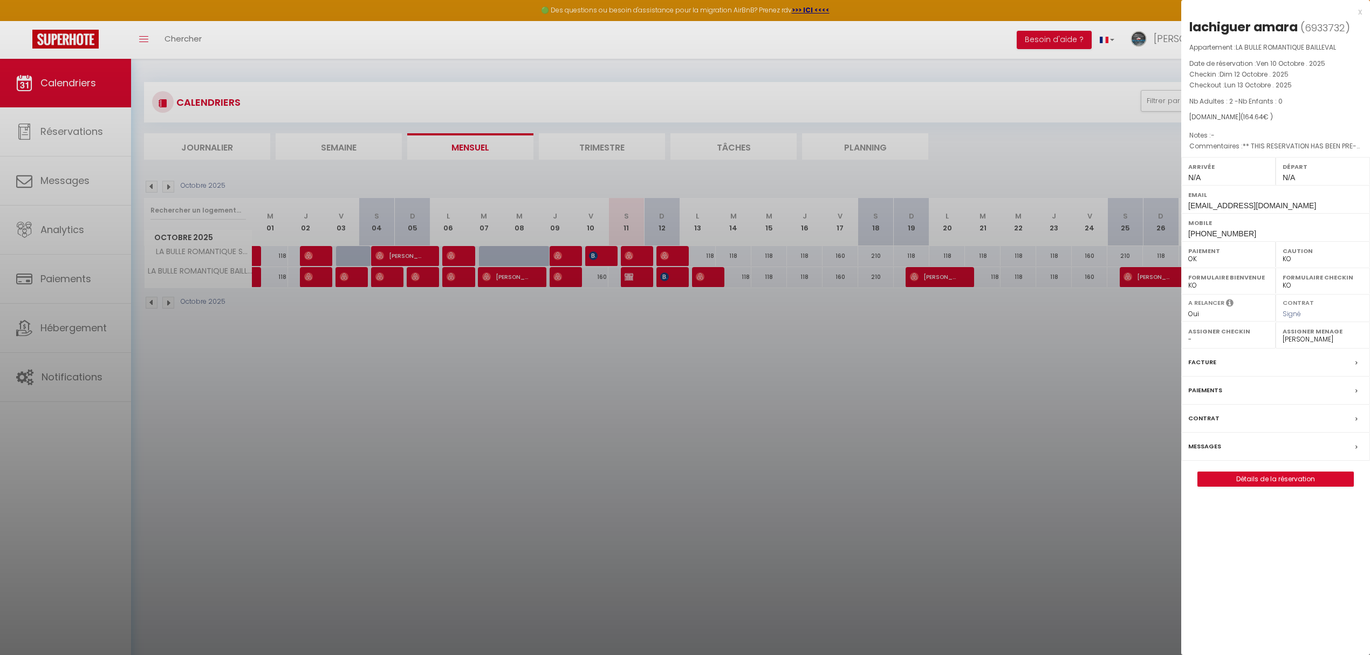
click at [1360, 9] on div "x" at bounding box center [1271, 11] width 181 height 13
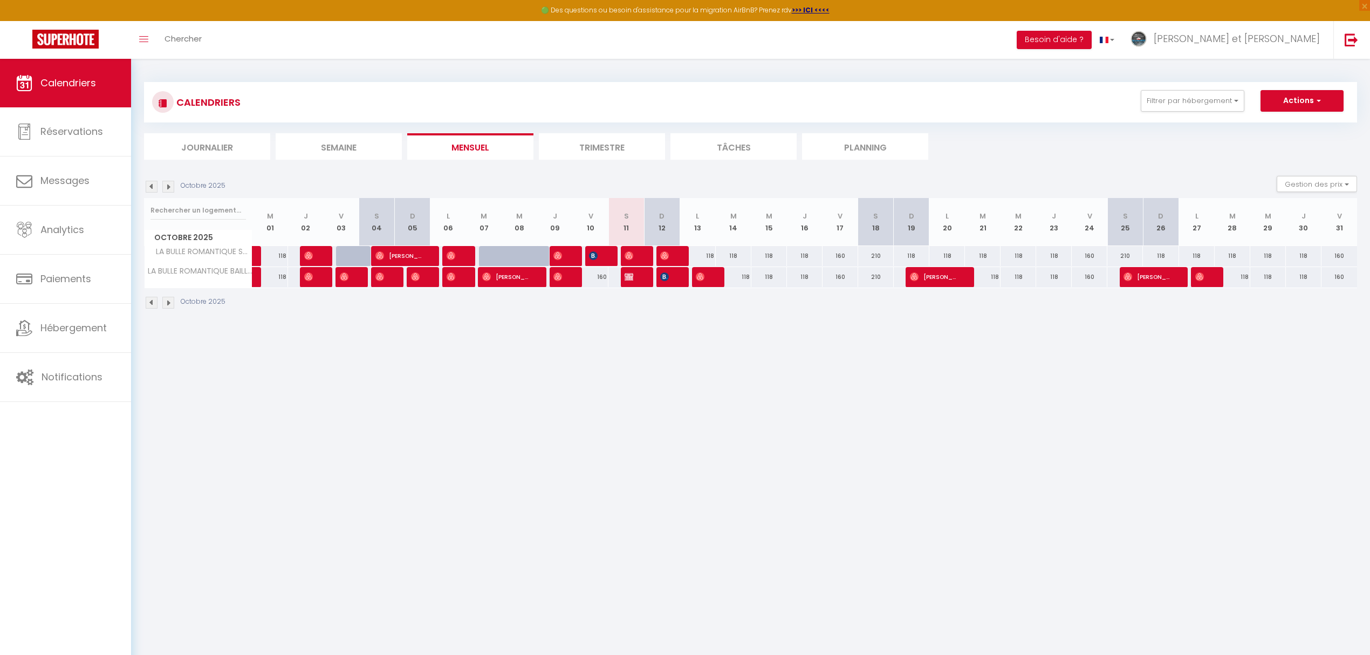
click at [679, 277] on div at bounding box center [671, 277] width 36 height 20
click at [665, 286] on span "lachiguer amara" at bounding box center [666, 276] width 12 height 20
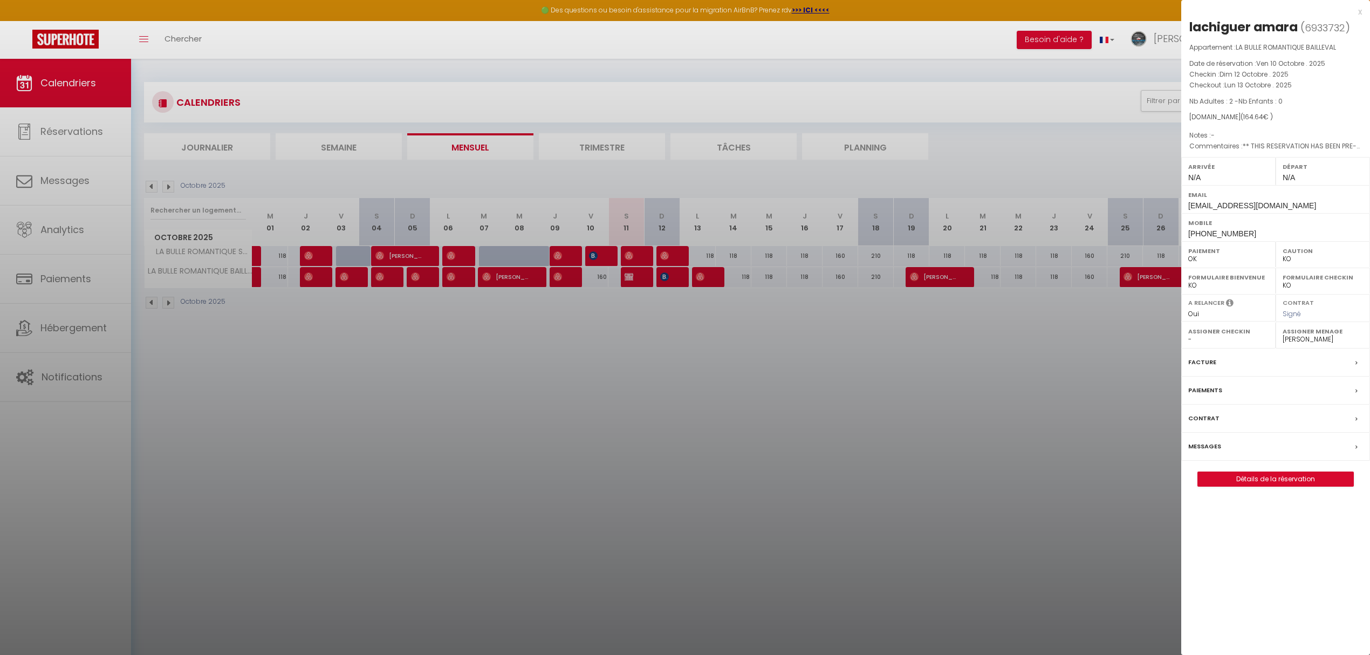
click at [803, 404] on div at bounding box center [685, 327] width 1370 height 655
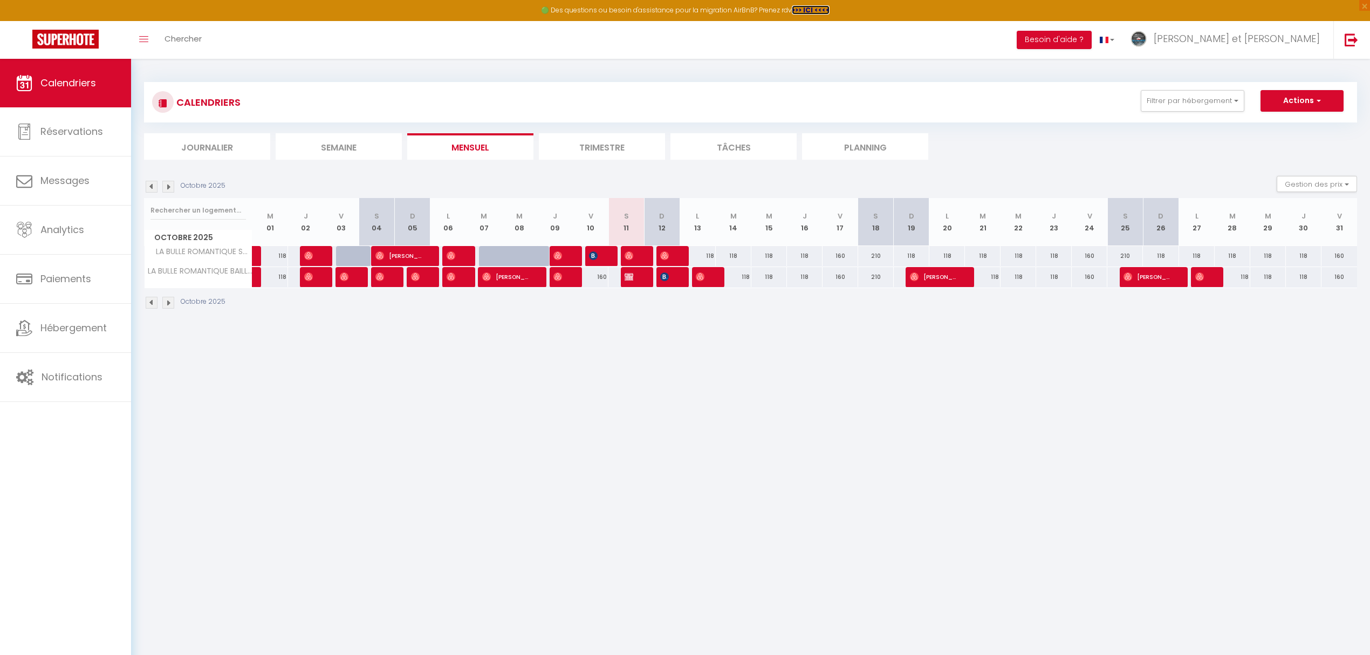
click at [807, 11] on strong ">>> ICI <<<<" at bounding box center [811, 9] width 38 height 9
